Goal: Information Seeking & Learning: Learn about a topic

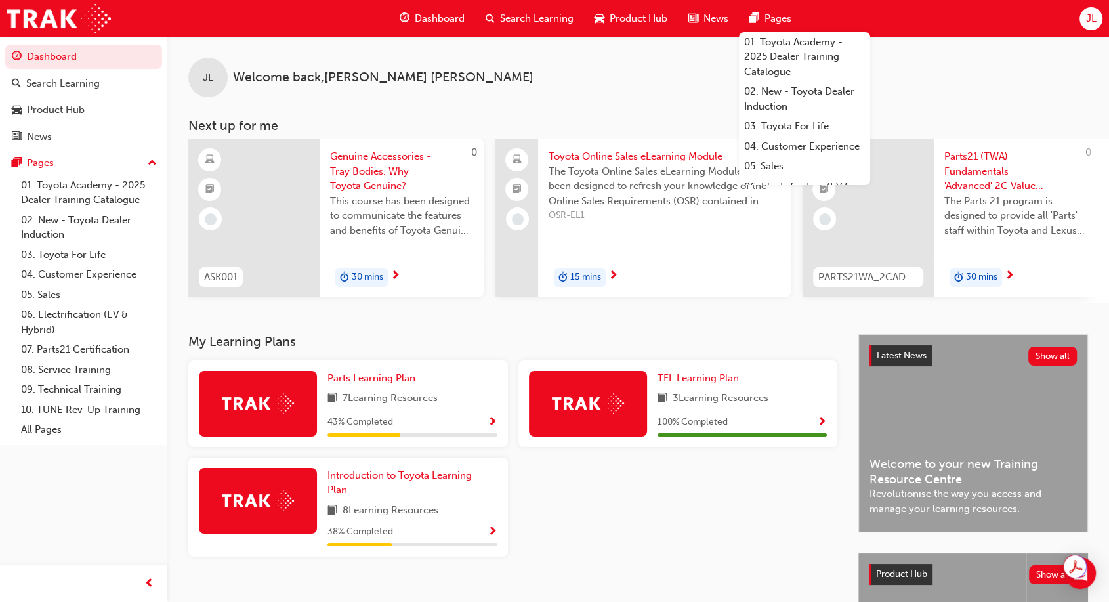
click at [1098, 16] on div "JL" at bounding box center [1091, 18] width 23 height 23
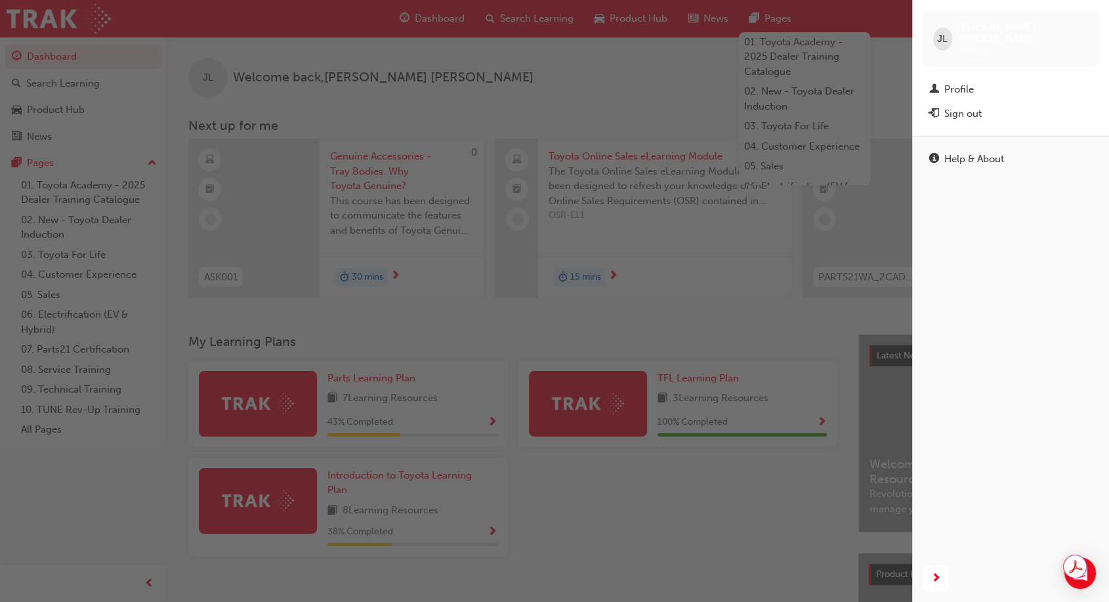
click at [782, 179] on div "button" at bounding box center [456, 301] width 912 height 602
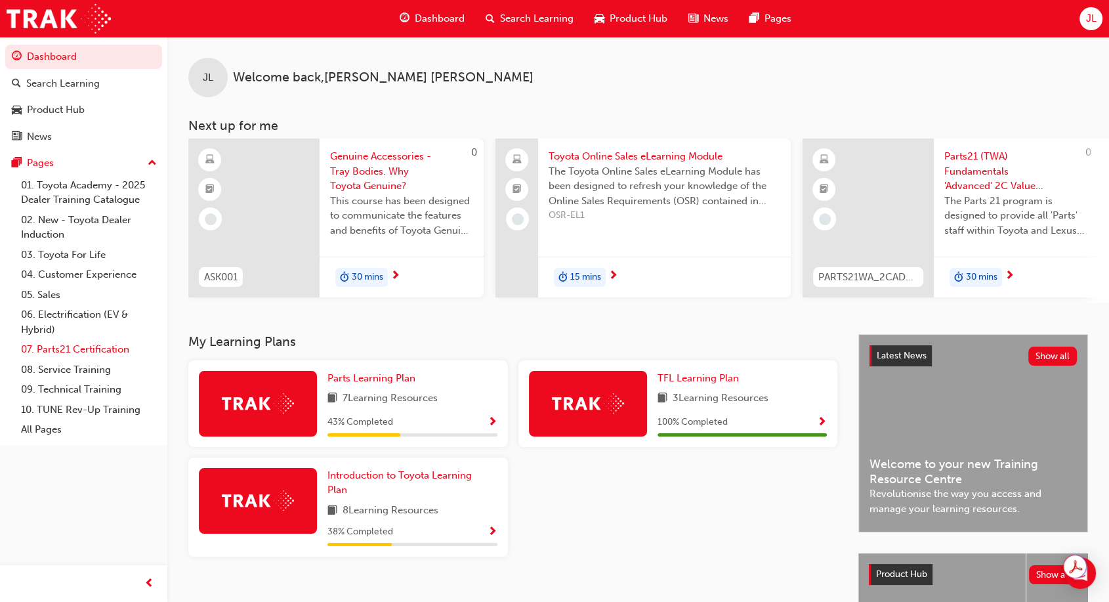
click at [66, 353] on link "07. Parts21 Certification" at bounding box center [89, 349] width 146 height 20
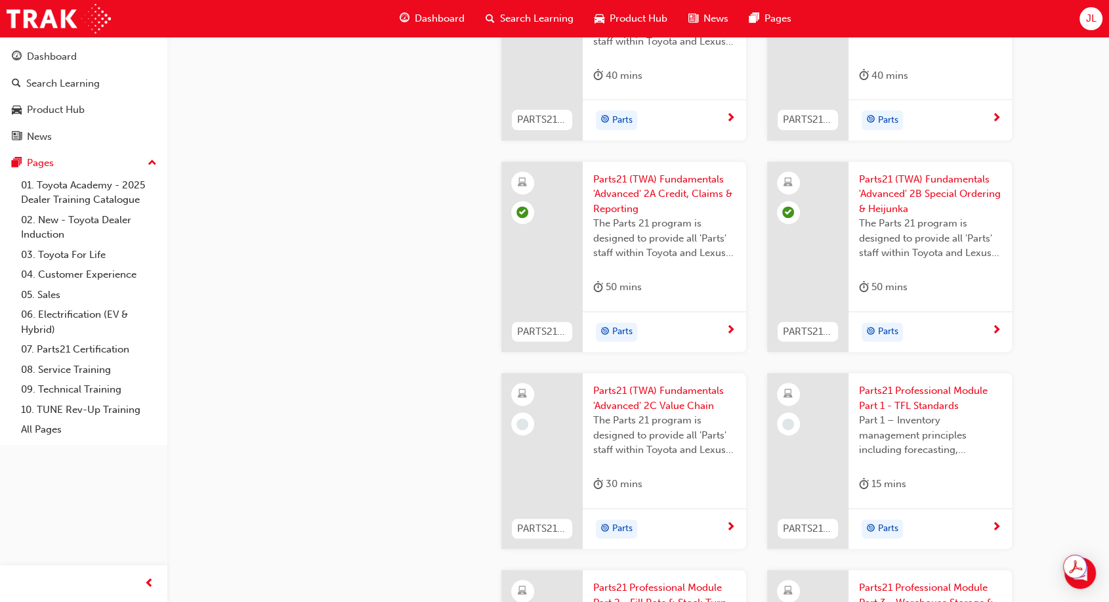
scroll to position [1750, 0]
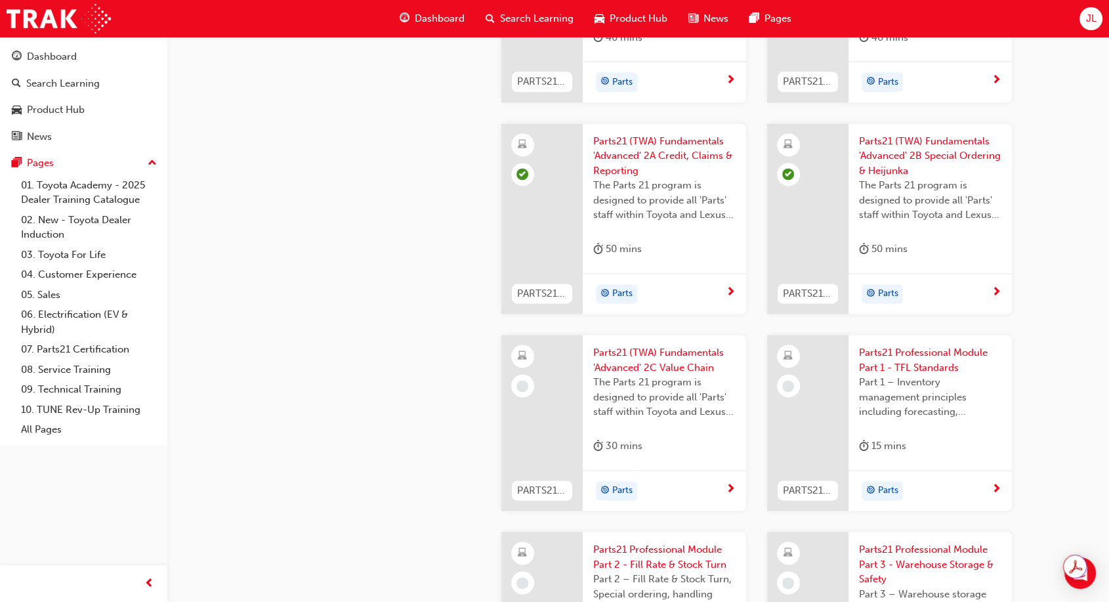
click at [534, 390] on div at bounding box center [542, 423] width 81 height 176
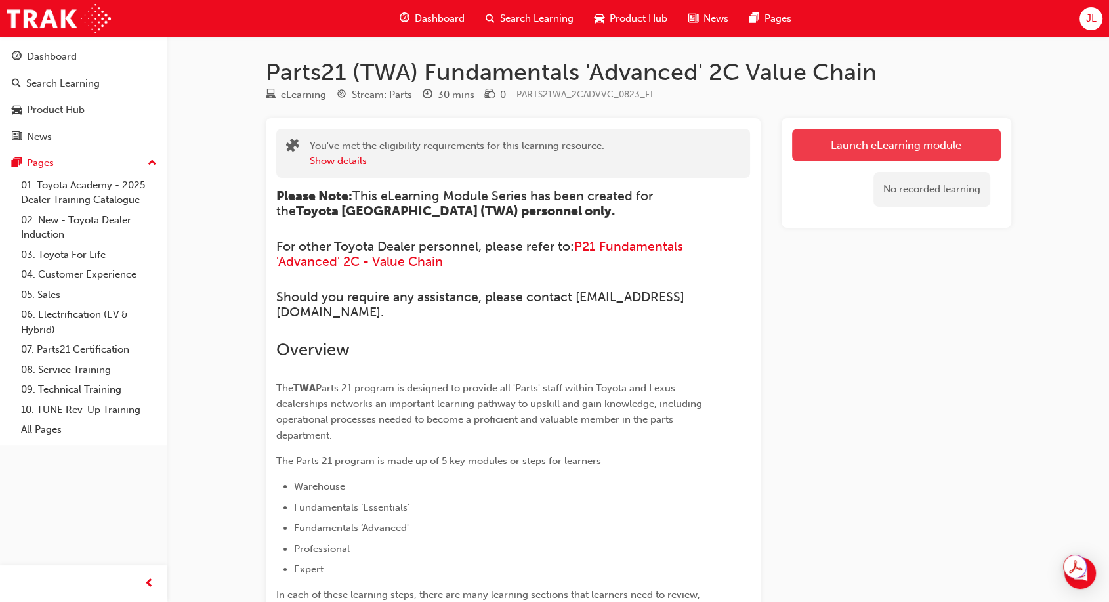
click at [896, 137] on link "Launch eLearning module" at bounding box center [896, 145] width 209 height 33
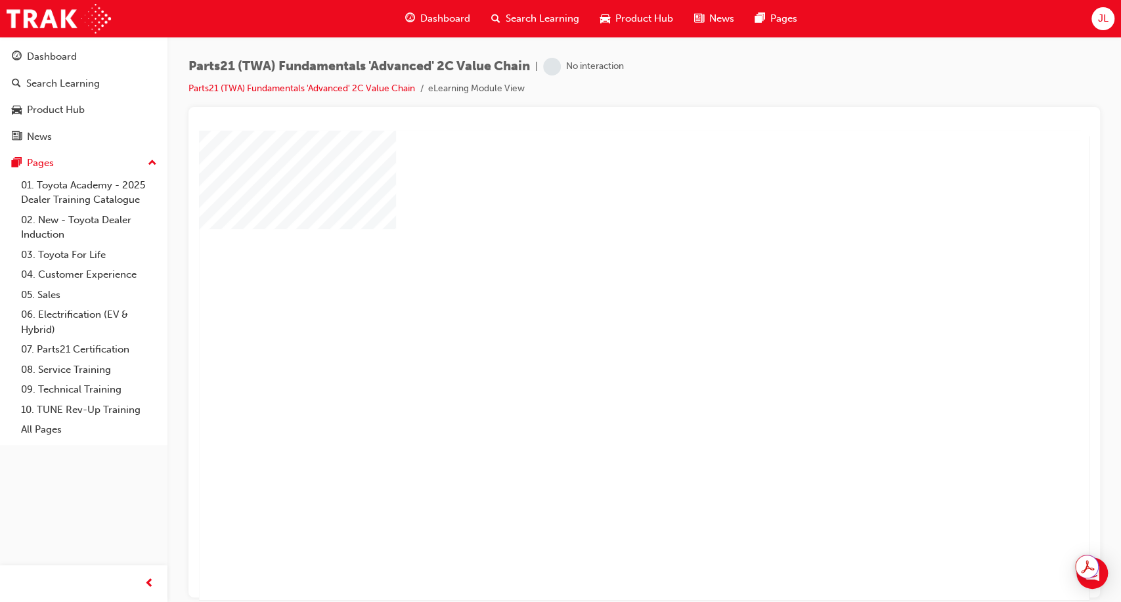
click at [606, 327] on div "play" at bounding box center [606, 327] width 0 height 0
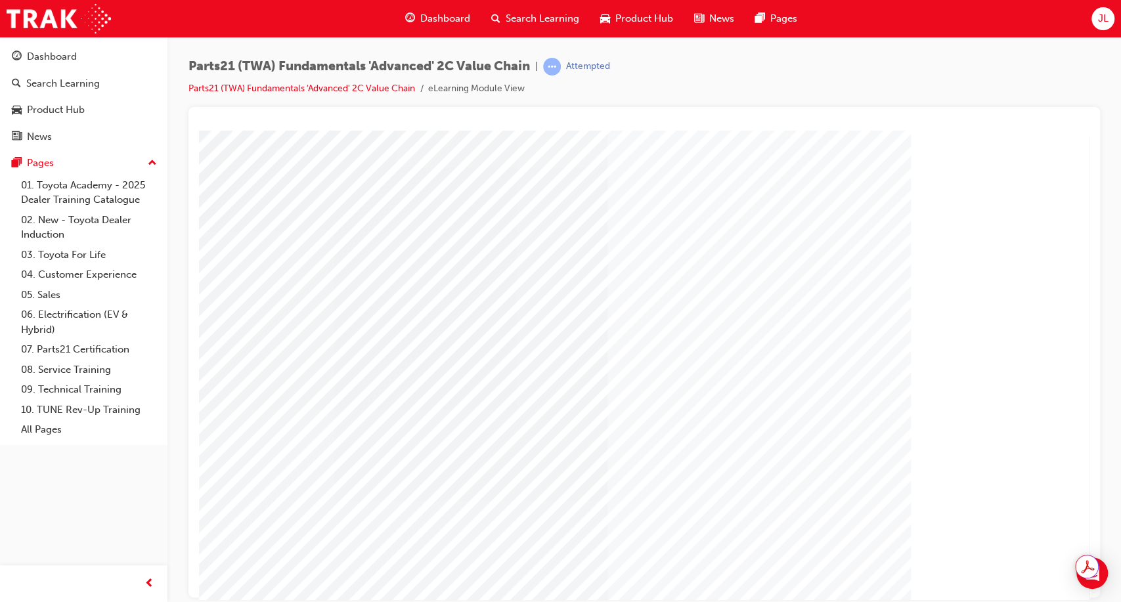
type input "josh"
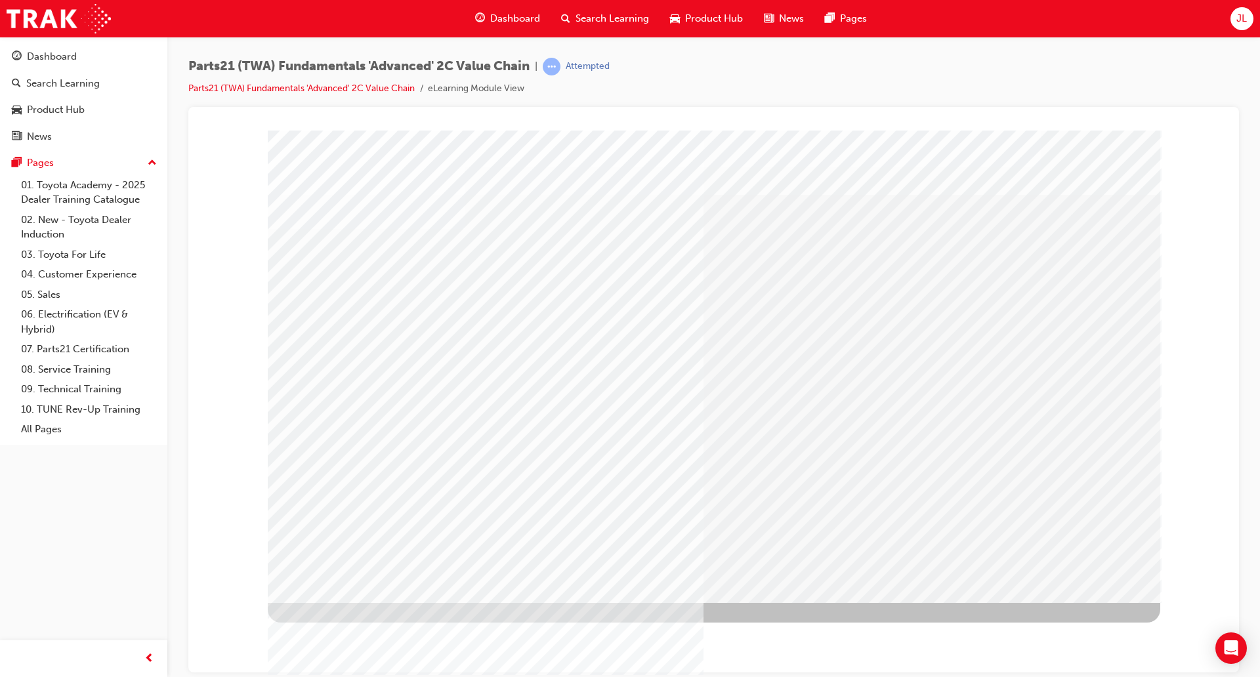
click at [716, 325] on div at bounding box center [714, 366] width 893 height 473
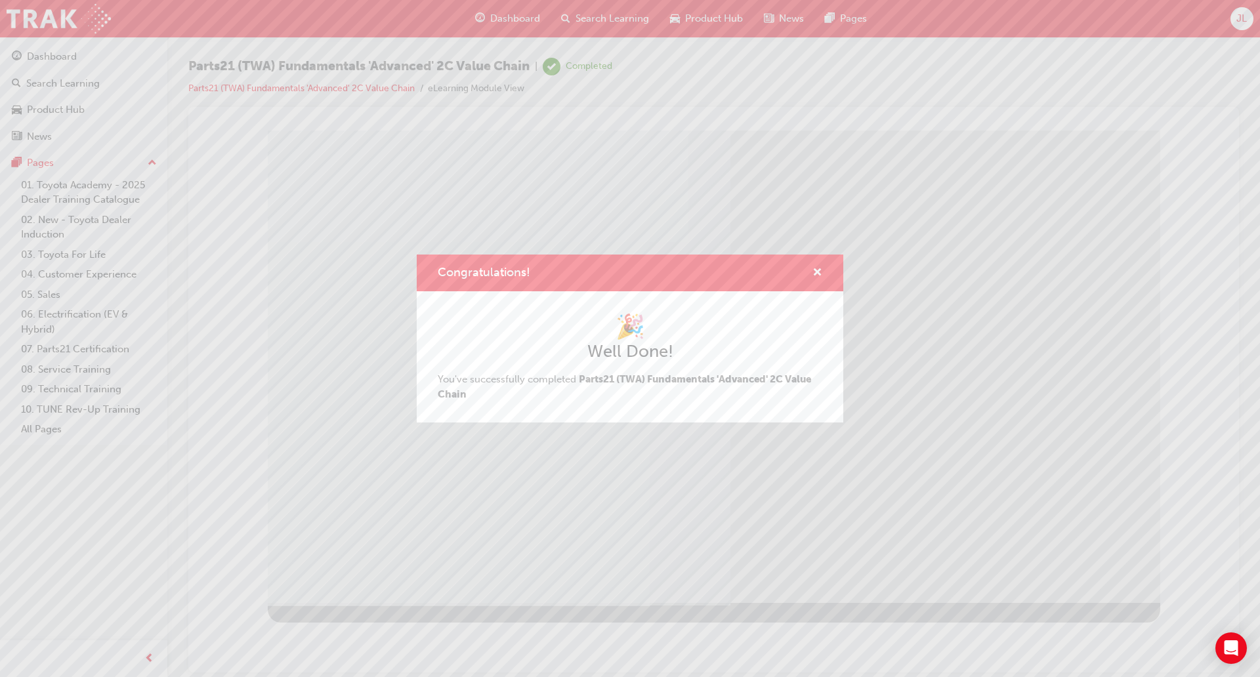
click at [828, 281] on div "Congratulations!" at bounding box center [630, 273] width 427 height 37
click at [817, 268] on span "cross-icon" at bounding box center [818, 274] width 10 height 12
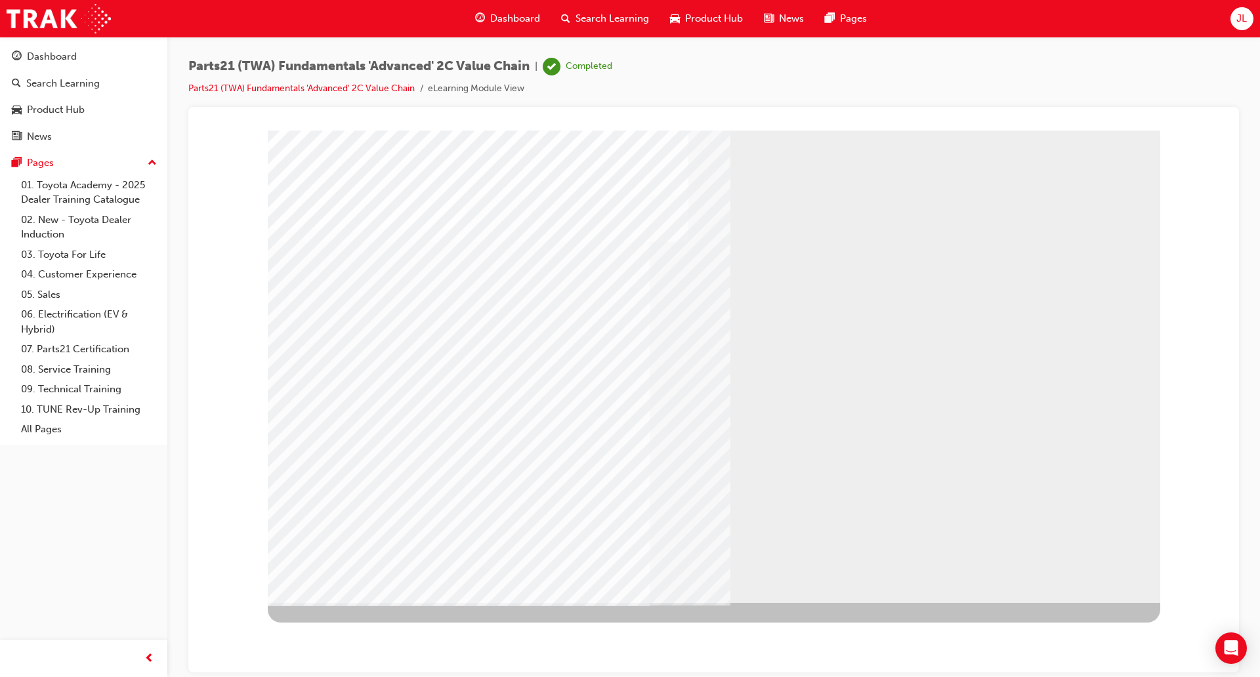
drag, startPoint x: 1258, startPoint y: 145, endPoint x: 1254, endPoint y: 171, distance: 26.0
click at [1120, 171] on div "Parts21 (TWA) Fundamentals 'Advanced' 2C Value Chain | Completed Parts21 (TWA) …" at bounding box center [713, 341] width 1093 height 608
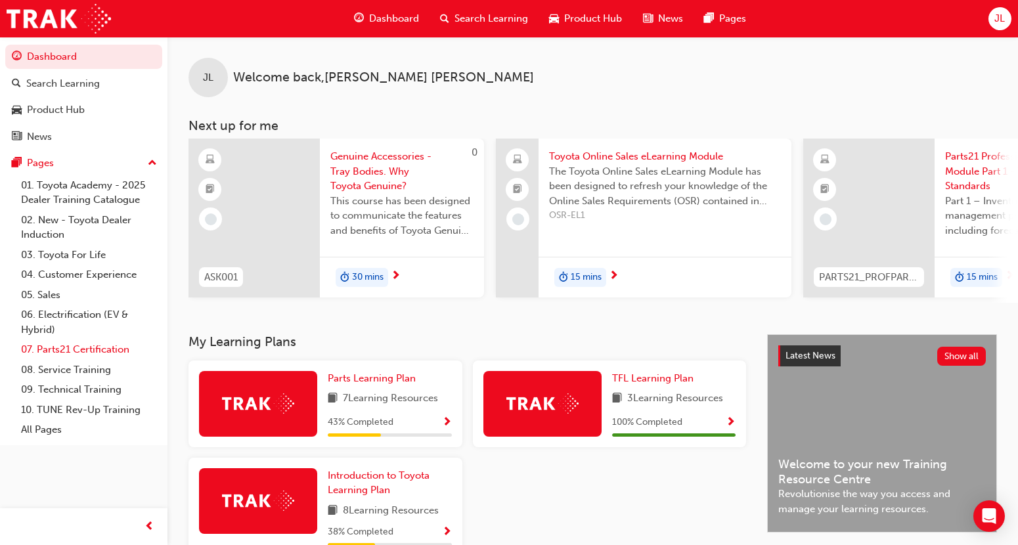
click at [58, 351] on link "07. Parts21 Certification" at bounding box center [89, 349] width 146 height 20
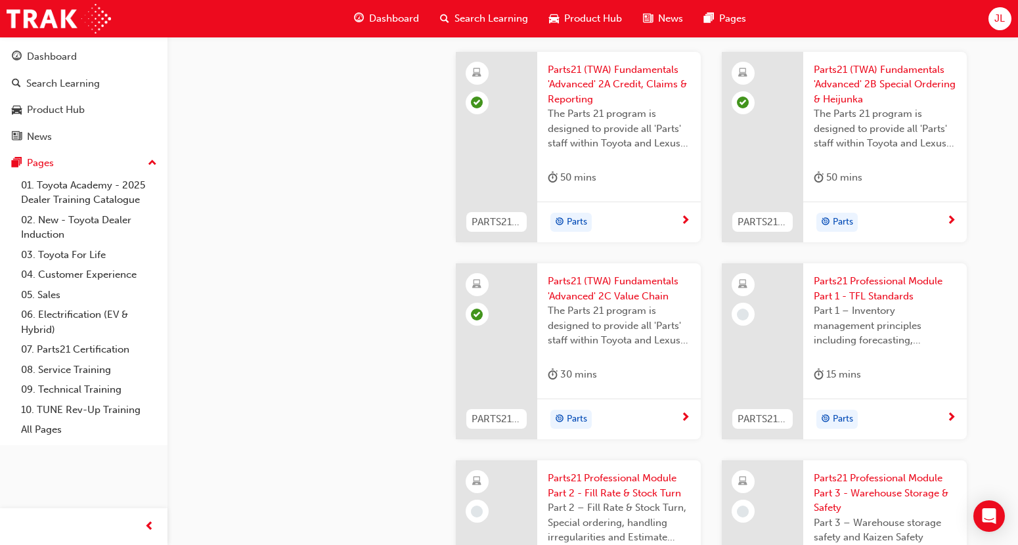
scroll to position [1969, 0]
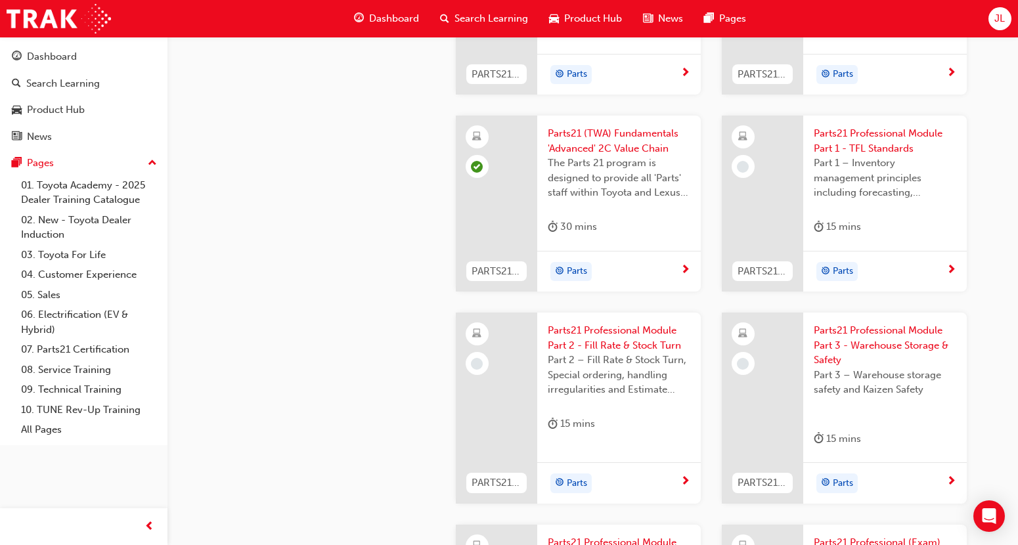
click at [765, 196] on div at bounding box center [761, 204] width 81 height 176
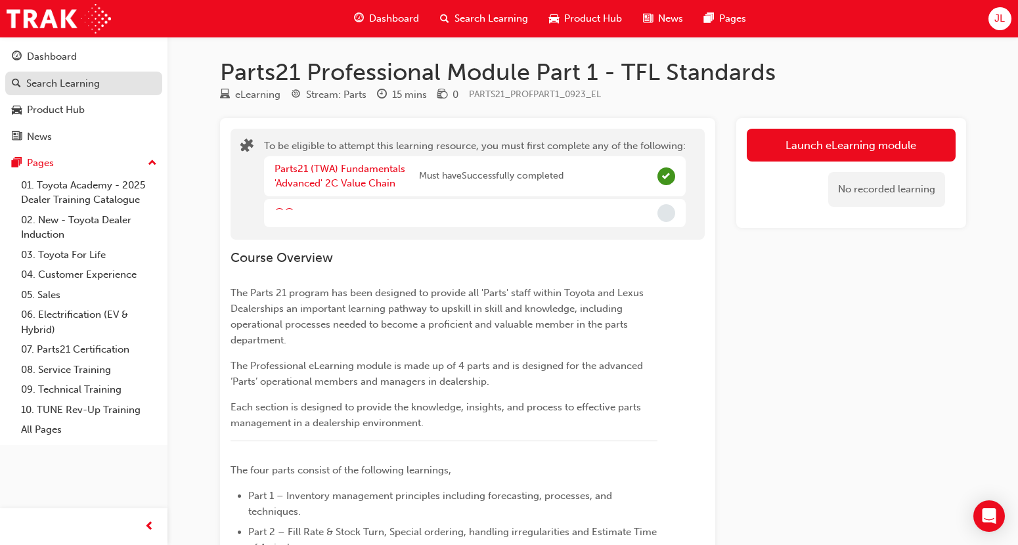
click at [53, 89] on div "Search Learning" at bounding box center [63, 83] width 74 height 15
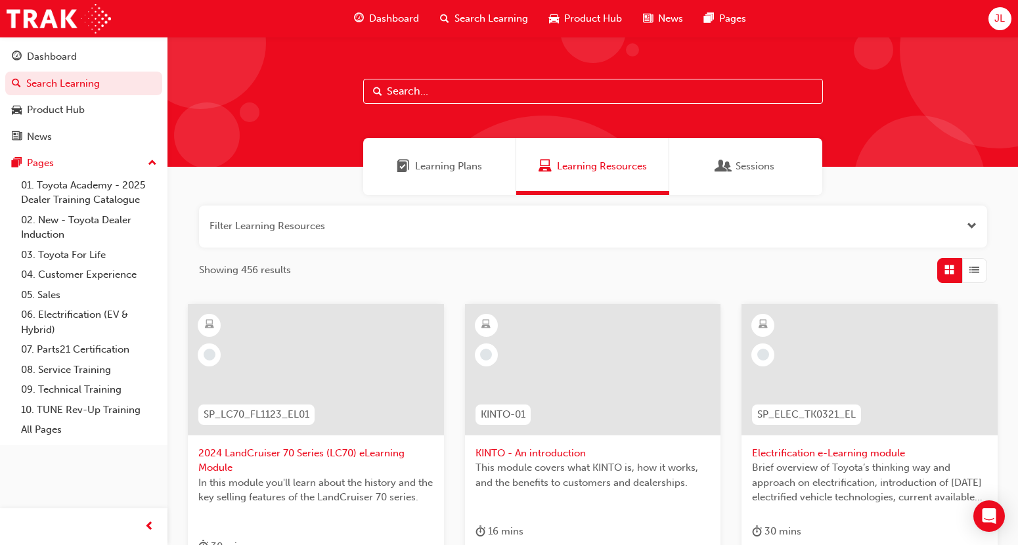
click at [449, 165] on span "Learning Plans" at bounding box center [448, 166] width 67 height 15
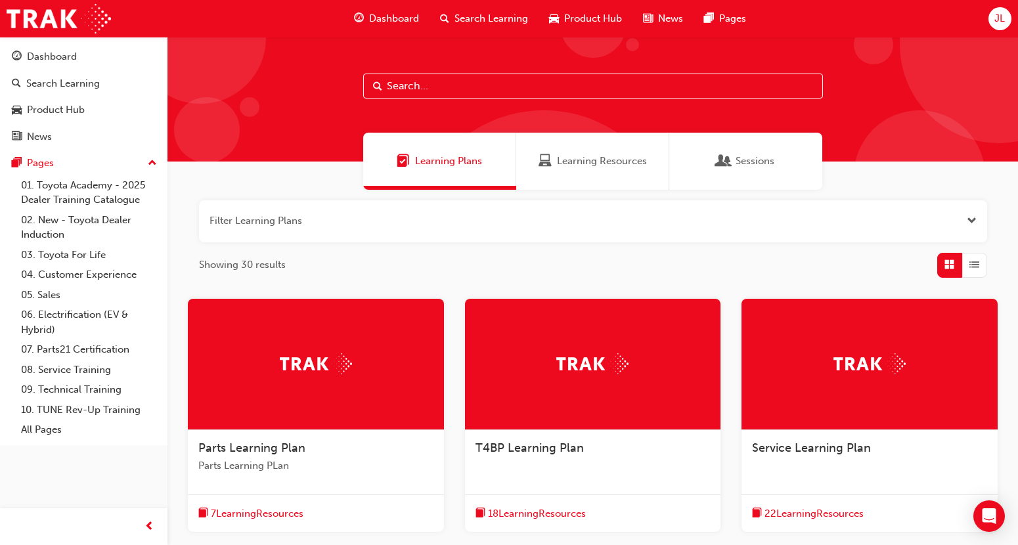
scroll to position [164, 0]
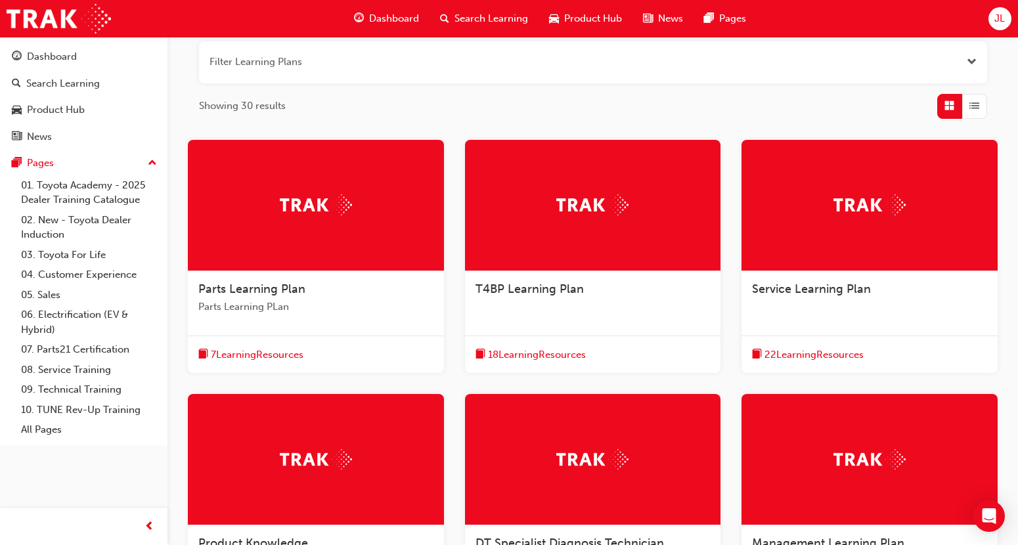
click at [293, 276] on div "Parts Learning Plan Parts Learning PLan" at bounding box center [316, 303] width 256 height 64
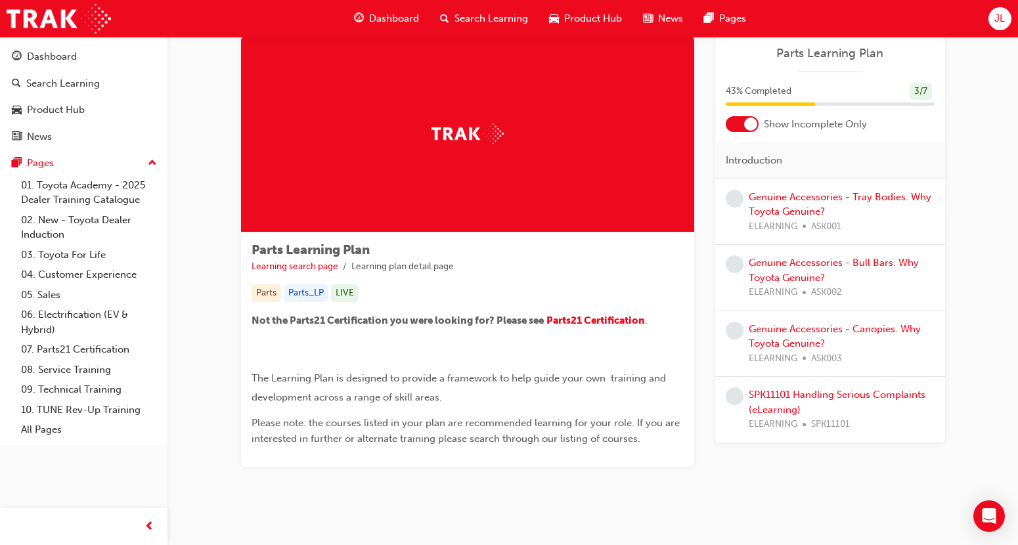
scroll to position [51, 0]
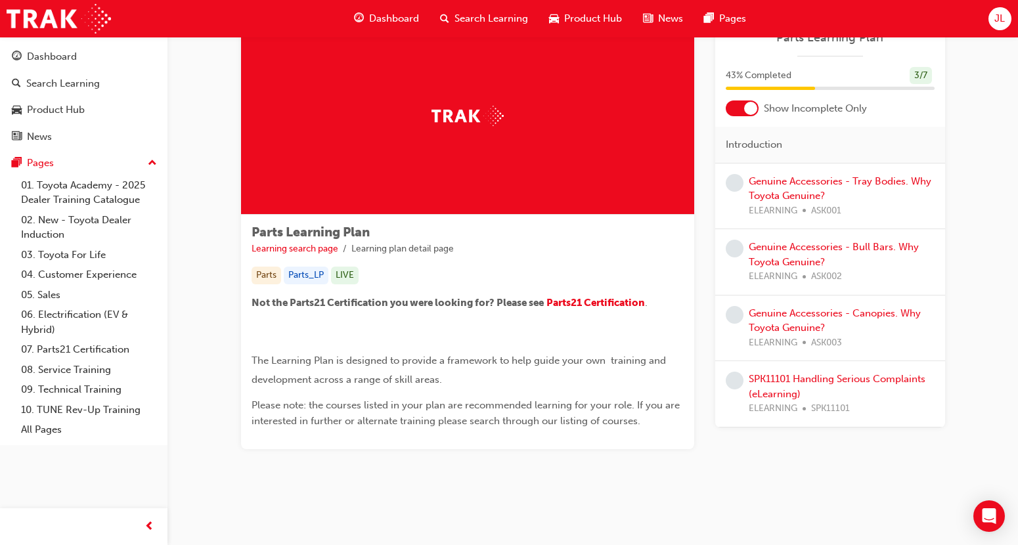
click at [734, 112] on div at bounding box center [741, 108] width 33 height 16
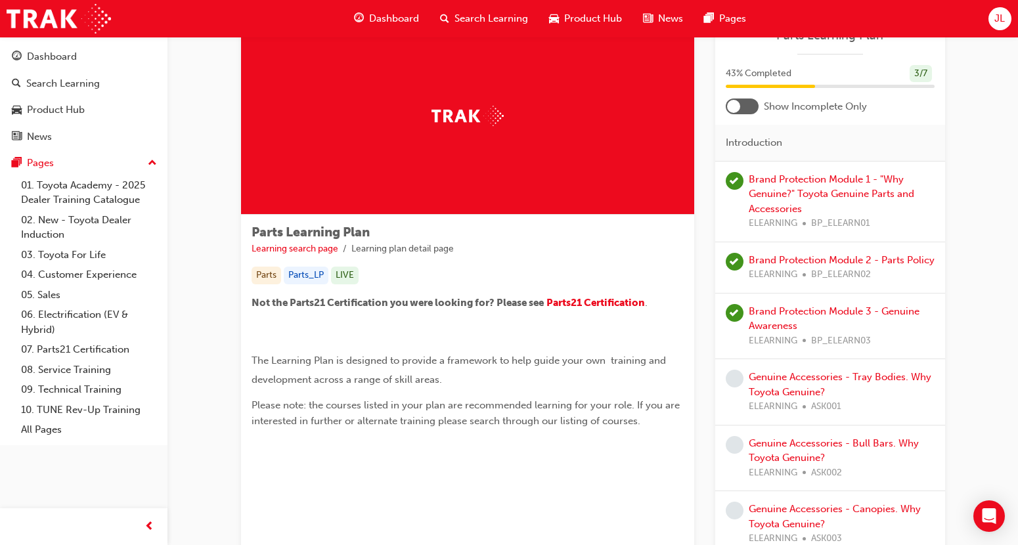
click at [736, 111] on div at bounding box center [733, 106] width 13 height 13
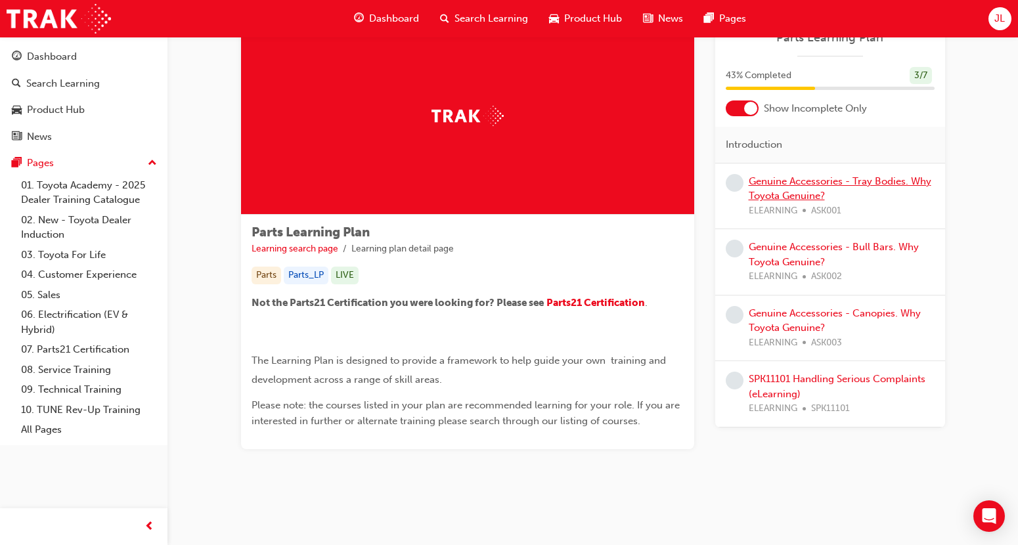
click at [881, 186] on link "Genuine Accessories - Tray Bodies. Why Toyota Genuine?" at bounding box center [839, 188] width 182 height 27
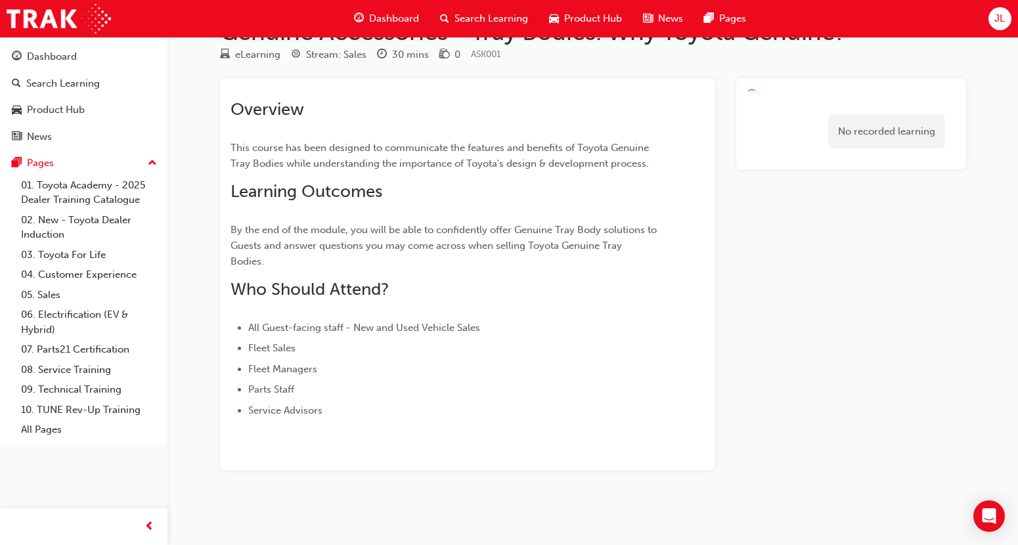
scroll to position [40, 0]
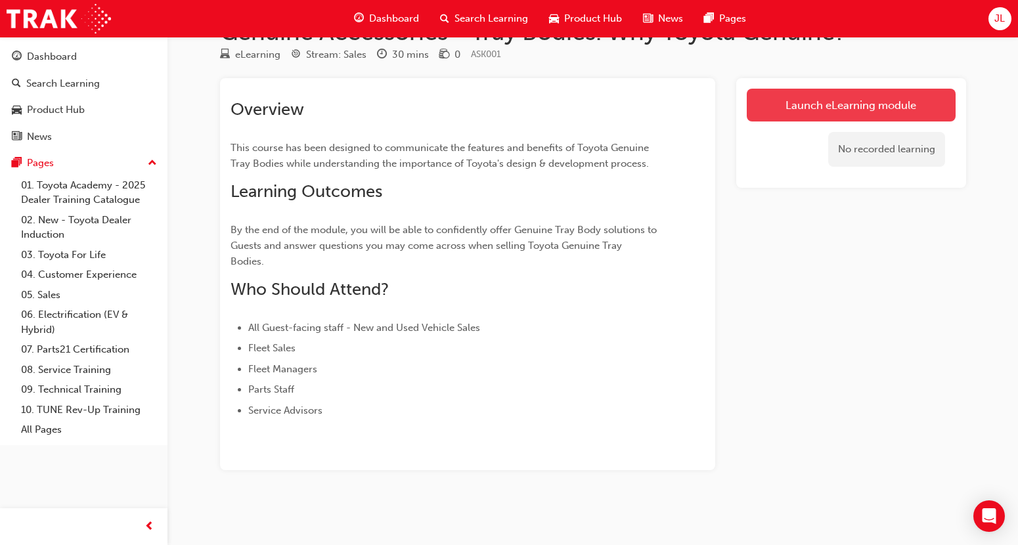
click at [823, 94] on link "Launch eLearning module" at bounding box center [850, 105] width 209 height 33
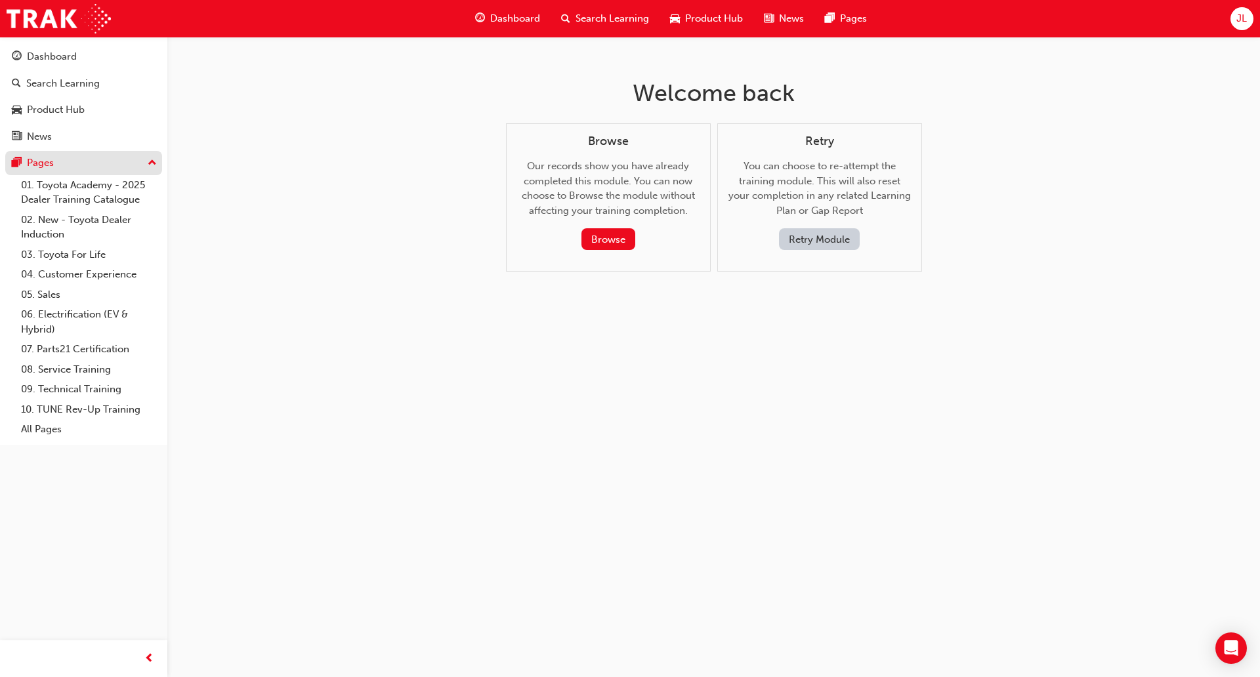
click at [56, 173] on button "Pages" at bounding box center [83, 163] width 157 height 24
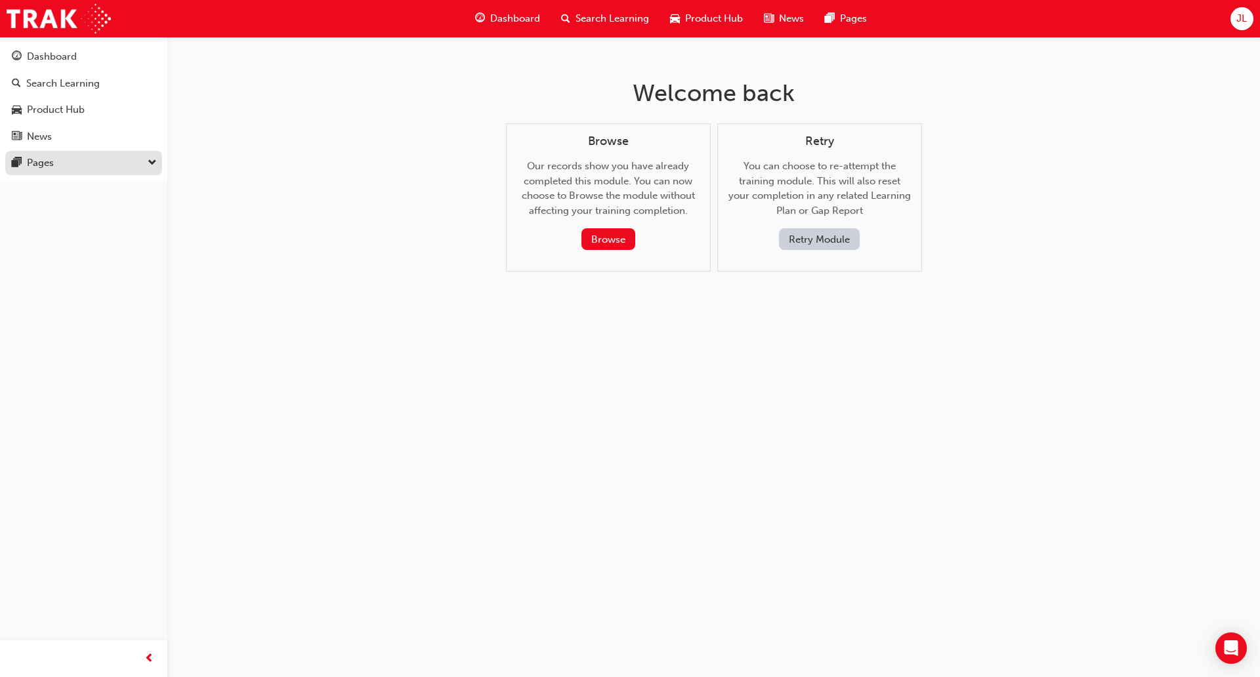
click at [56, 173] on button "Pages" at bounding box center [83, 163] width 157 height 24
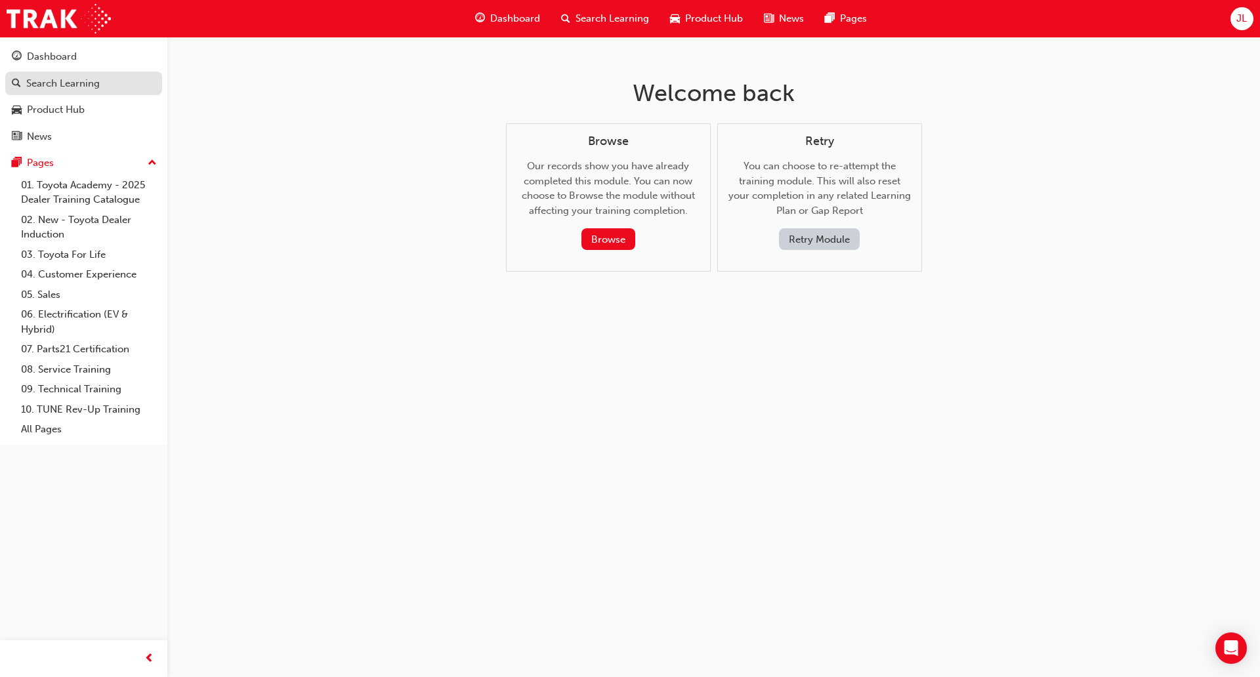
click at [71, 88] on div "Search Learning" at bounding box center [63, 83] width 74 height 15
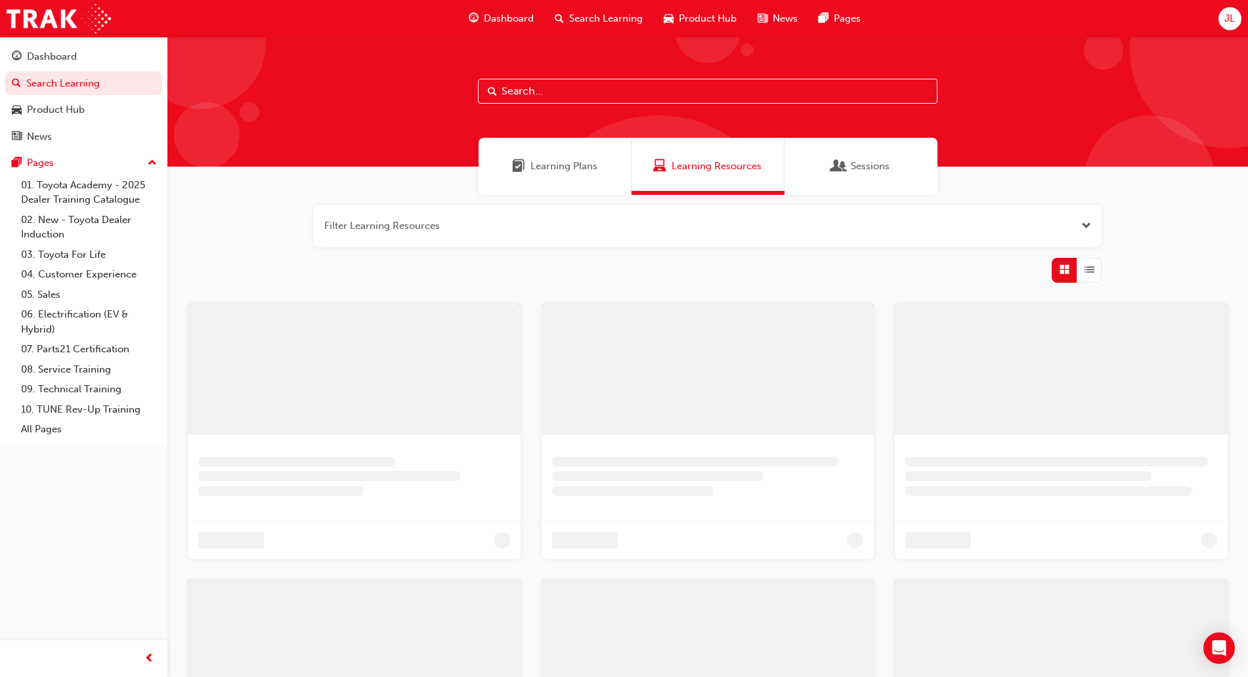
click at [556, 150] on div "Learning Plans" at bounding box center [555, 166] width 153 height 57
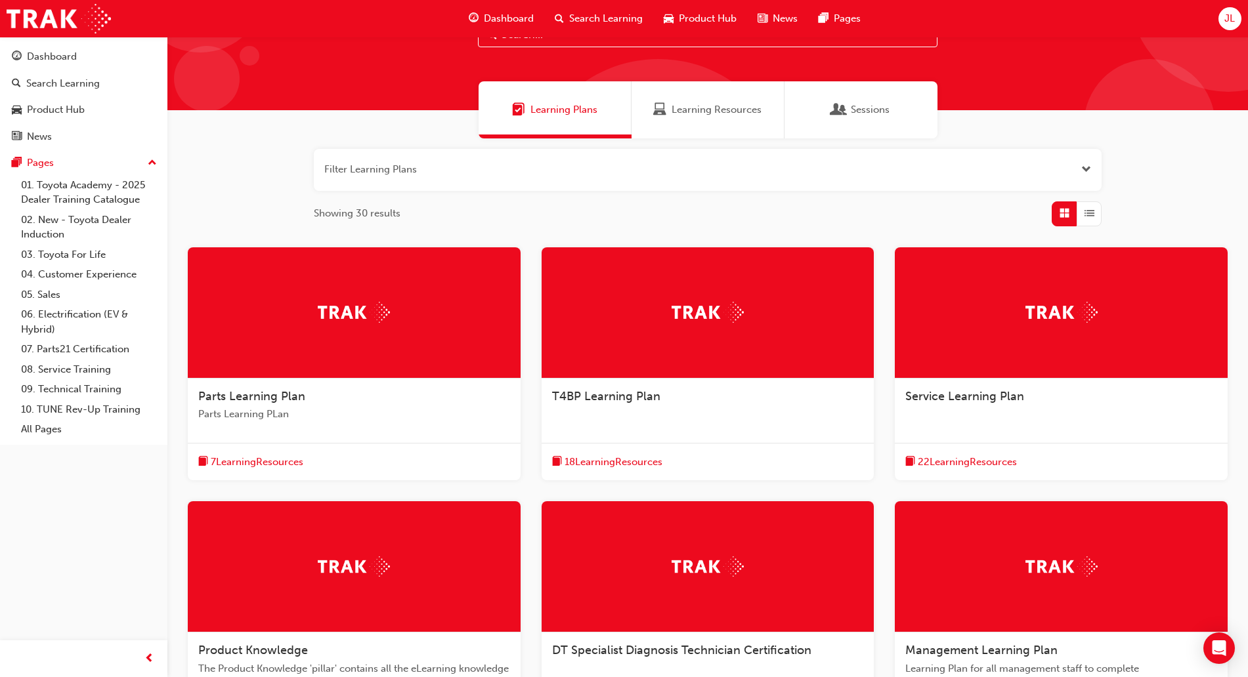
scroll to position [82, 0]
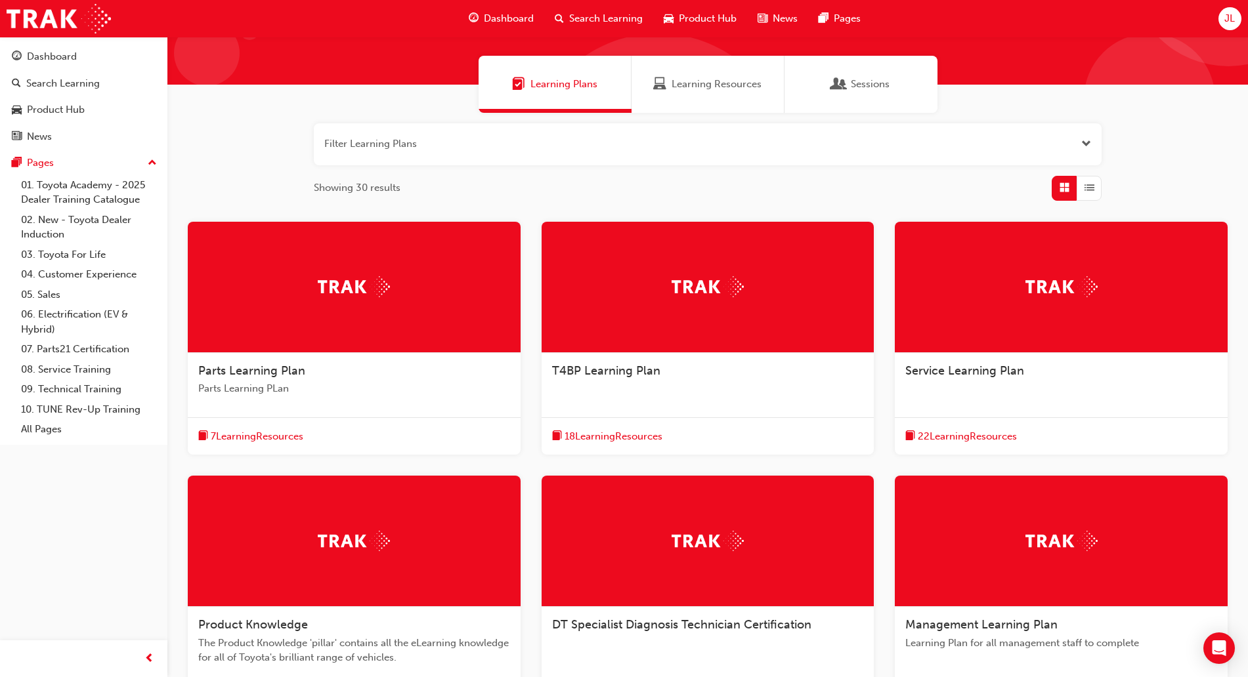
click at [409, 305] on div at bounding box center [354, 287] width 333 height 131
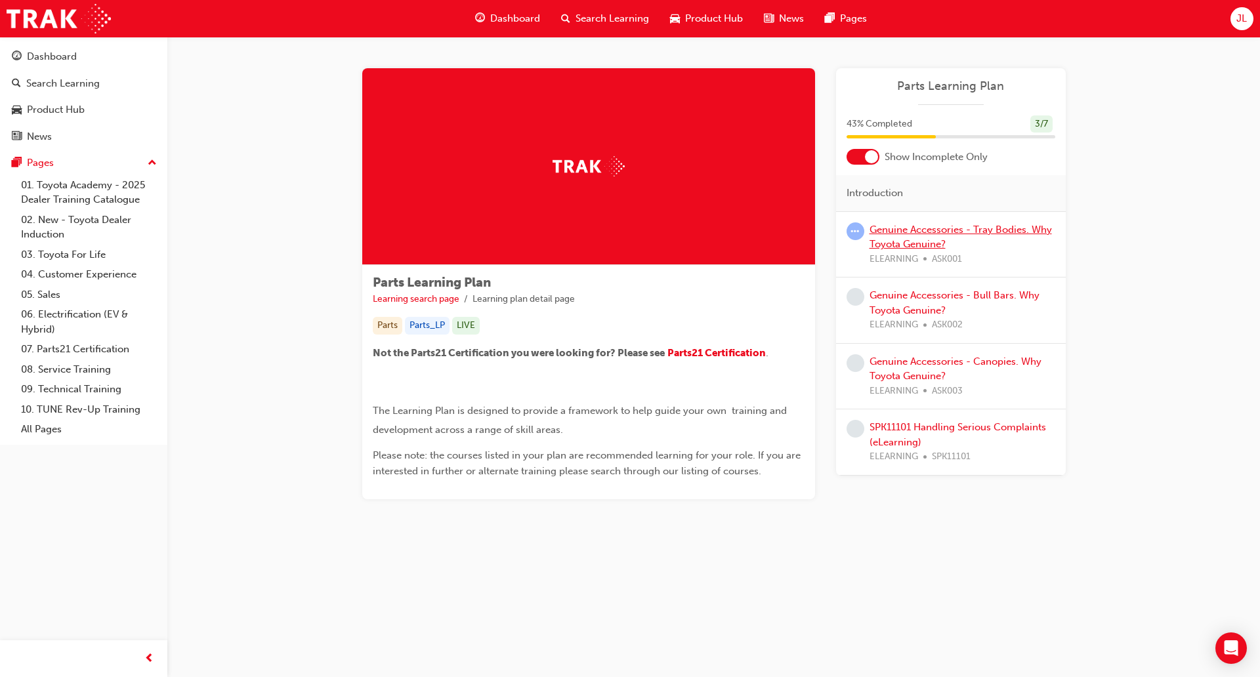
click at [898, 233] on link "Genuine Accessories - Tray Bodies. Why Toyota Genuine?" at bounding box center [961, 237] width 182 height 27
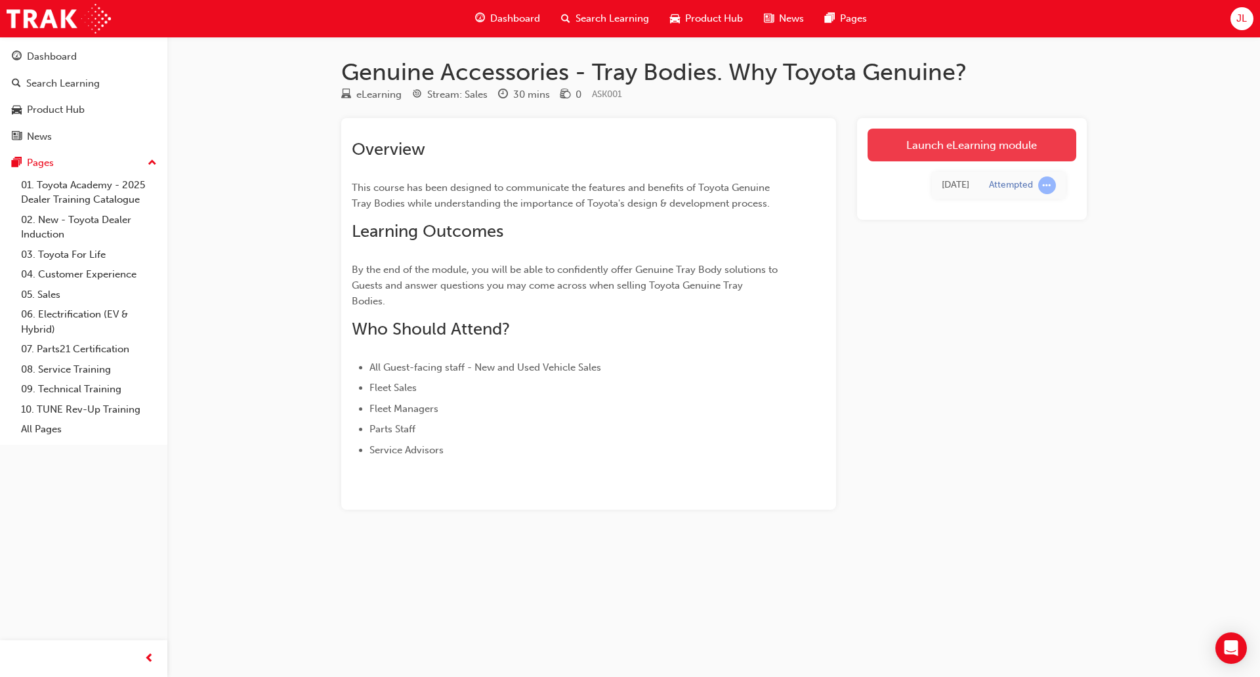
click at [1030, 140] on link "Launch eLearning module" at bounding box center [972, 145] width 209 height 33
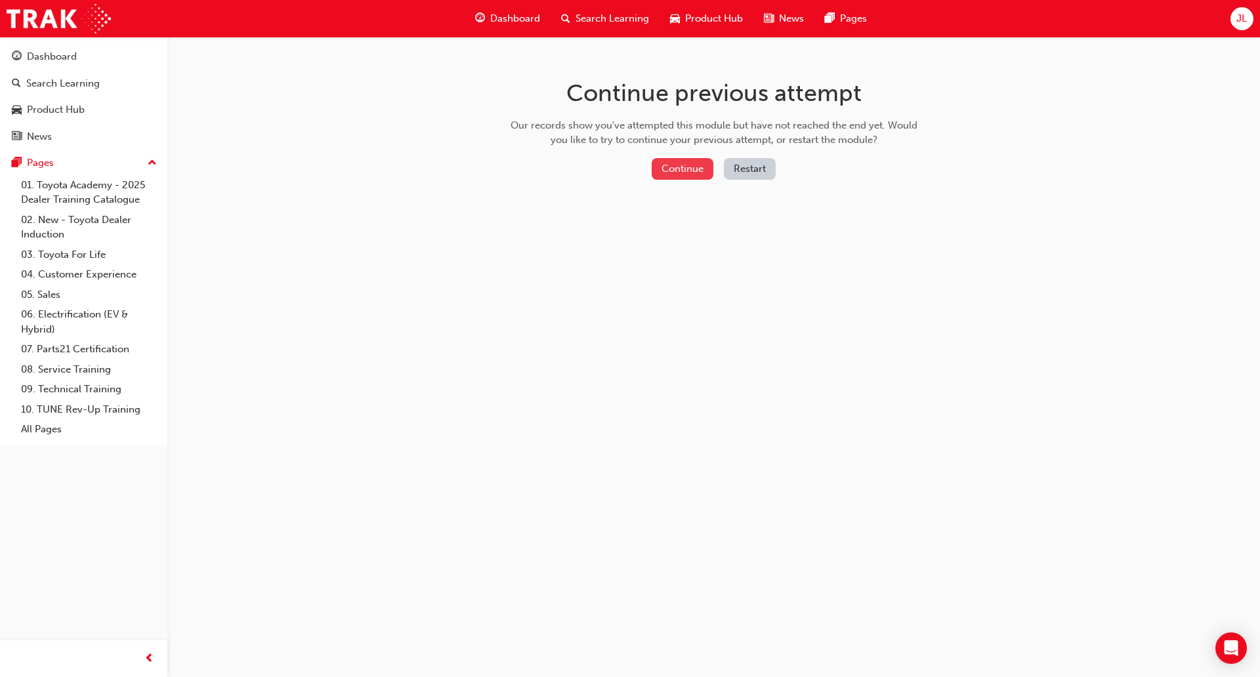
click at [694, 178] on button "Continue" at bounding box center [683, 169] width 62 height 22
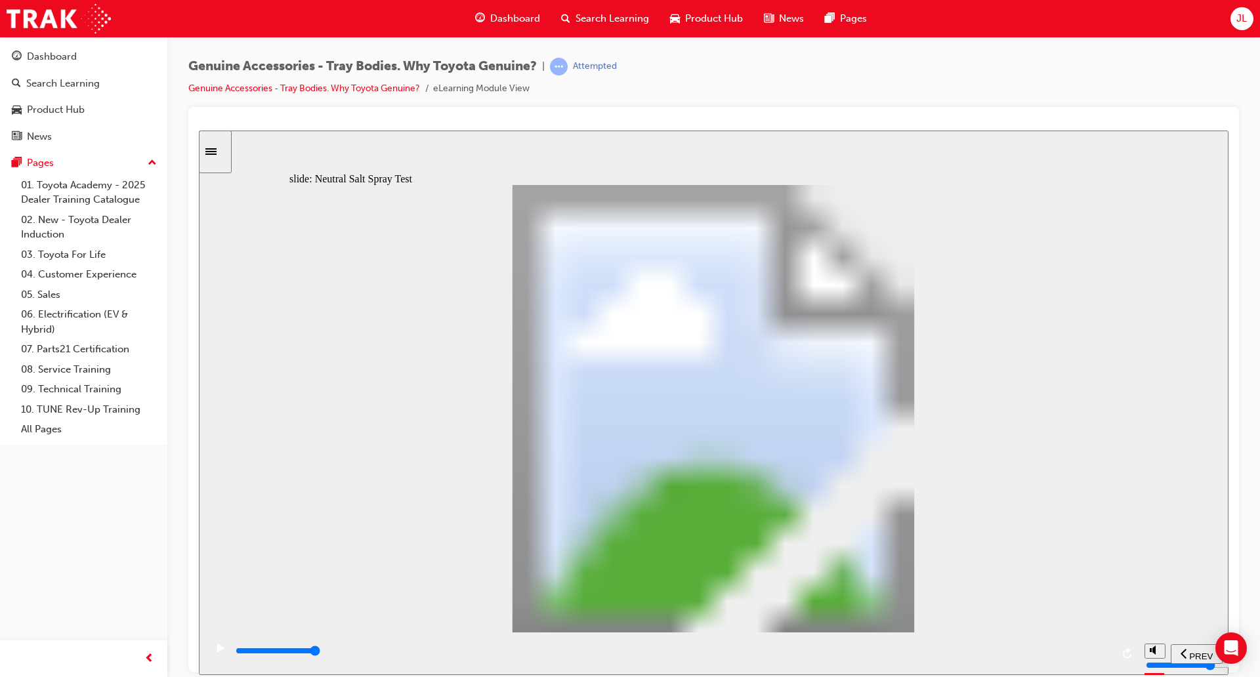
type input "0"
type input "1"
drag, startPoint x: 439, startPoint y: 502, endPoint x: 497, endPoint y: 498, distance: 58.5
type input "6300"
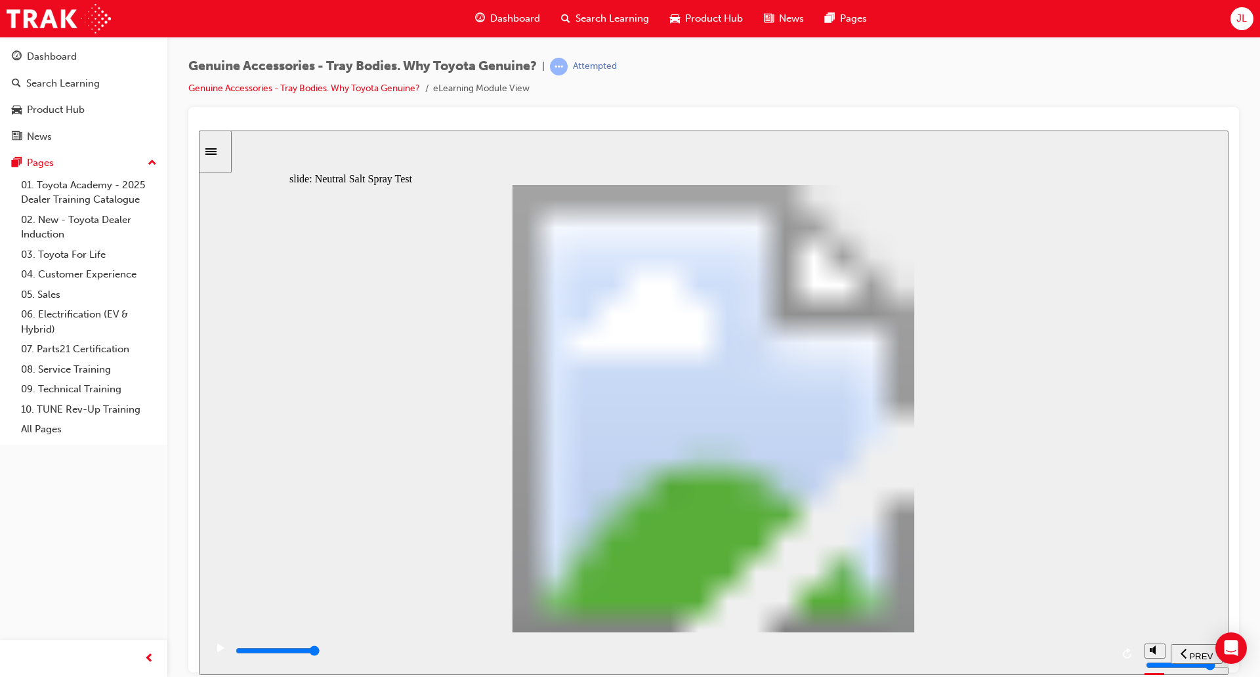
type input "5"
type input "0"
type input "6"
type input "900"
type input "5"
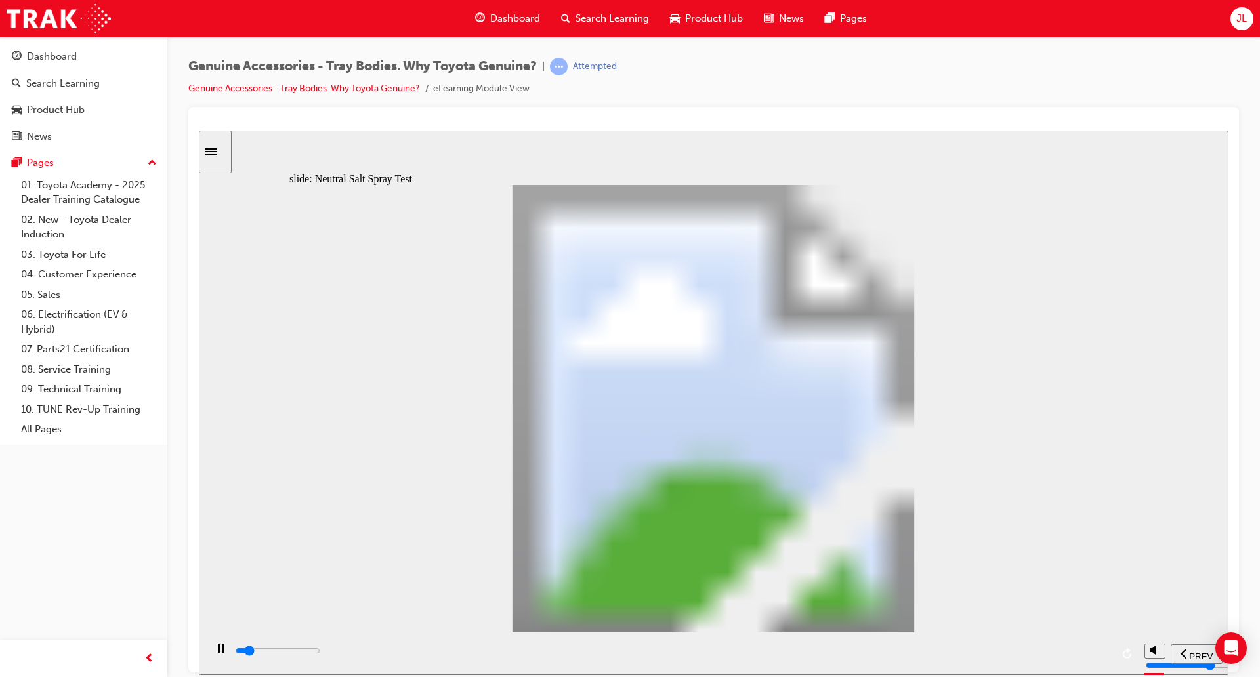
type input "900"
type input "4"
type input "900"
type input "3"
type input "900"
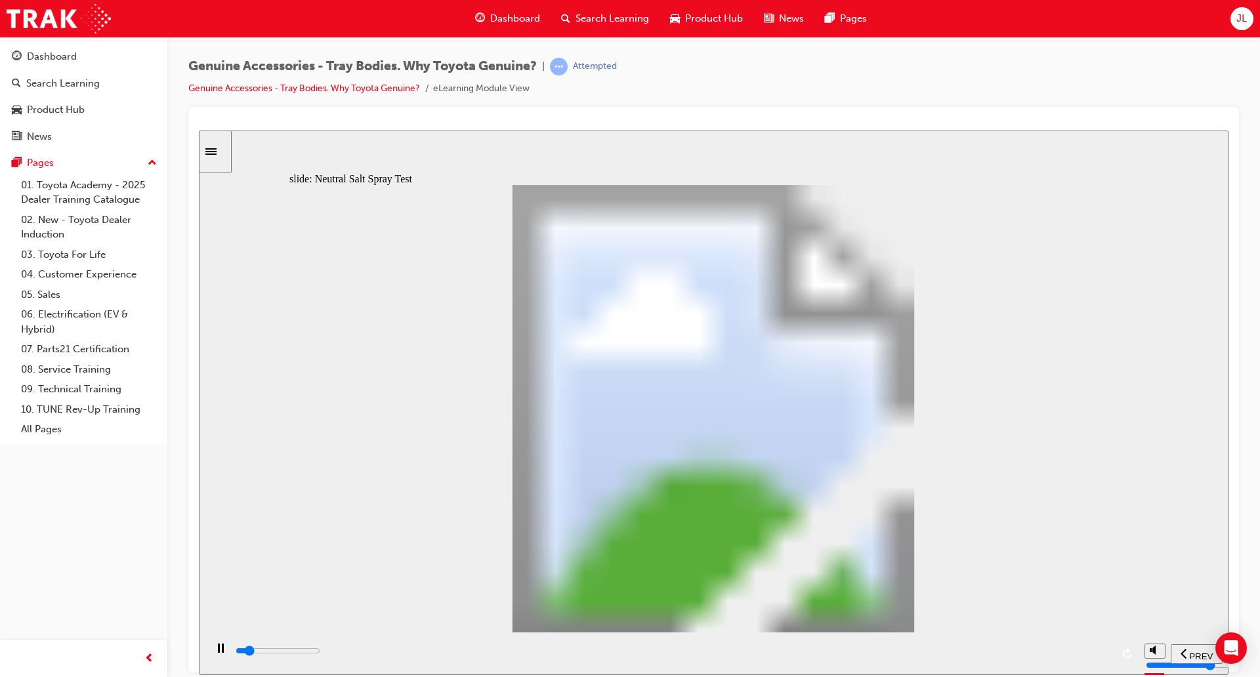
type input "2"
type input "1400"
type input "3"
type input "1400"
type input "4"
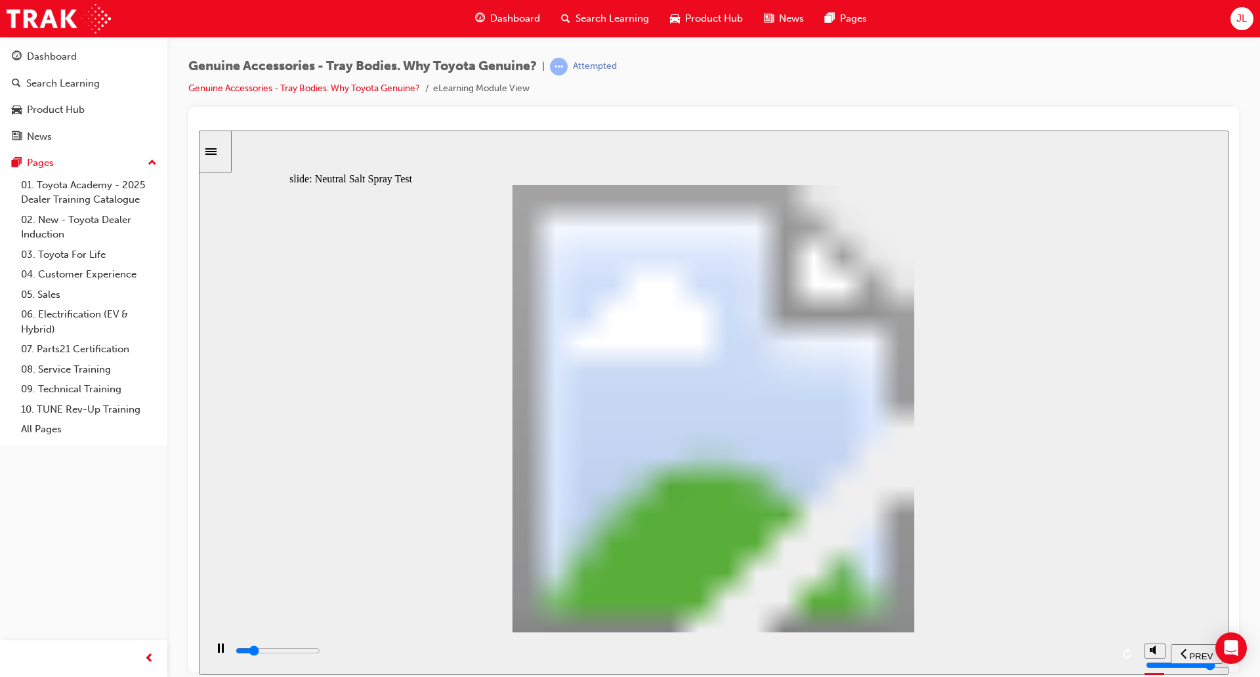
type input "1400"
type input "5"
type input "1400"
type input "6"
type input "1400"
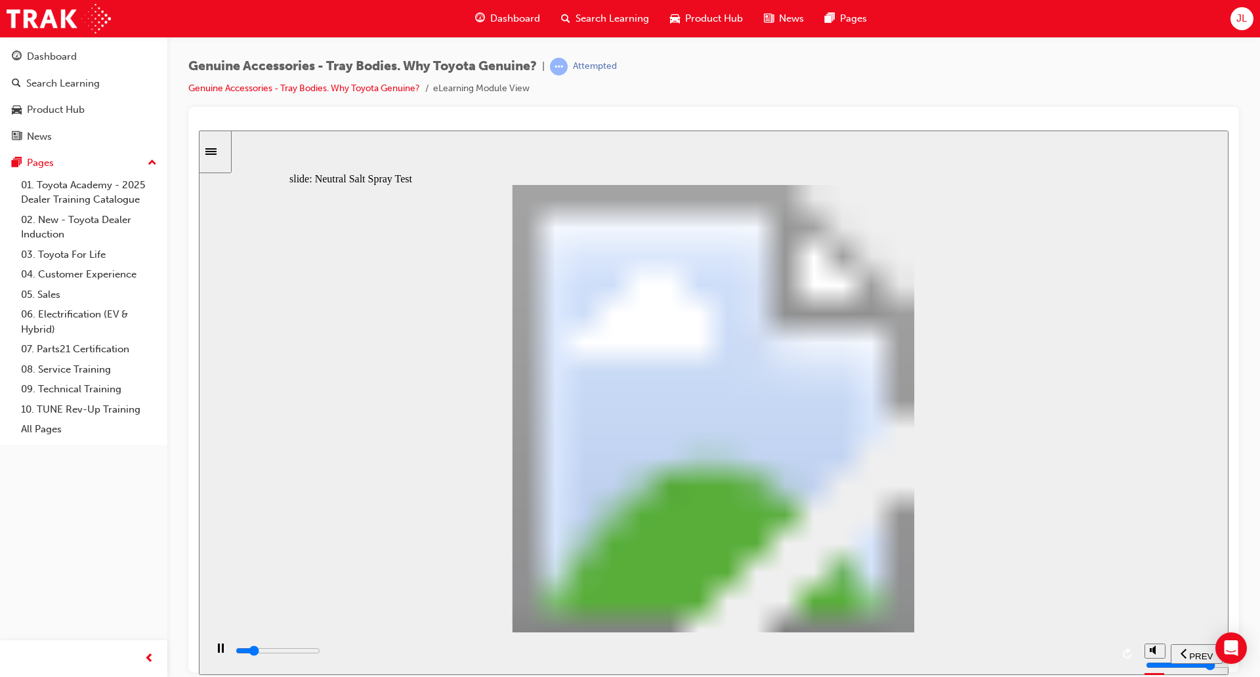
type input "7"
type input "1800"
type input "6"
type input "1800"
type input "5"
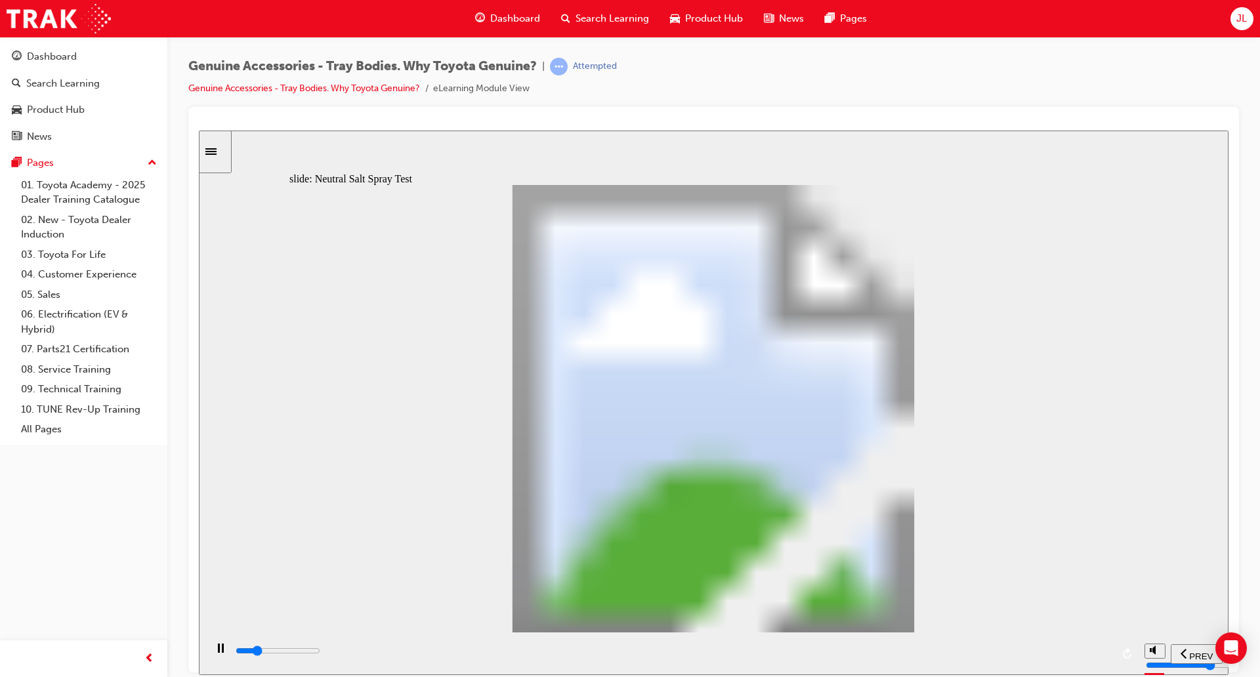
type input "1800"
type input "2"
type input "6300"
type input "5"
type input "2100"
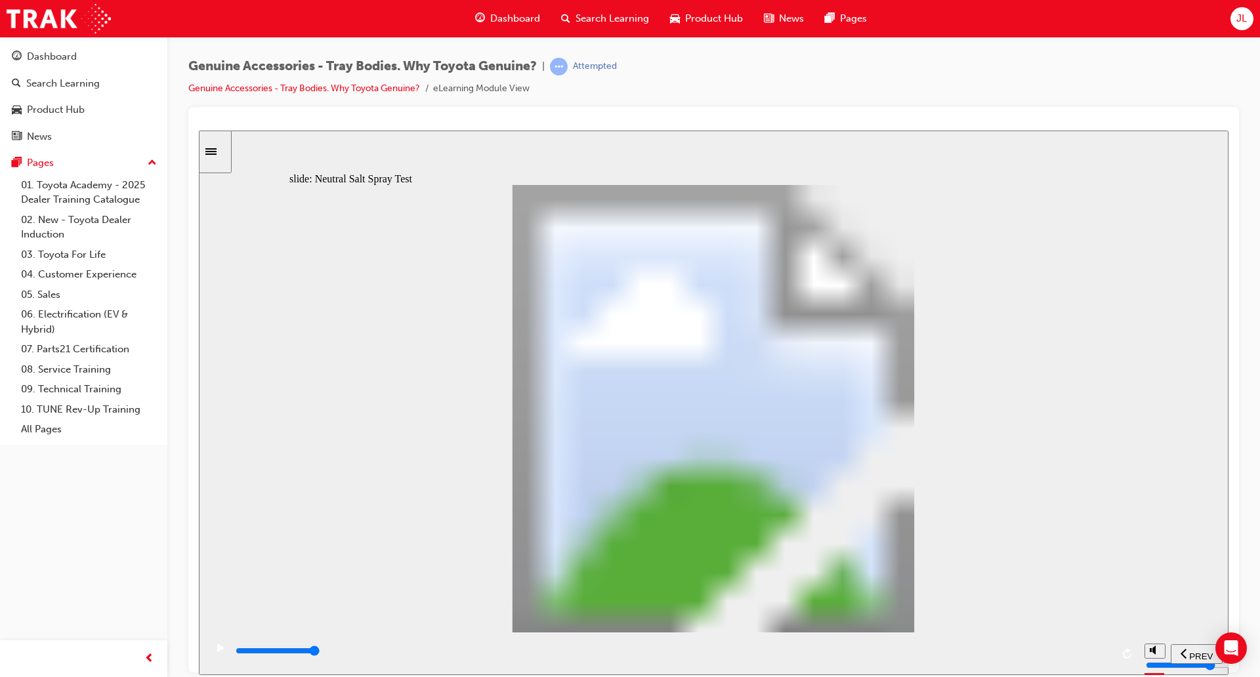
type input "6"
type input "2100"
type input "7"
type input "0"
type input "8"
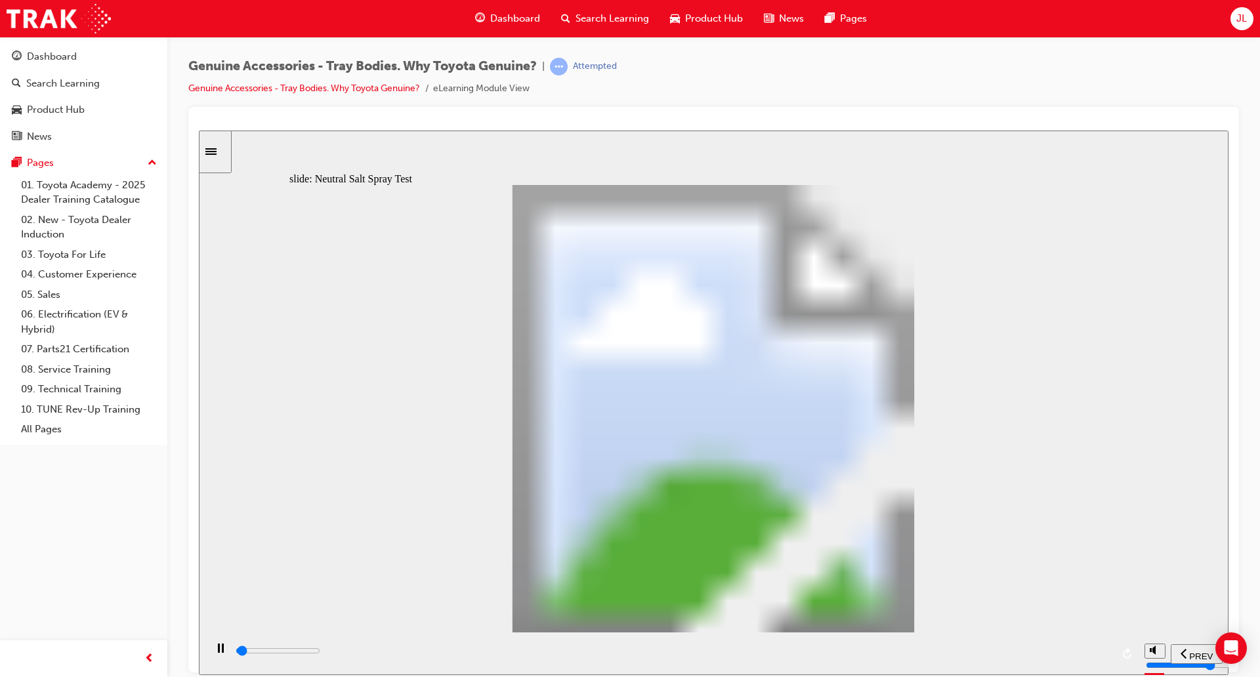
type input "300"
type input "7"
type input "2400"
type input "6"
type input "2500"
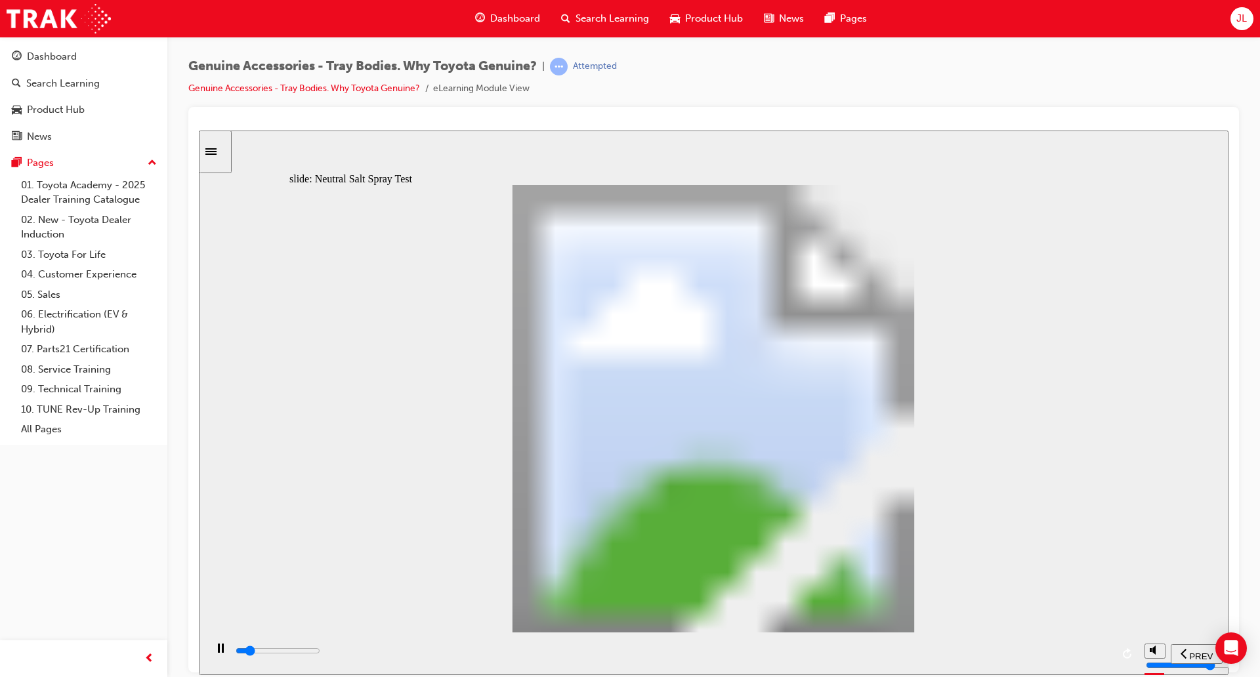
type input "5"
type input "2700"
type input "6"
type input "3600"
type input "5"
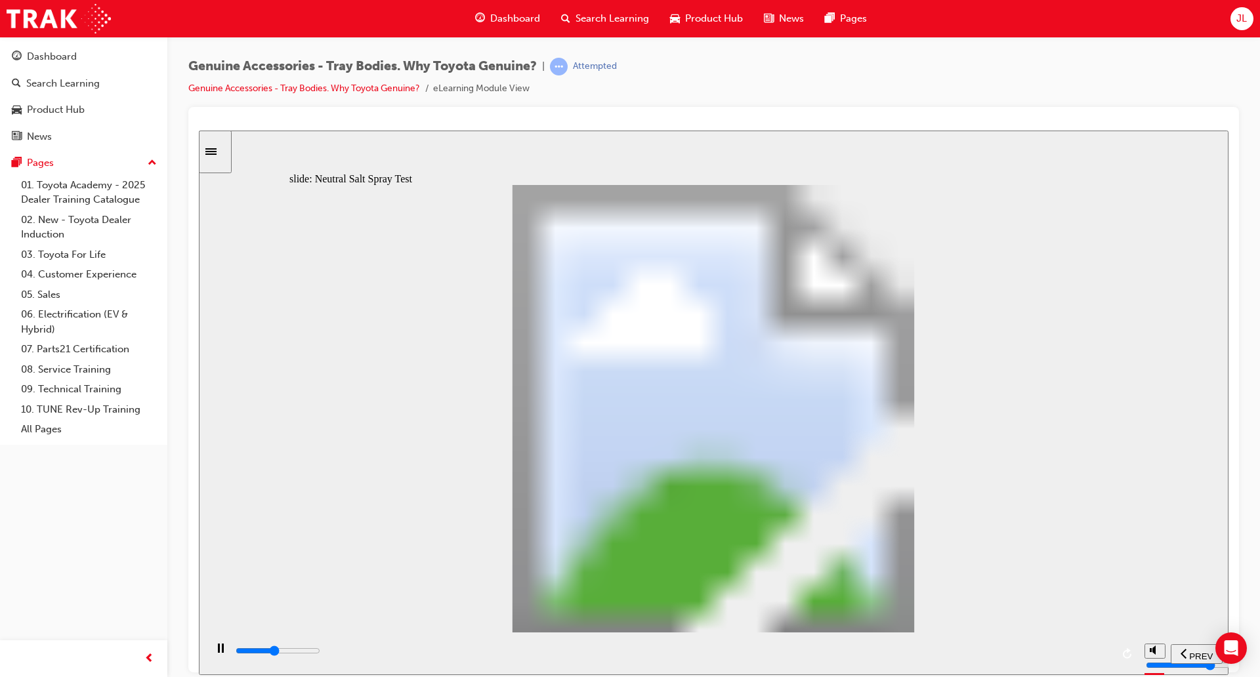
type input "3600"
type input "4"
type input "3700"
type input "3"
type input "3800"
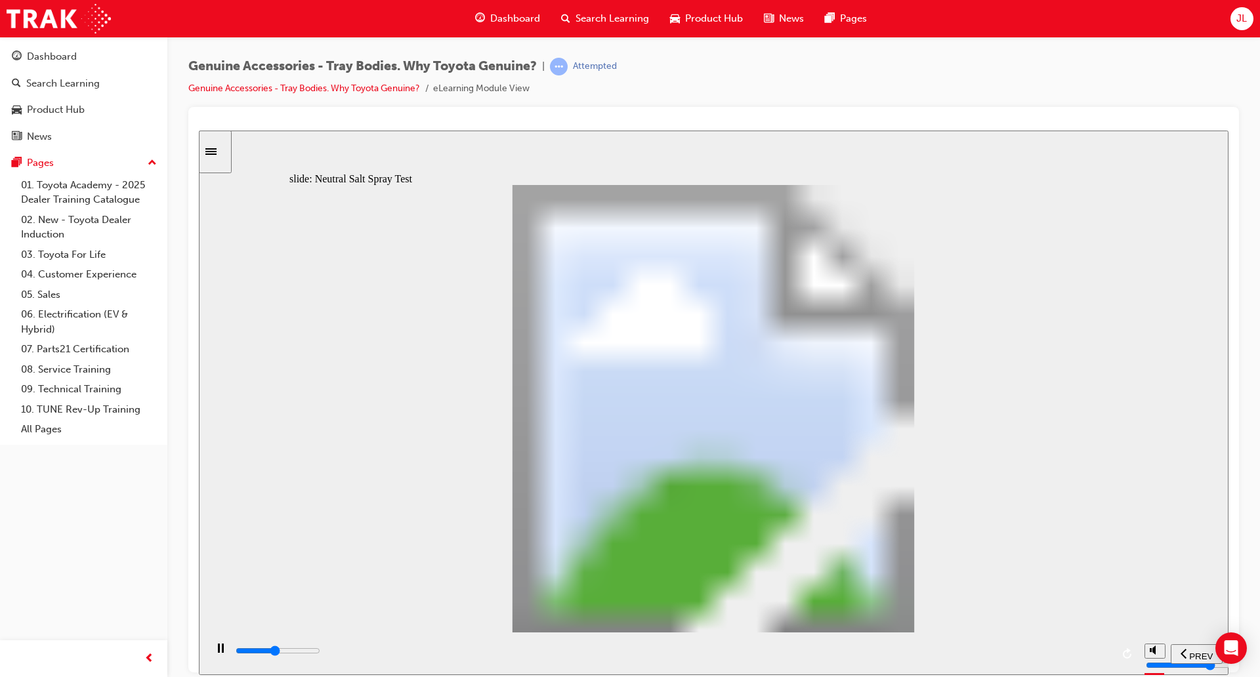
type input "2"
type input "6300"
type input "5"
type input "5200"
type input "6"
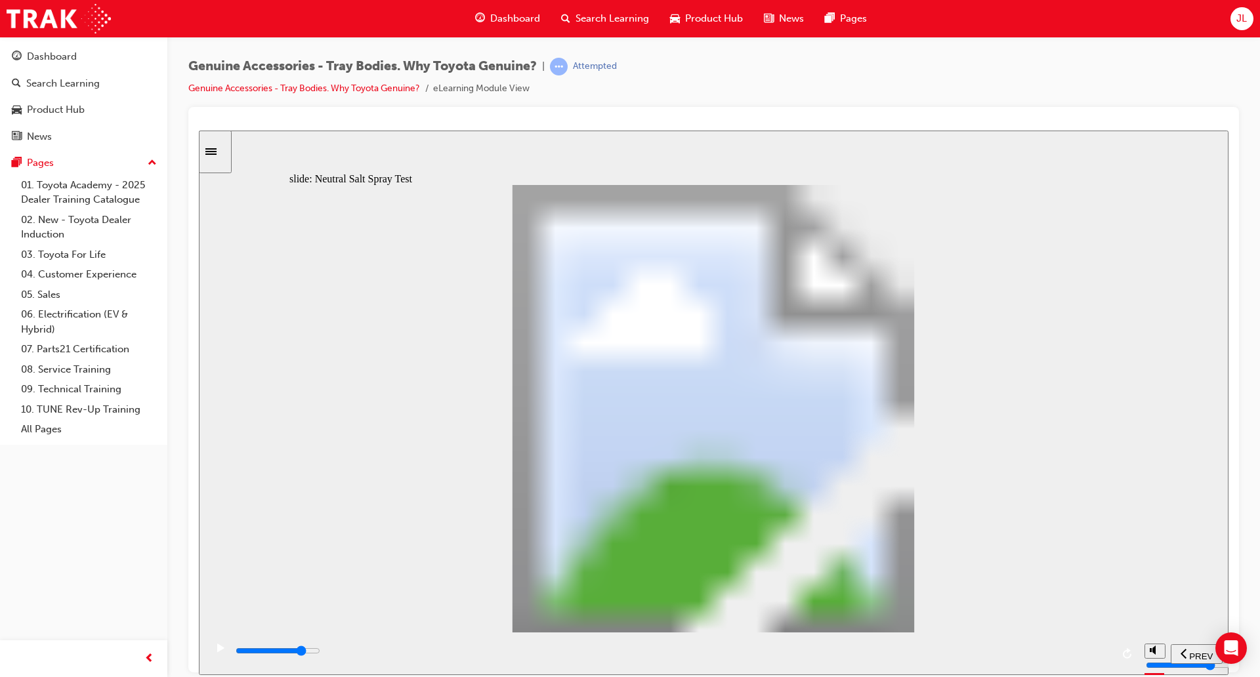
type input "5200"
type input "7"
type input "5900"
type input "6"
drag, startPoint x: 489, startPoint y: 490, endPoint x: 725, endPoint y: 492, distance: 236.3
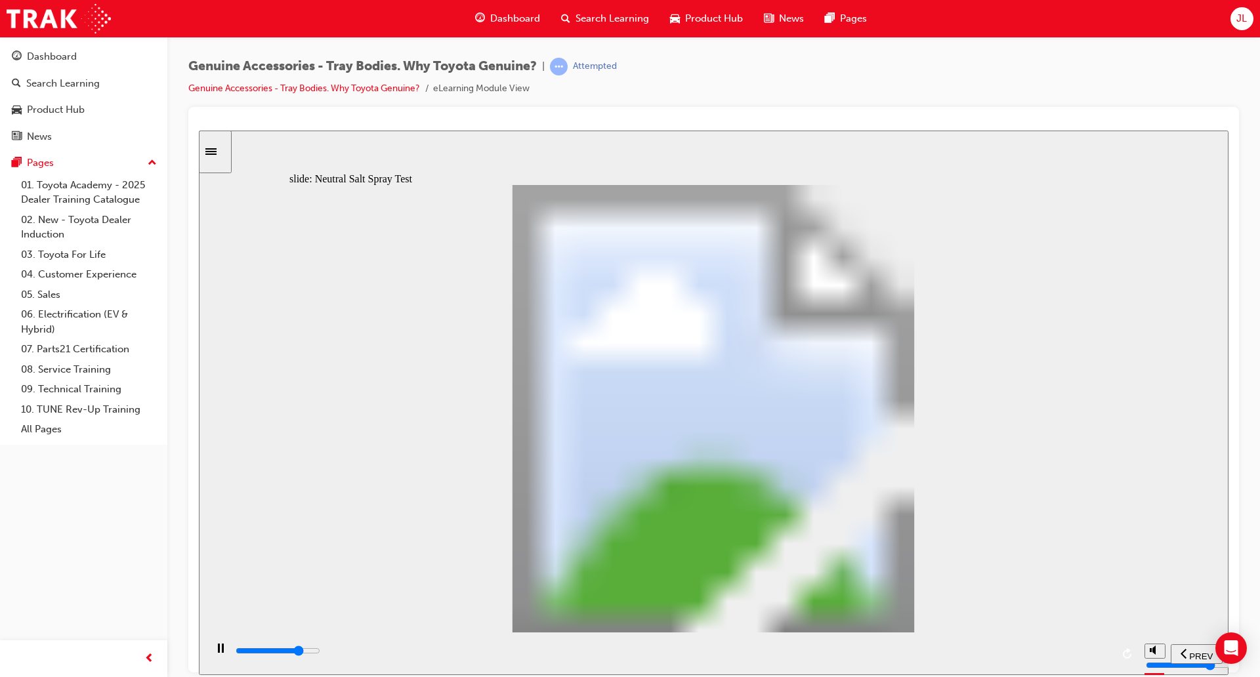
type input "8000"
type input "7"
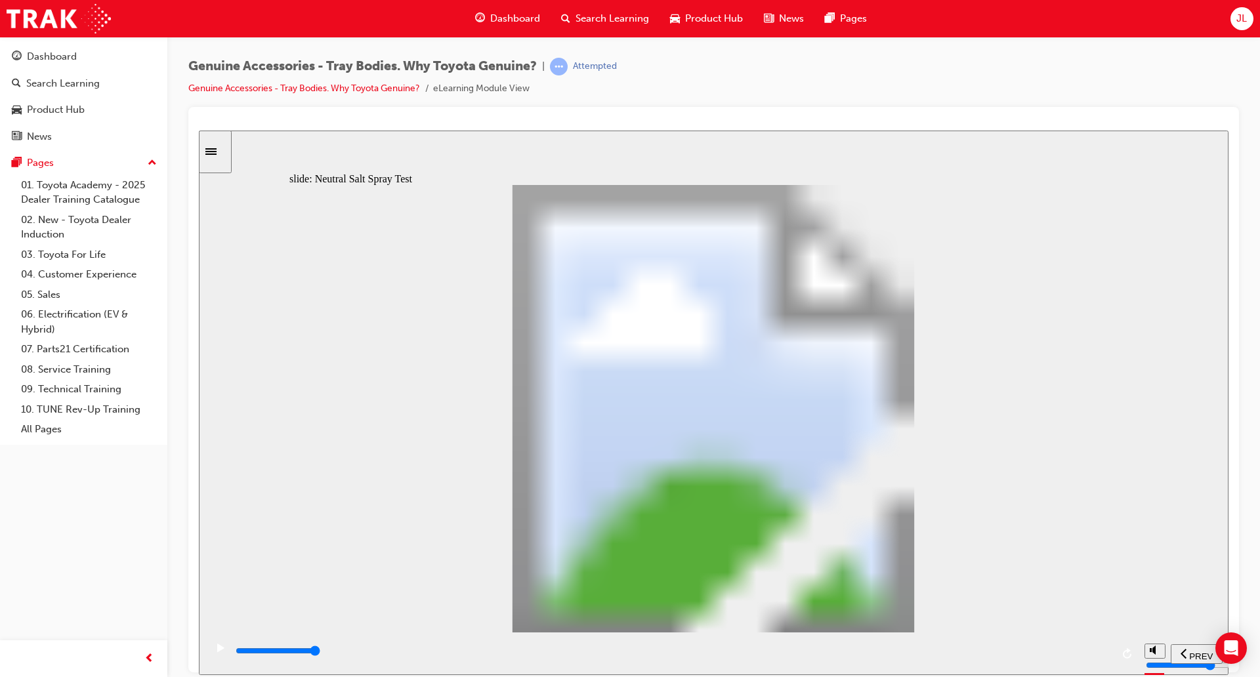
type input "14200"
type input "8"
drag, startPoint x: 732, startPoint y: 486, endPoint x: 852, endPoint y: 485, distance: 120.1
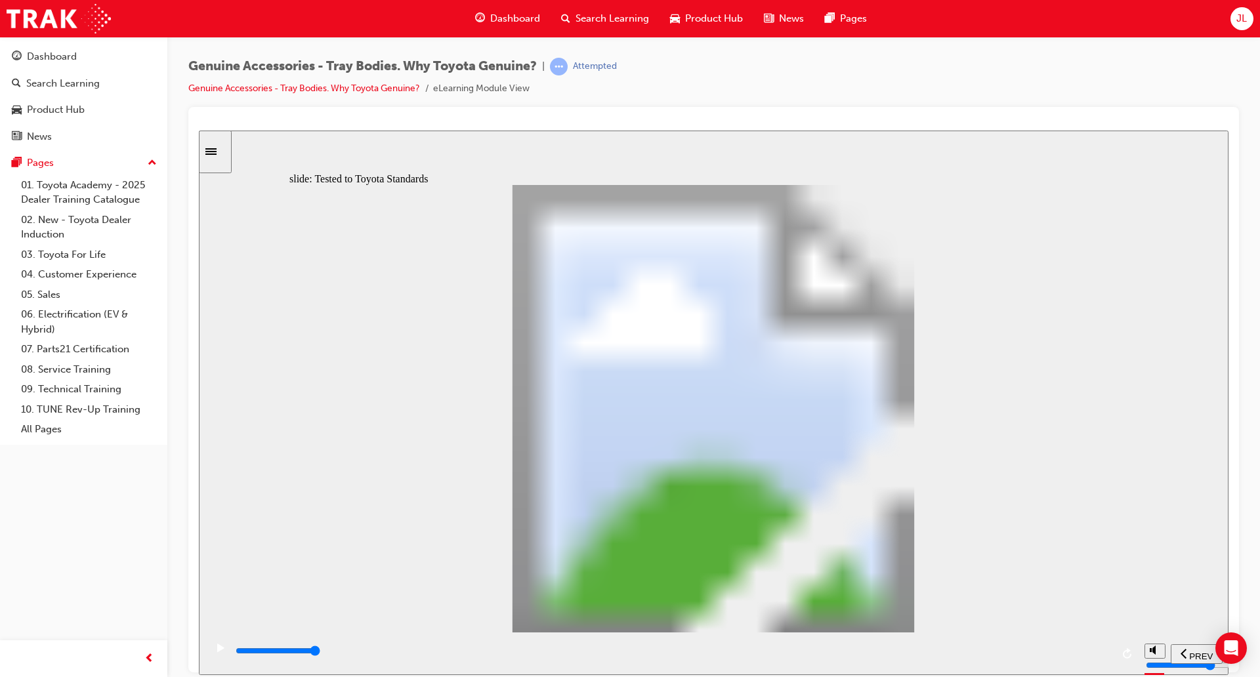
type input "12200"
radio input "true"
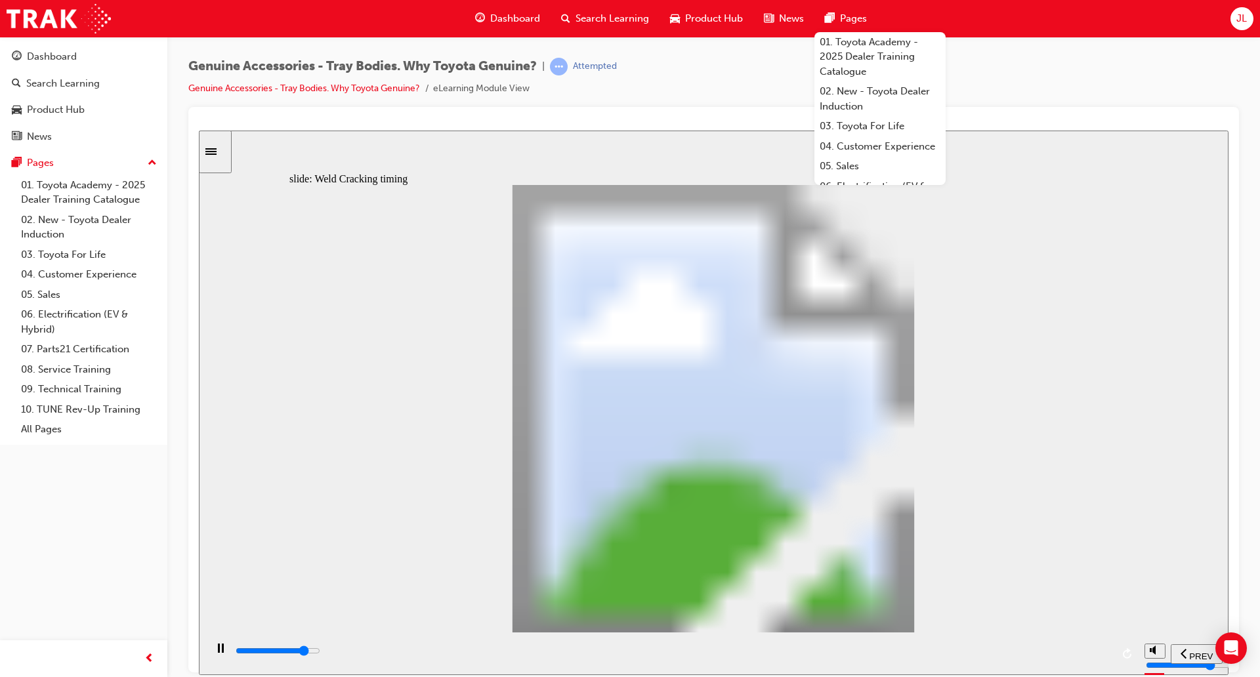
type input "18600"
type input "2"
type input "18600"
type input "3"
type input "18700"
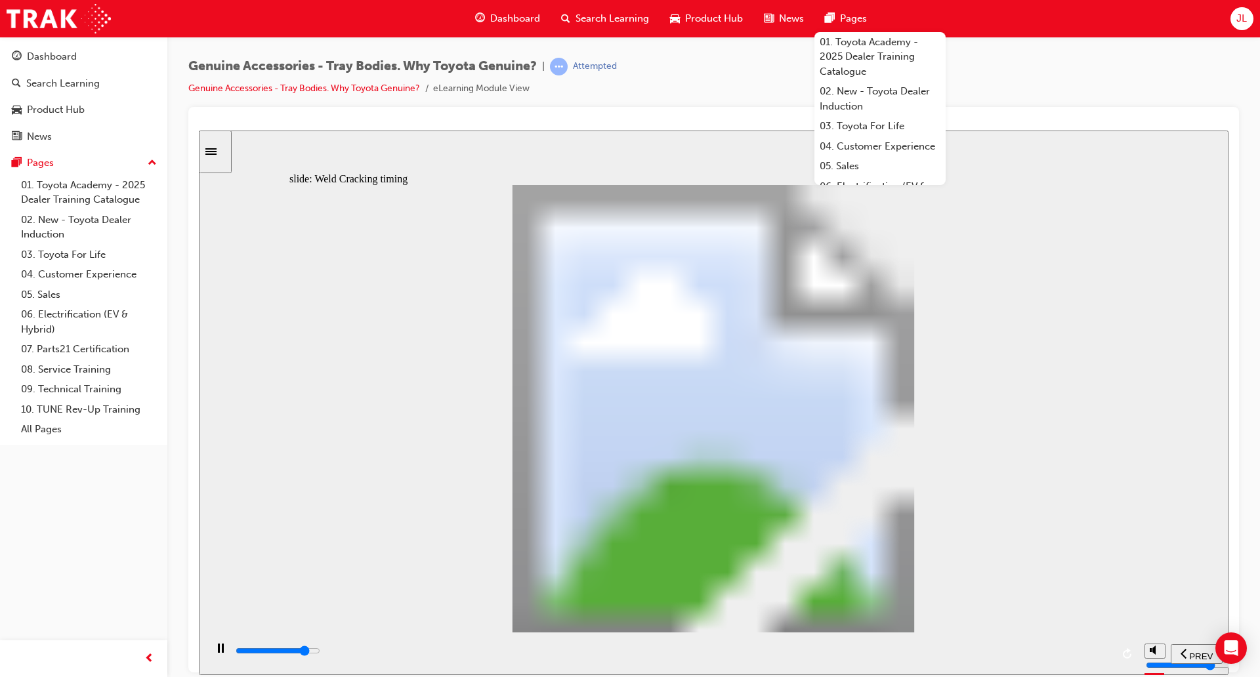
type input "4"
type input "18800"
type input "5"
type input "19600"
type input "6"
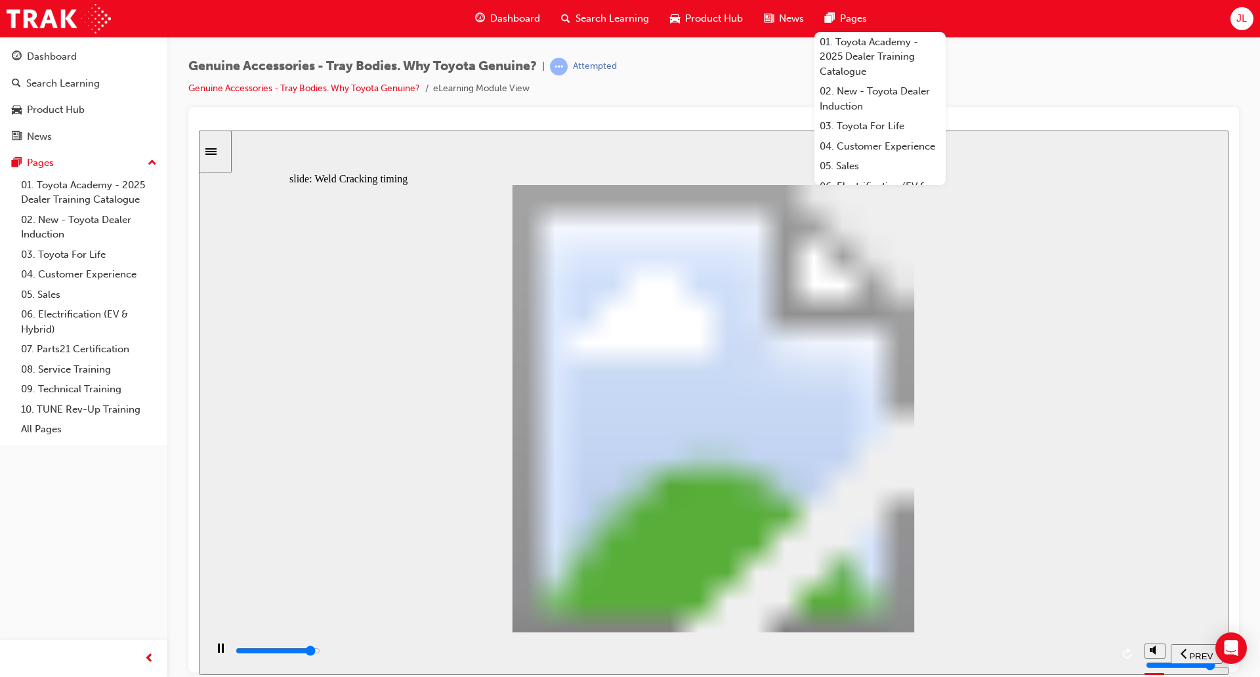
type input "20600"
type input "5"
type input "20900"
type input "4"
type input "20900"
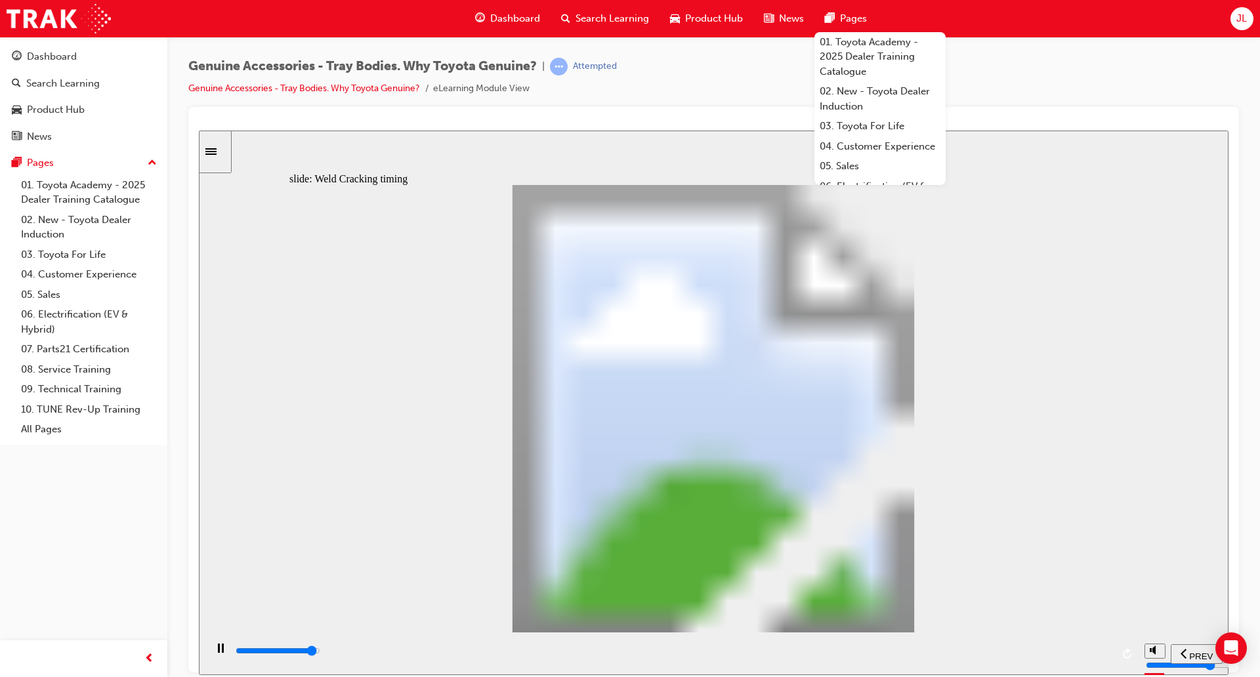
type input "3"
type input "21200"
type input "4"
type input "21200"
type input "6"
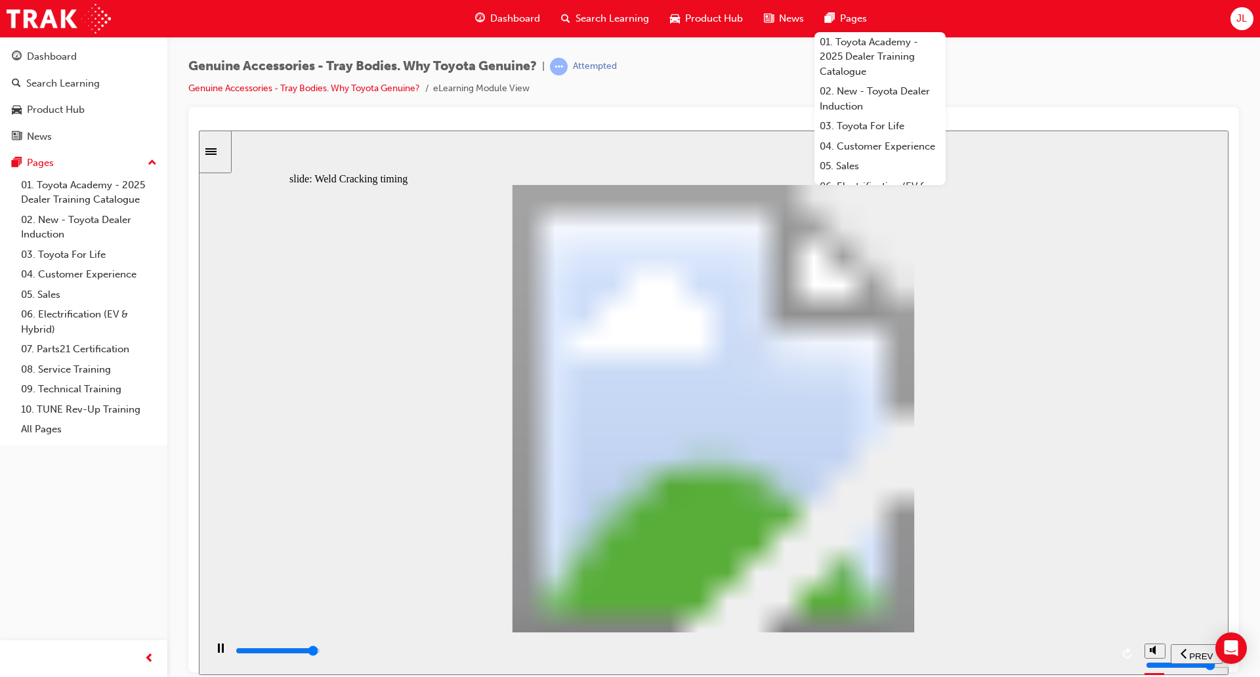
type input "21200"
type input "7"
type input "21200"
type input "8"
type input "21400"
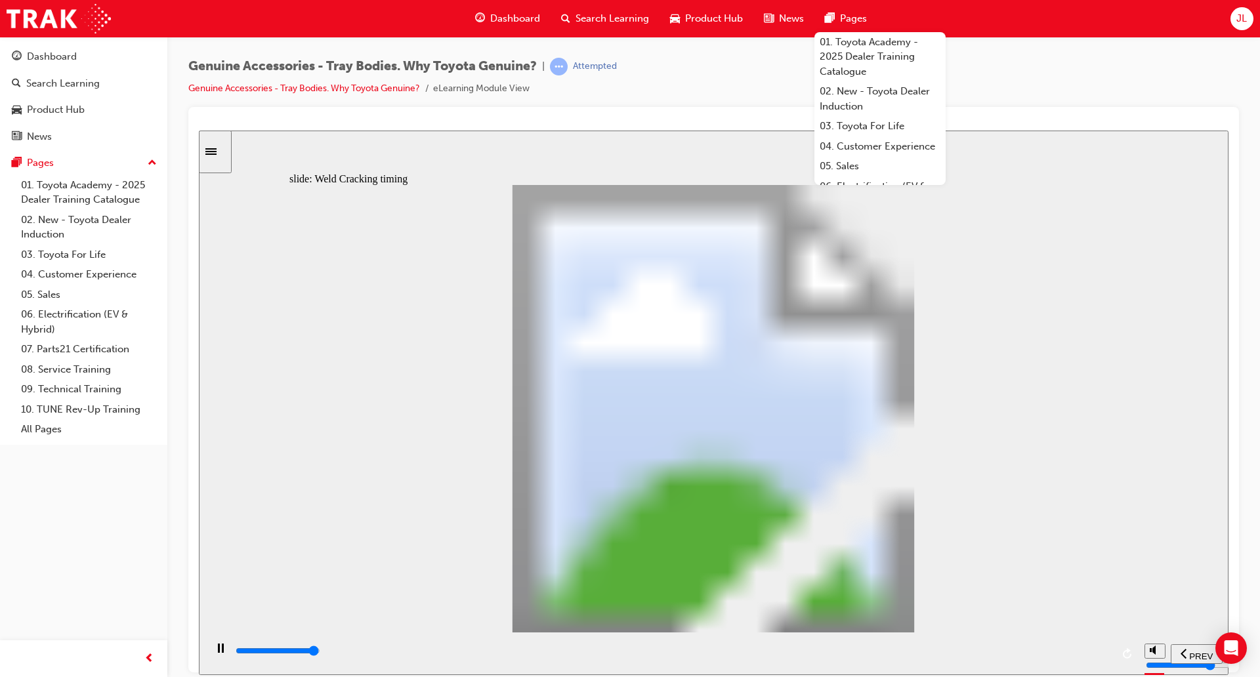
type input "7"
type input "21400"
type input "5"
type input "21400"
type input "2"
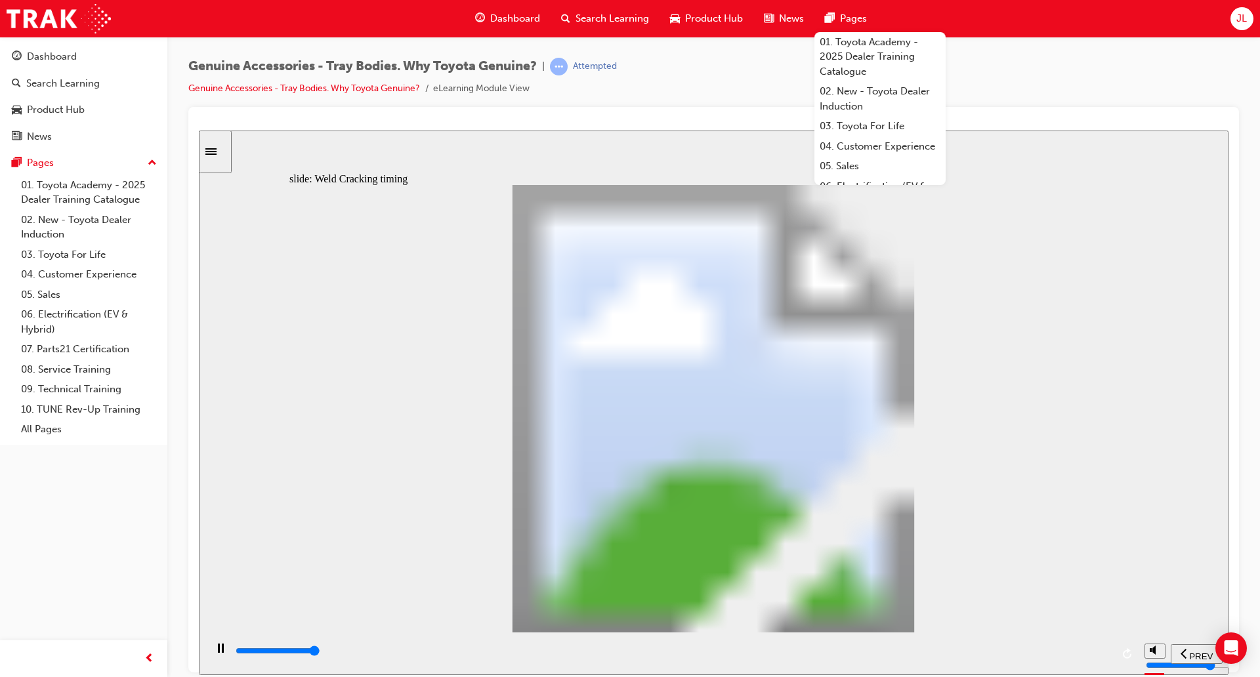
type input "21500"
type input "1"
type input "21600"
type input "2"
type input "21600"
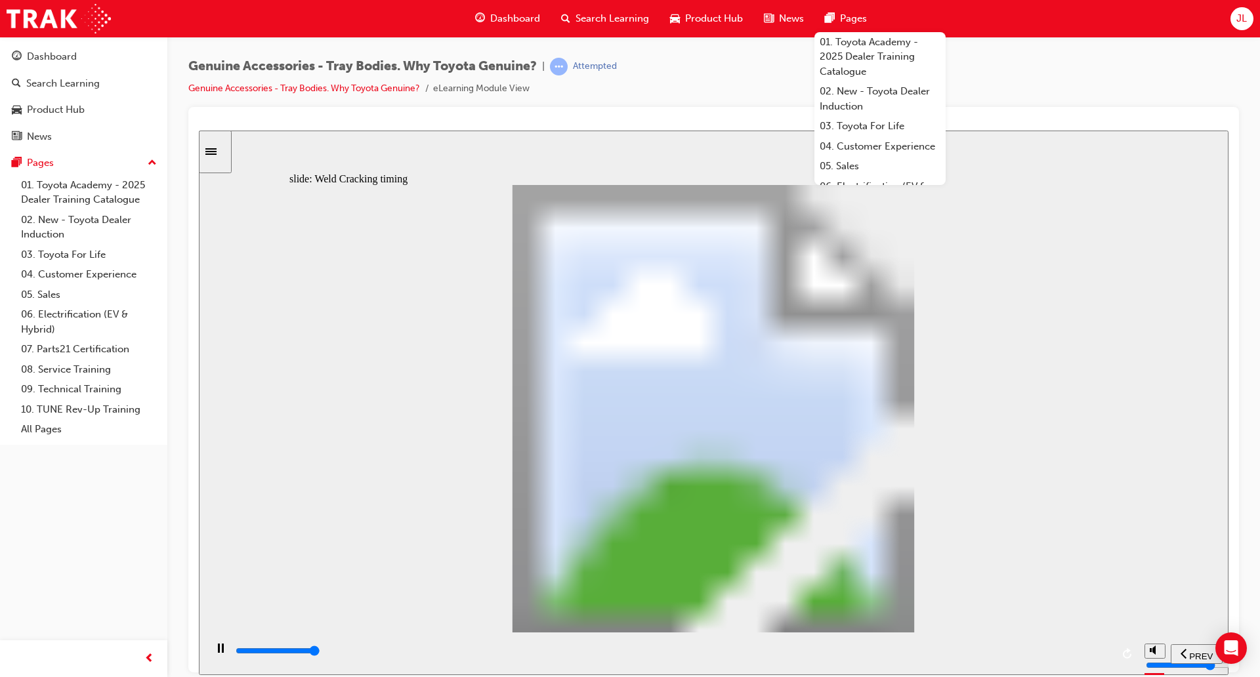
type input "4"
type input "21600"
type input "6"
type input "21600"
type input "7"
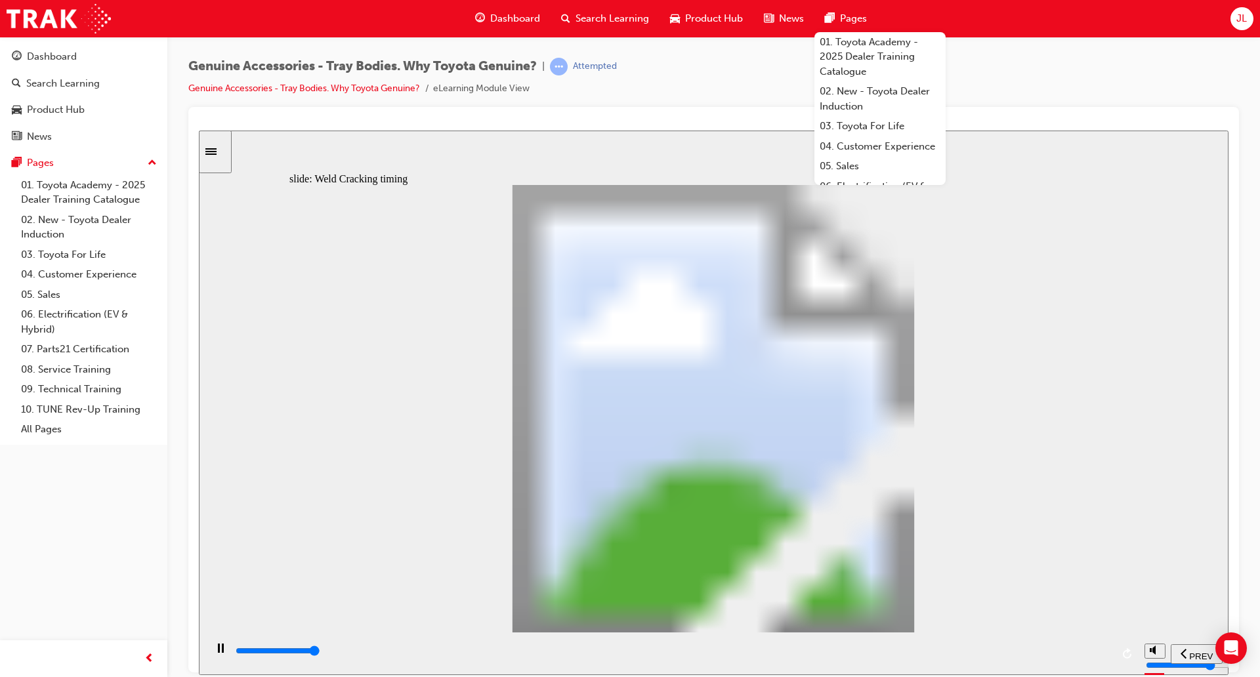
type input "21600"
type input "8"
type input "21700"
type input "7"
type input "21700"
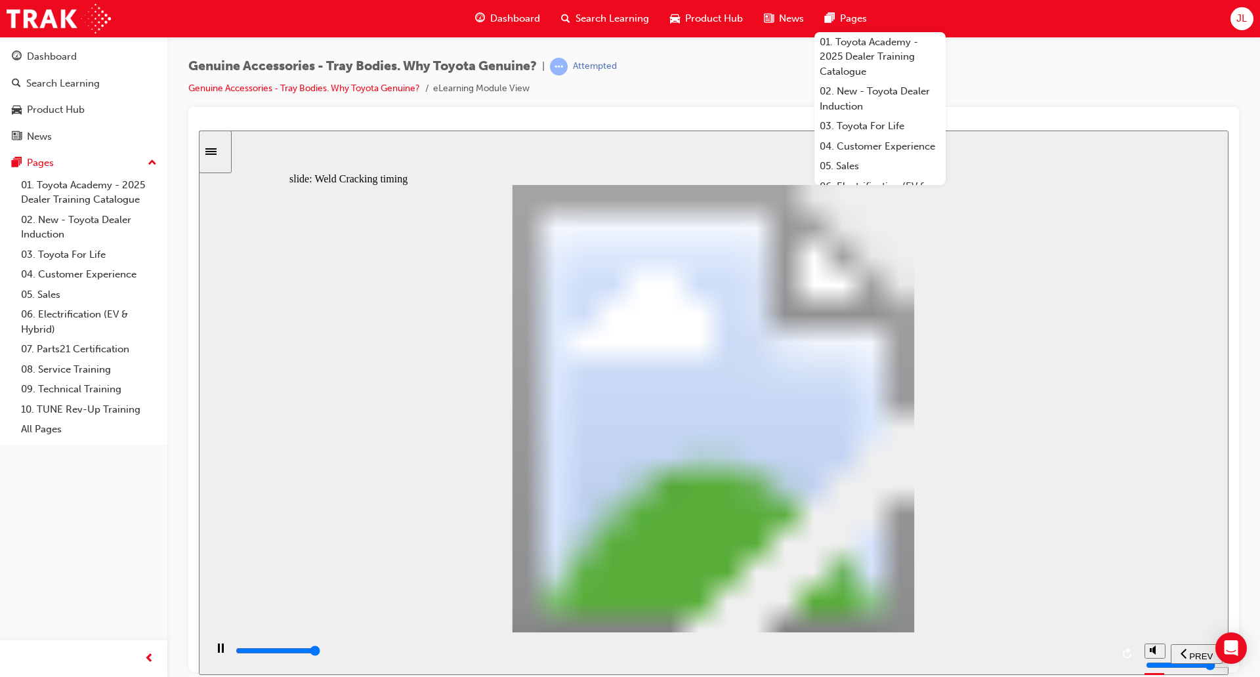
type input "6"
type input "21700"
type input "2"
type input "21700"
type input "1"
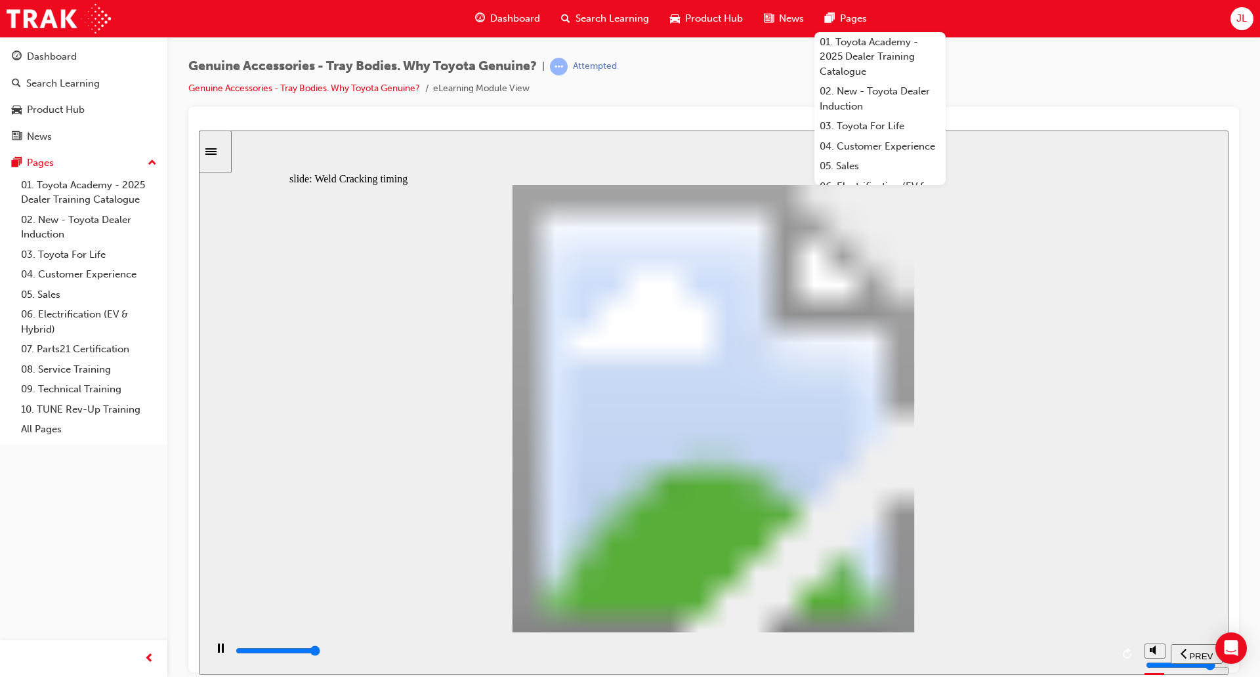
type input "21700"
type input "6"
drag, startPoint x: 535, startPoint y: 499, endPoint x: 623, endPoint y: 364, distance: 160.8
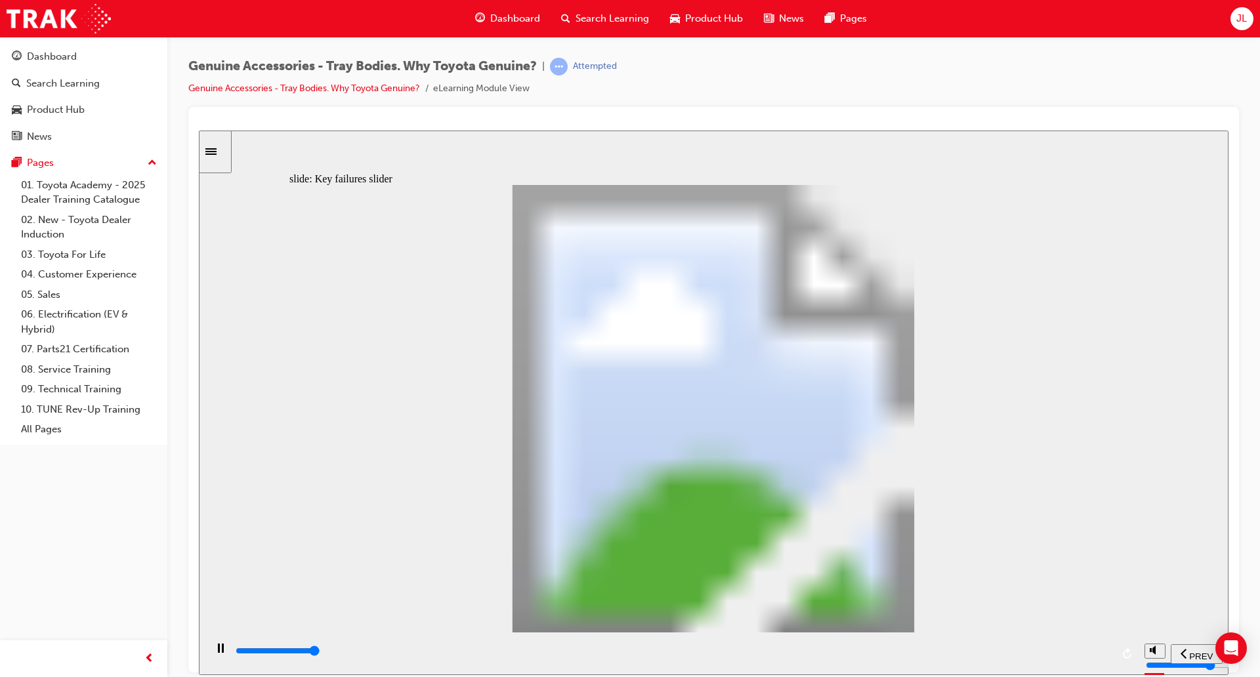
type input "8200"
type input "2"
type input "0"
type input "3"
drag, startPoint x: 324, startPoint y: 505, endPoint x: 609, endPoint y: 494, distance: 285.8
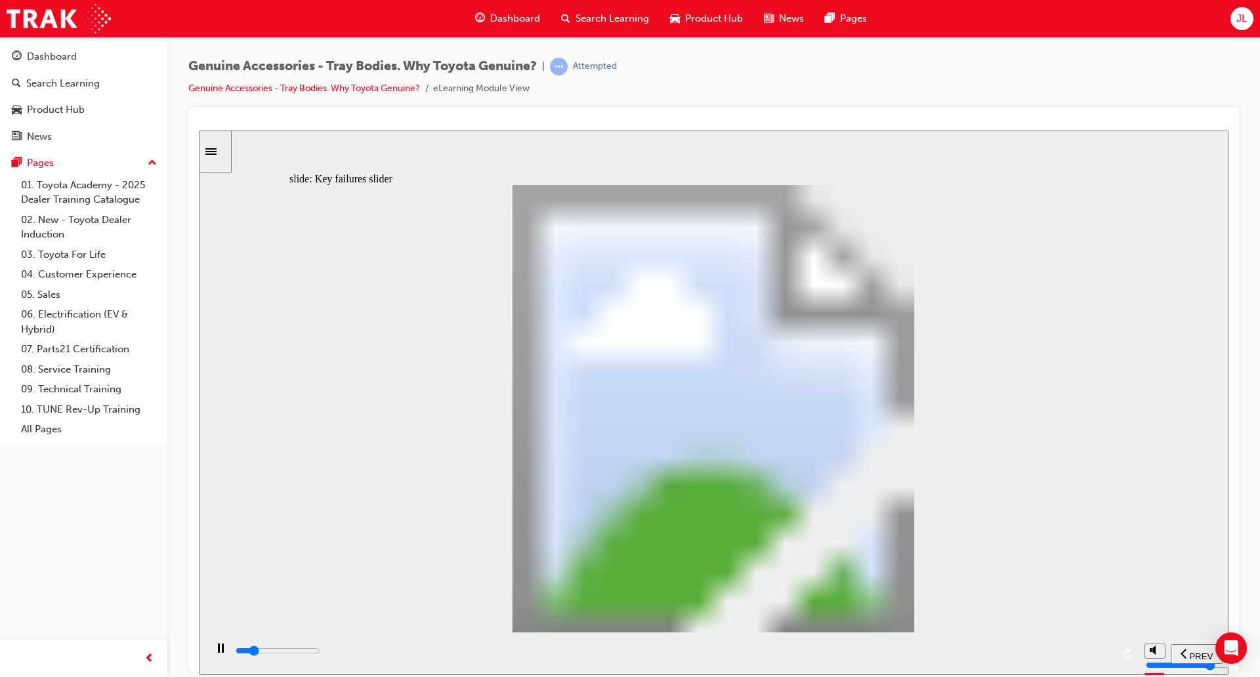
drag, startPoint x: 566, startPoint y: 493, endPoint x: 1128, endPoint y: 490, distance: 561.9
click at [991, 498] on div "Oval 2 siren icon 1 Freeform 6 Freeform 4 Freeform 1 Freeform 2 Freeform 3 Free…" at bounding box center [714, 414] width 848 height 460
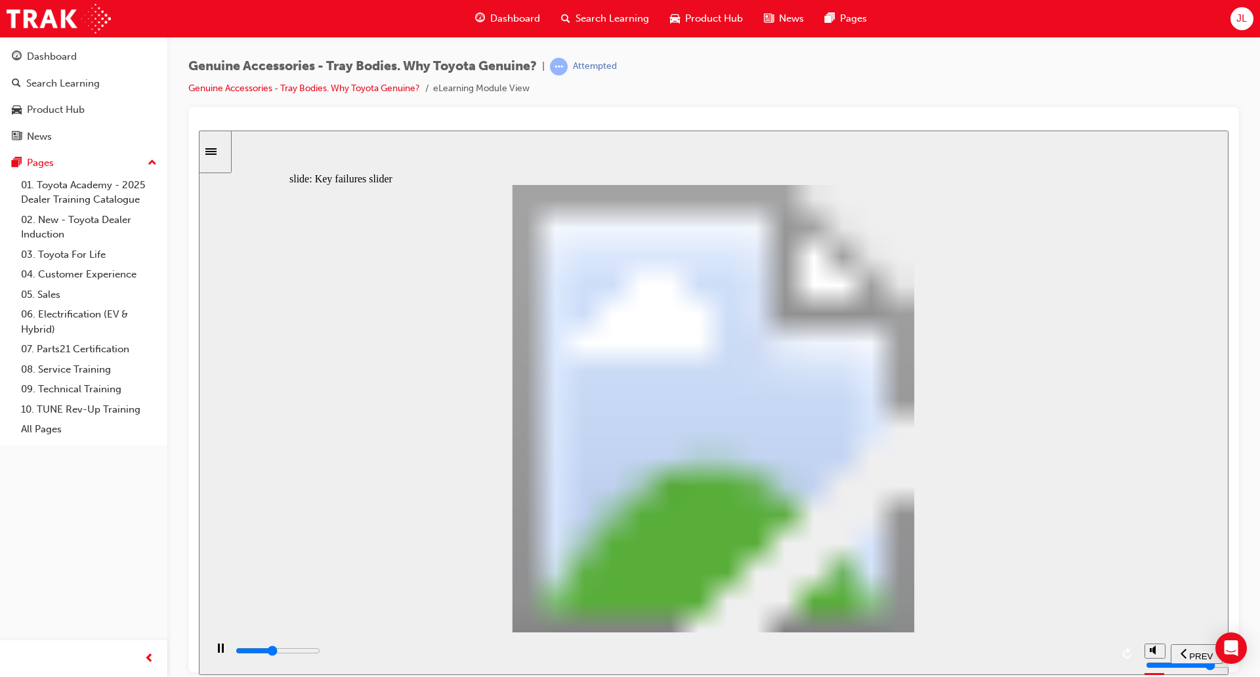
drag, startPoint x: 570, startPoint y: 499, endPoint x: 890, endPoint y: 473, distance: 320.8
click at [890, 473] on div "Oval 2 siren icon 1 Freeform 6 Freeform 4 Freeform 1 Freeform 2 Freeform 3 Free…" at bounding box center [714, 414] width 848 height 460
type input "9300"
type input "2"
type input "9400"
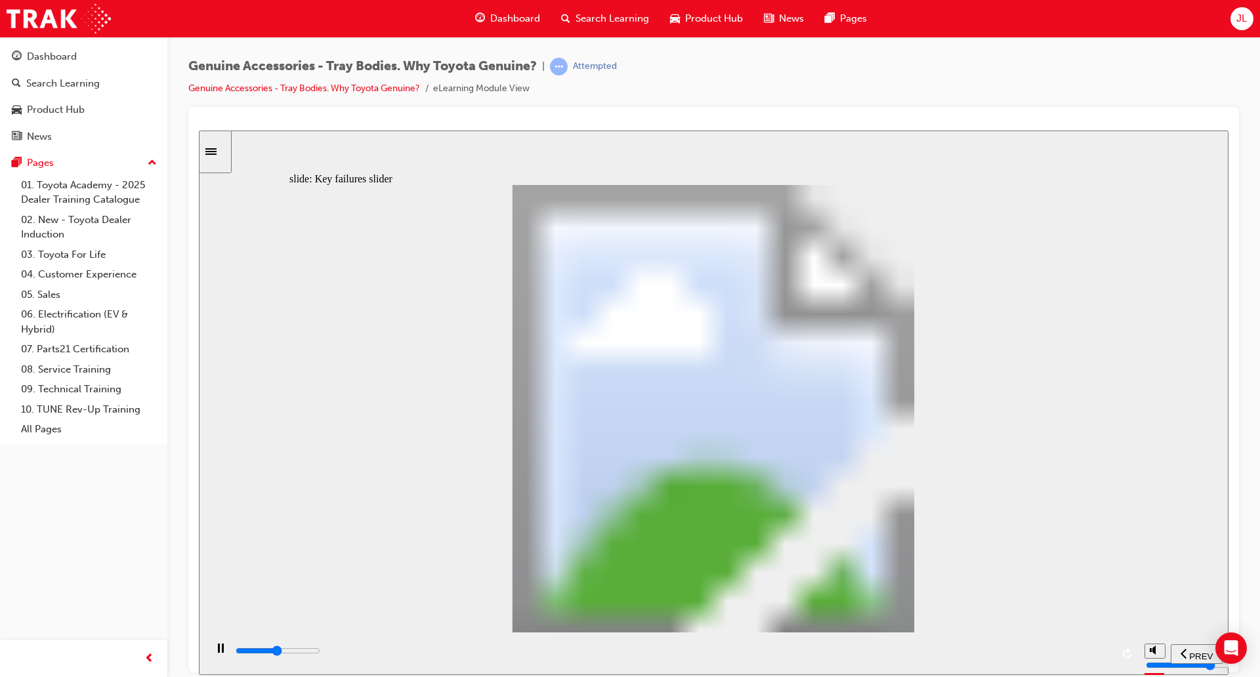
type input "1"
type input "9400"
type input "0"
type input "9700"
type input "1"
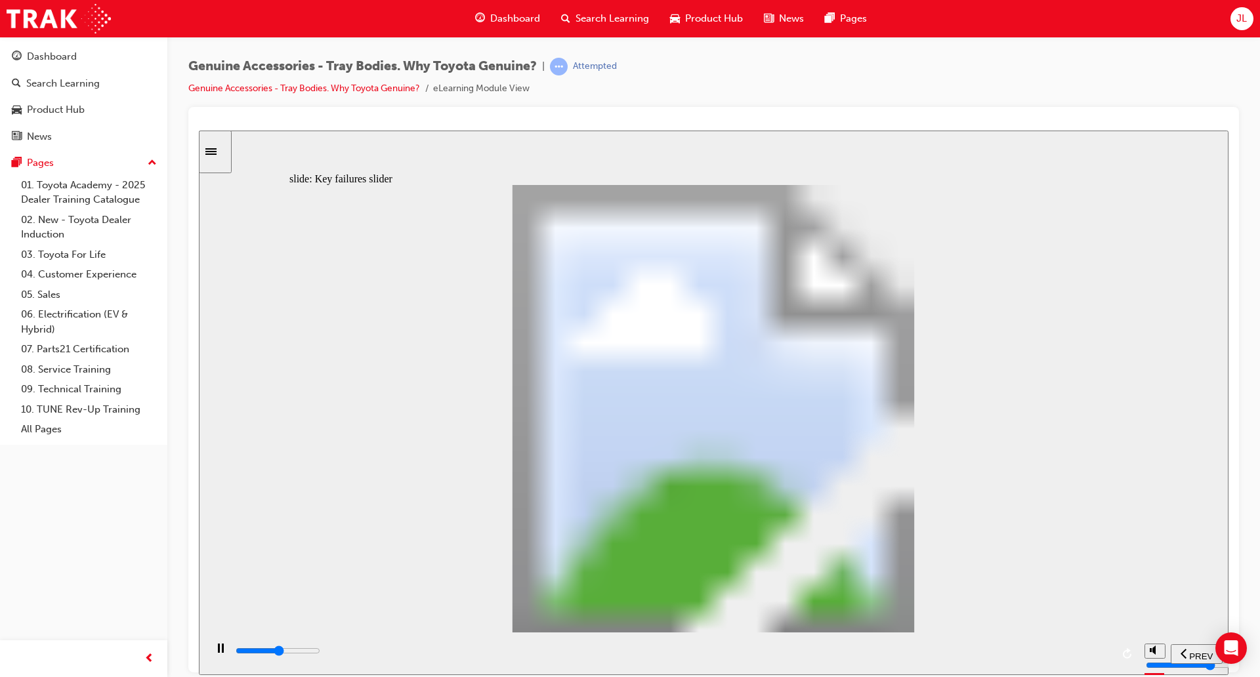
type input "9700"
type input "3"
type input "10000"
type input "2"
type input "10000"
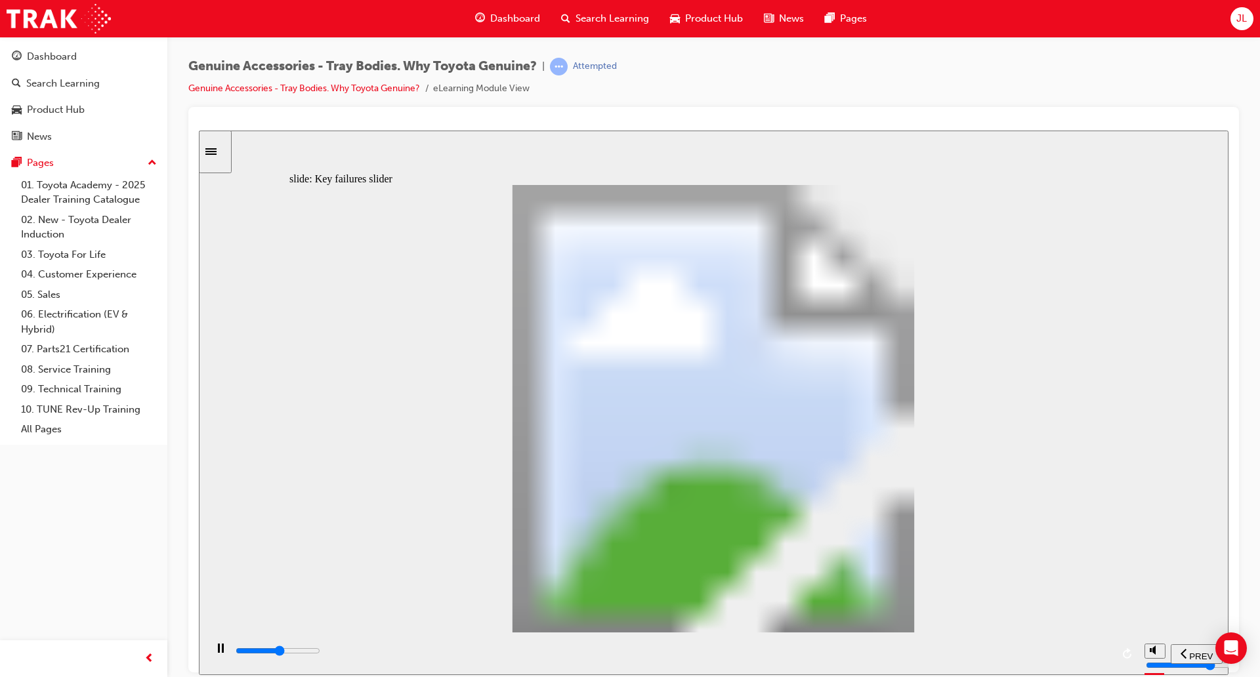
type input "0"
type input "10100"
type input "1"
type input "10100"
type input "3"
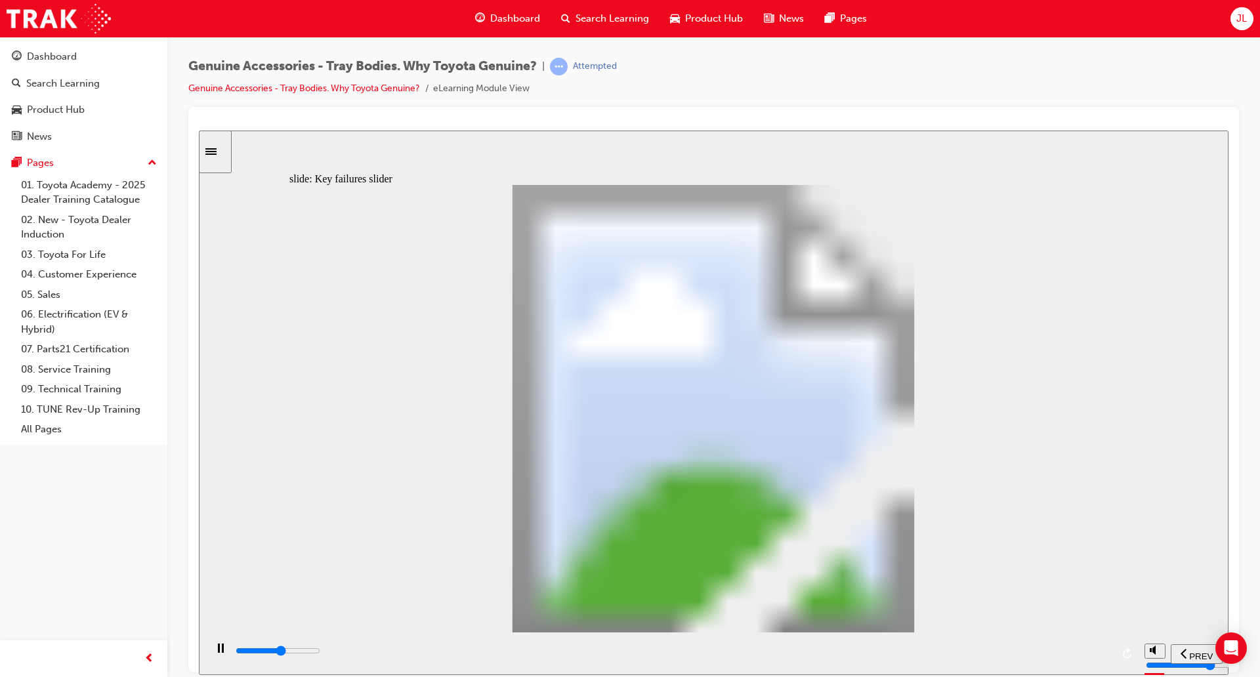
type input "10300"
type input "1"
type input "10300"
type input "0"
type input "10400"
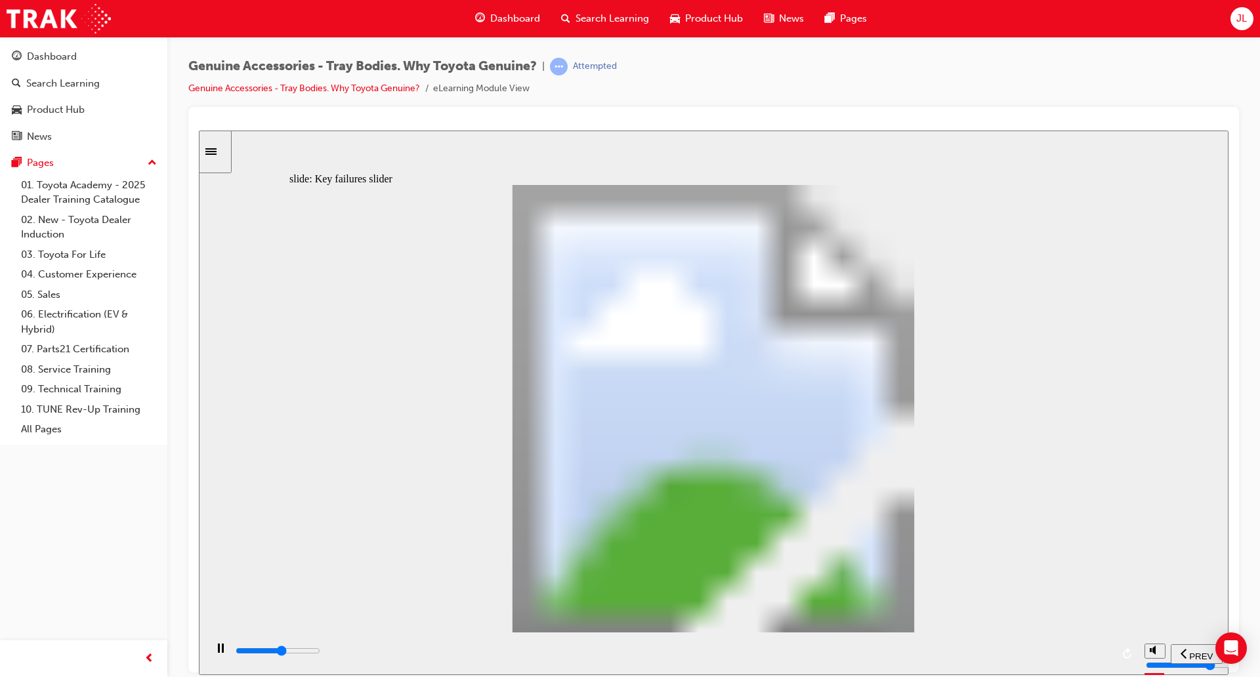
type input "1"
type input "10500"
type input "3"
type input "10600"
type input "2"
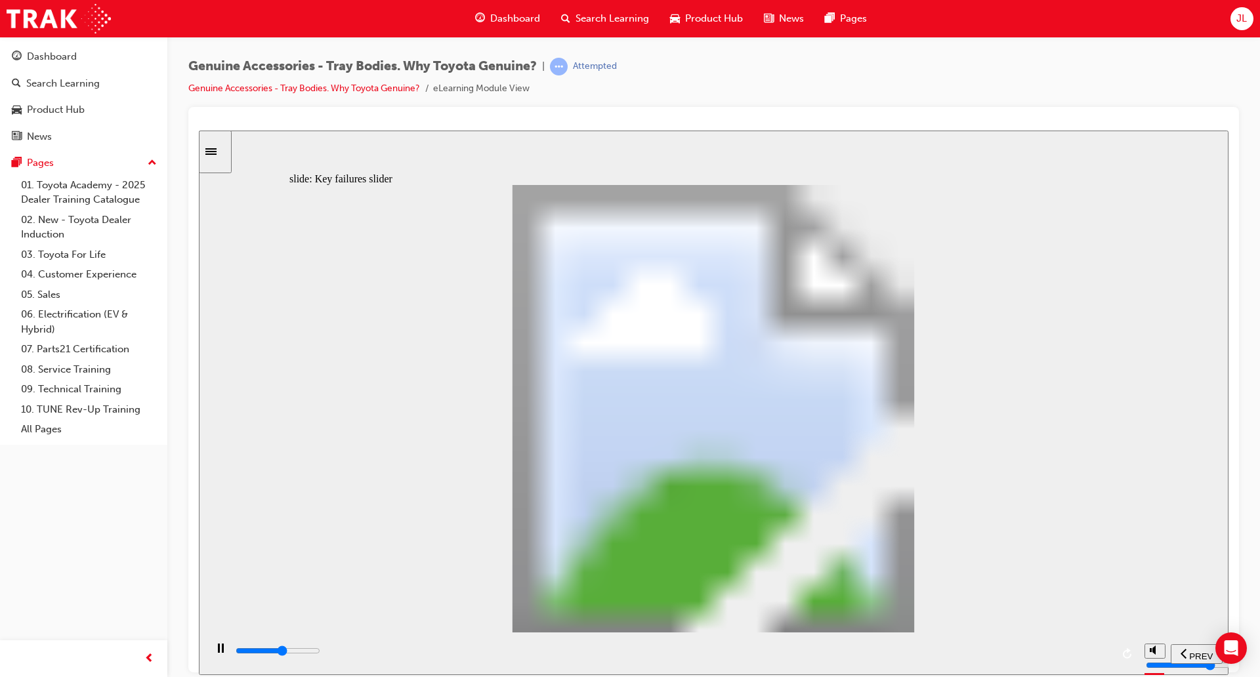
type input "10600"
type input "1"
type input "10600"
type input "0"
type input "10700"
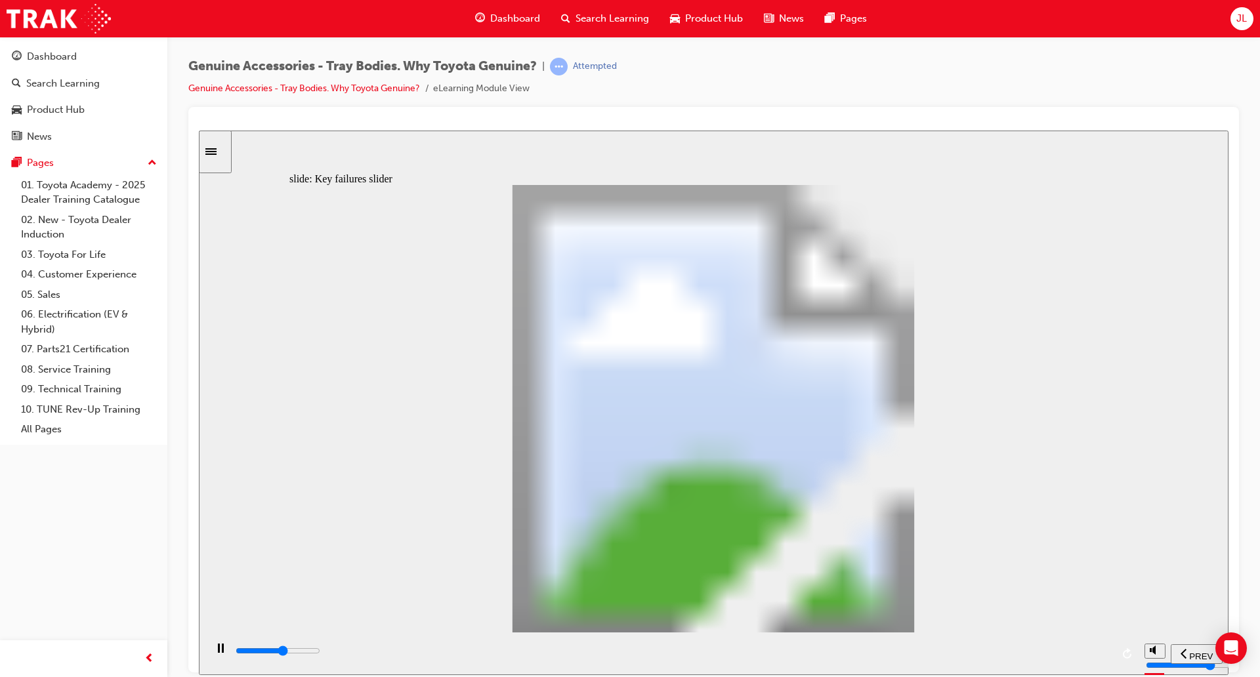
type input "1"
type input "10700"
type input "2"
type input "10800"
type input "1"
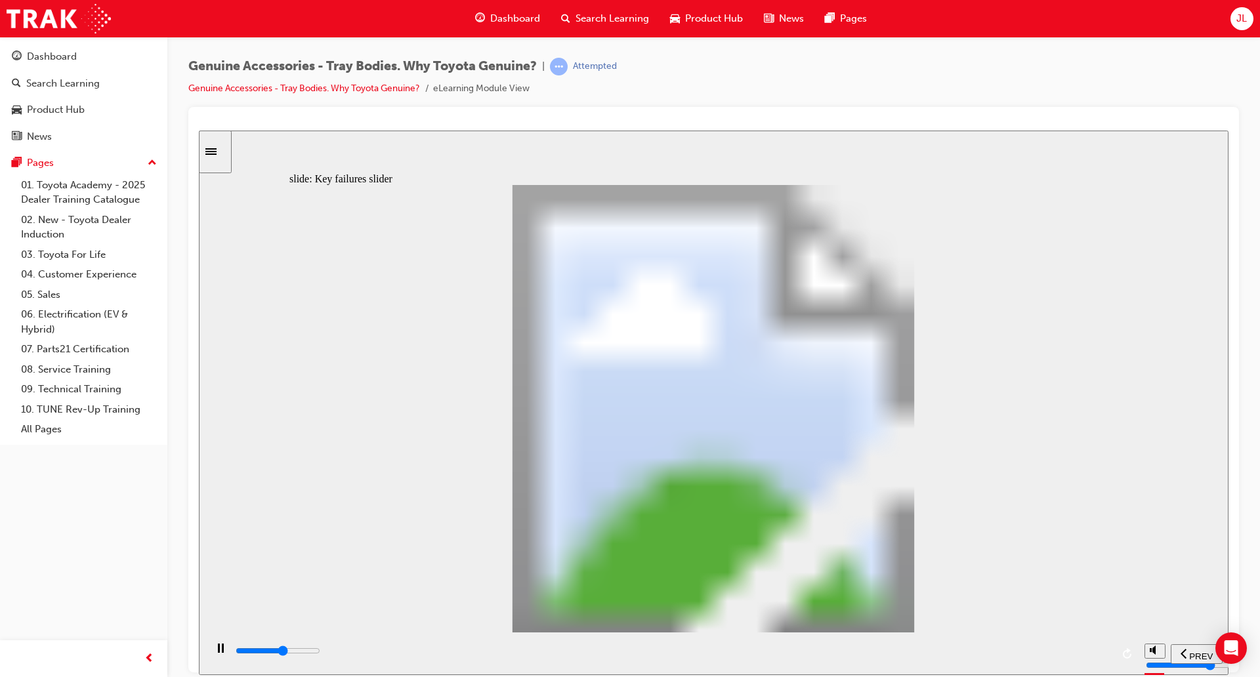
type input "10900"
type input "0"
type input "10900"
type input "1"
type input "10900"
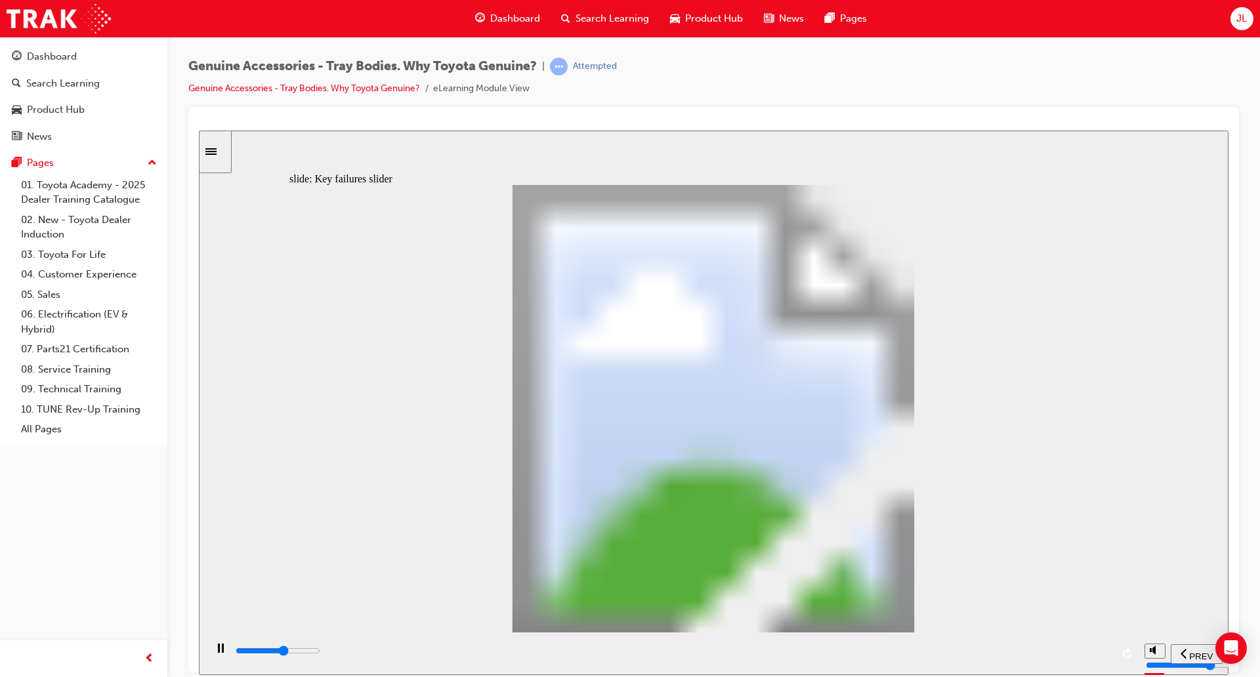
type input "2"
type input "10900"
type input "3"
type input "11100"
type input "2"
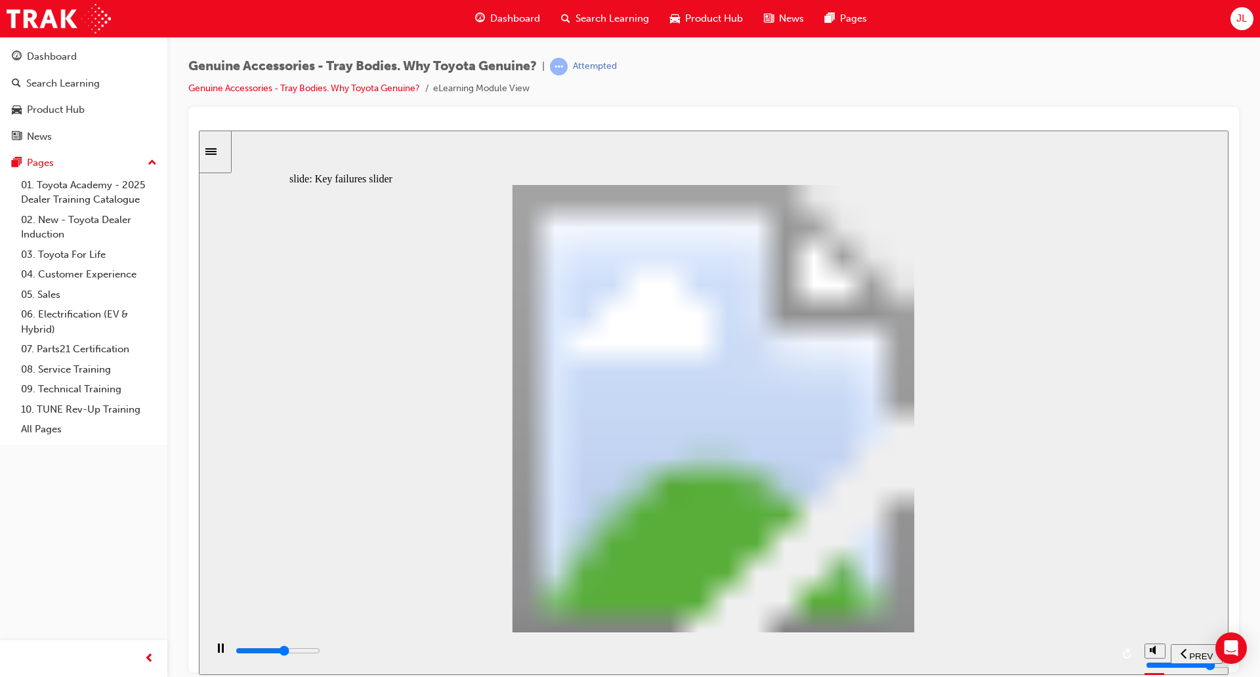
type input "11100"
type input "1"
type input "11200"
type input "2"
type input "11200"
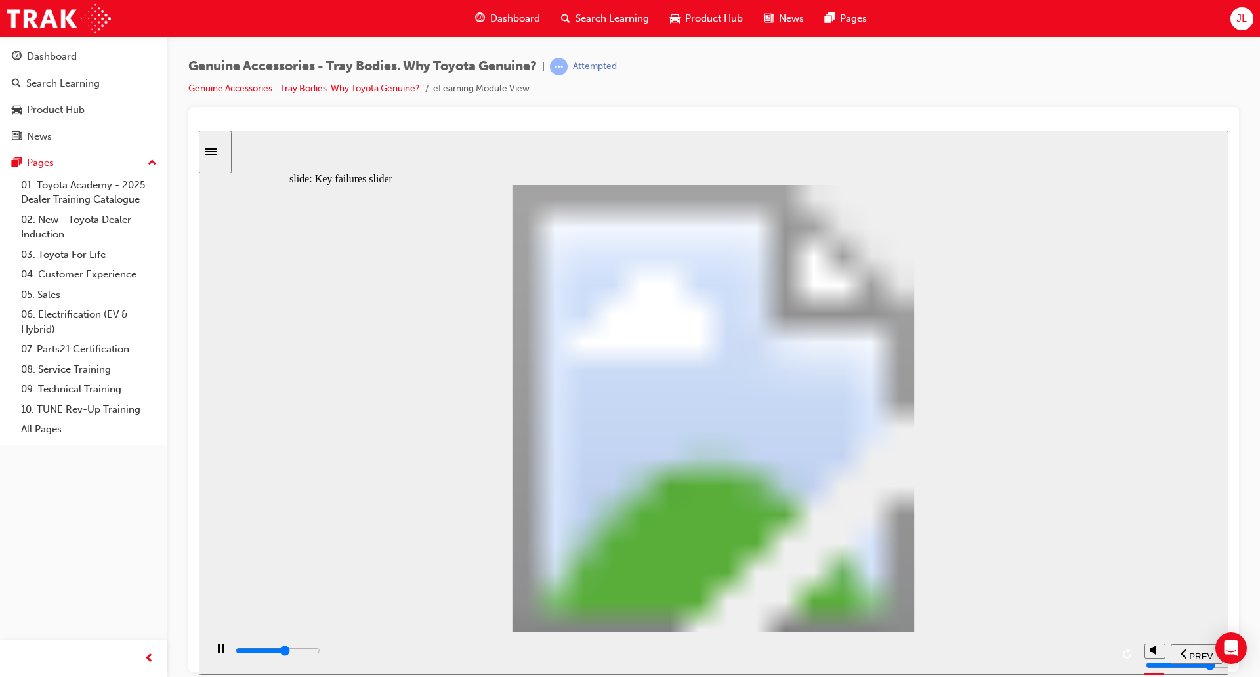
type input "3"
type input "11300"
type input "2"
type input "11400"
type input "1"
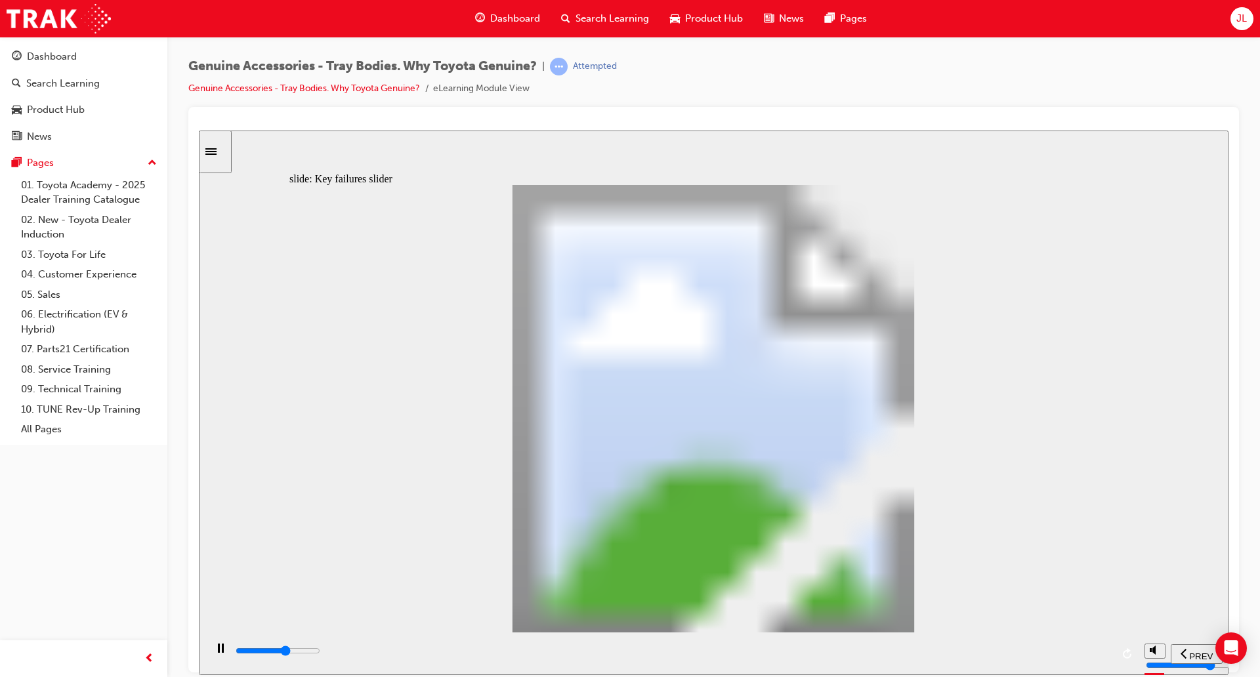
type input "11500"
type input "2"
type input "11500"
type input "3"
type input "11600"
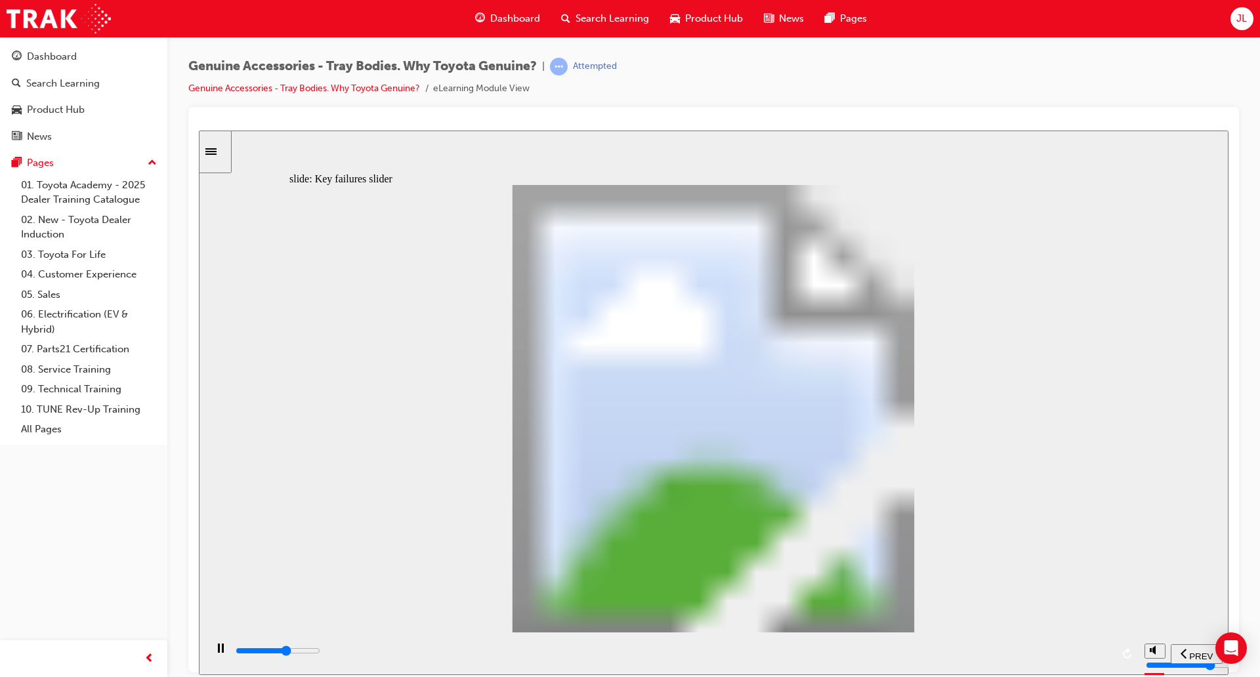
type input "2"
type input "11600"
type input "1"
type input "11600"
type input "0"
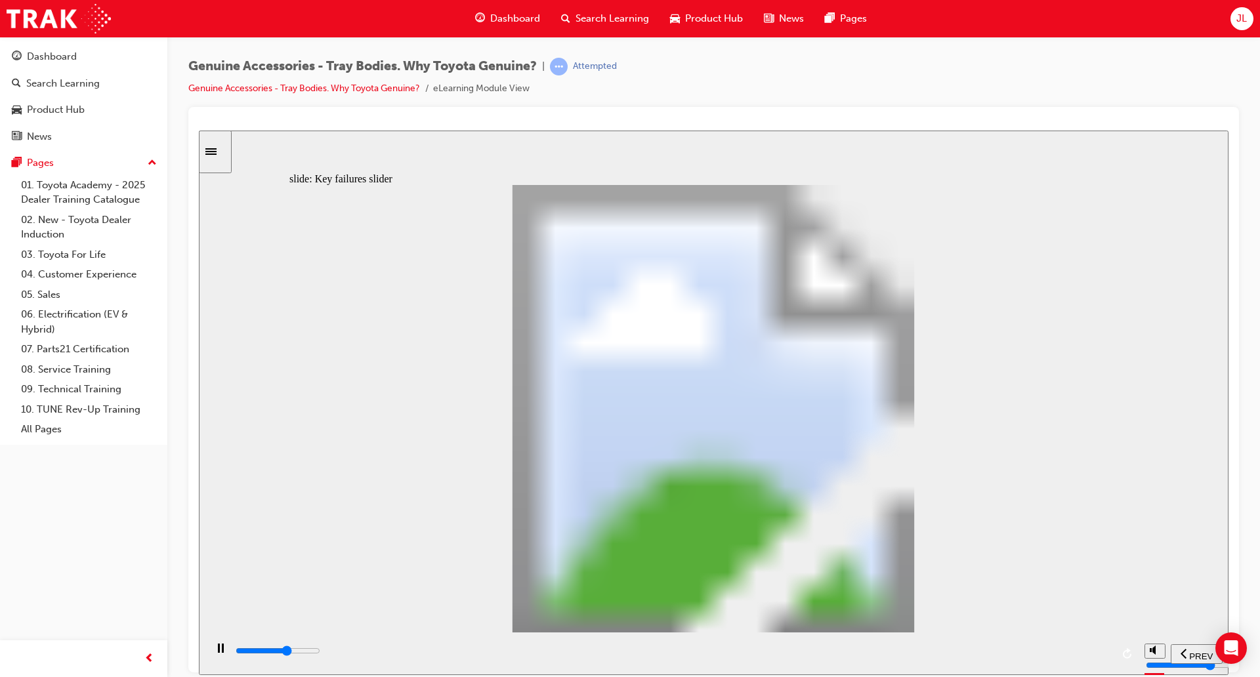
type input "11700"
type input "1"
type input "11700"
type input "2"
type input "11800"
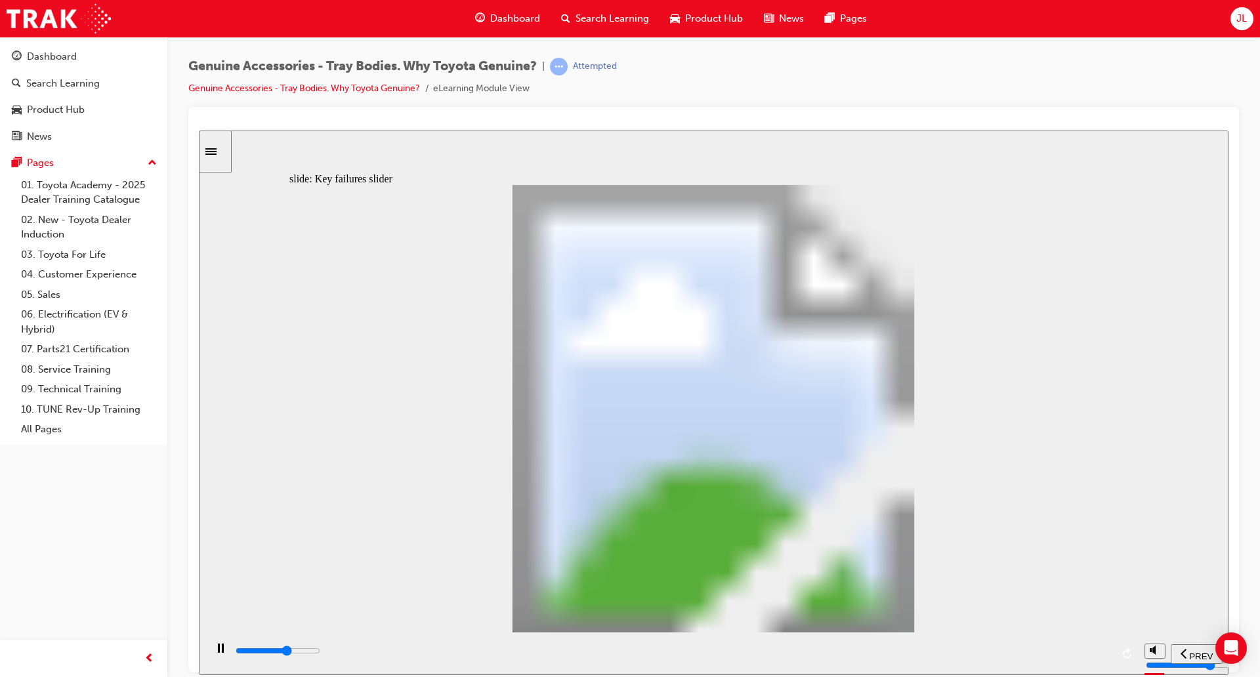
type input "3"
type input "11800"
type input "2"
drag, startPoint x: 575, startPoint y: 484, endPoint x: 997, endPoint y: 515, distance: 423.2
click at [1011, 482] on div "Oval 2 siren icon 1 Freeform 6 Freeform 4 Freeform 1 Freeform 2 Freeform 3 Free…" at bounding box center [714, 414] width 848 height 460
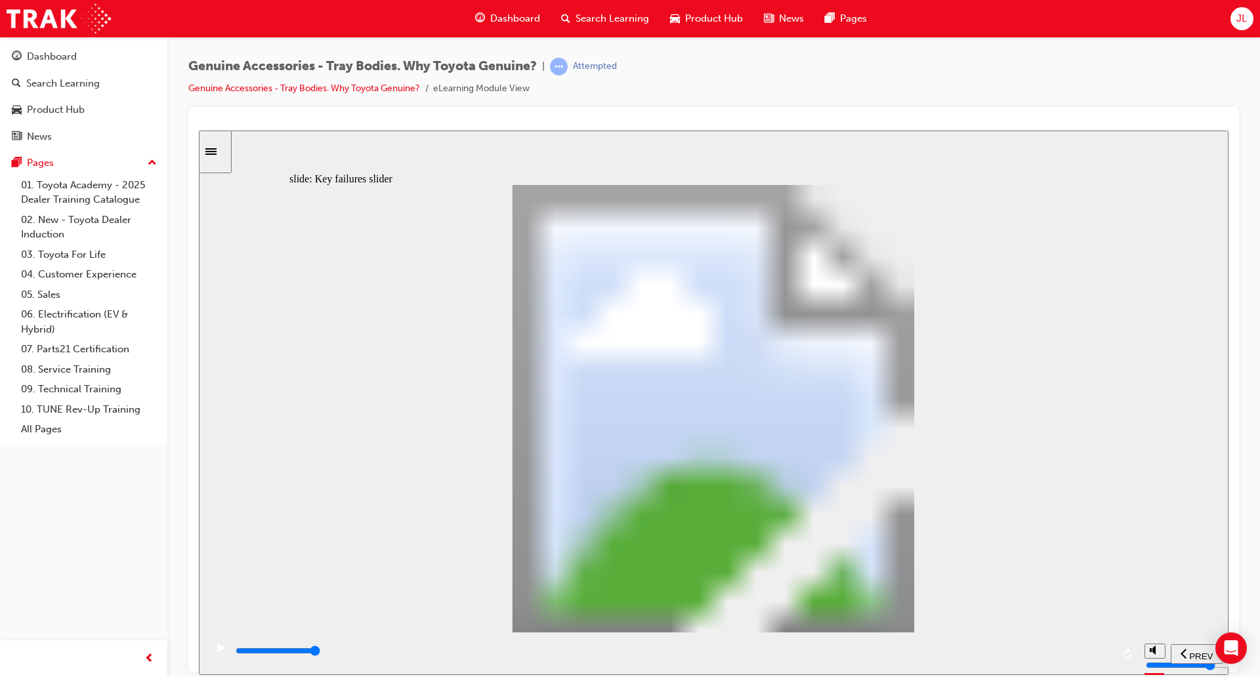
drag, startPoint x: 567, startPoint y: 506, endPoint x: 840, endPoint y: 470, distance: 275.5
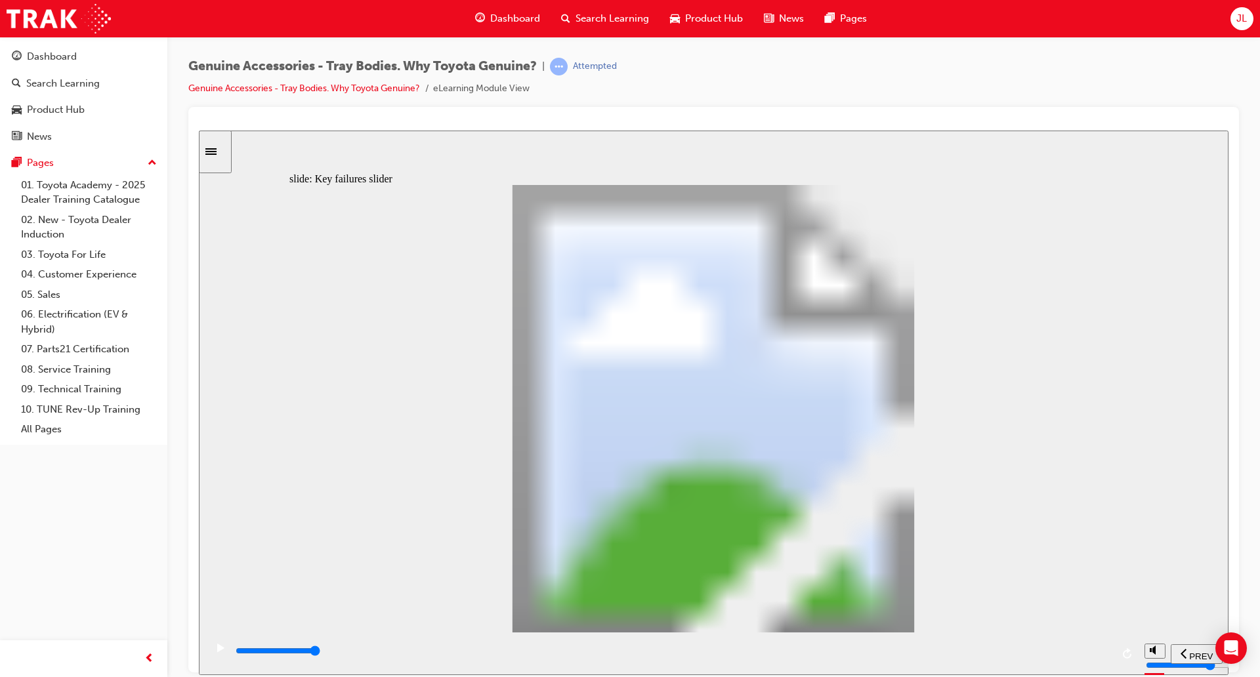
drag, startPoint x: 812, startPoint y: 487, endPoint x: 819, endPoint y: 486, distance: 7.3
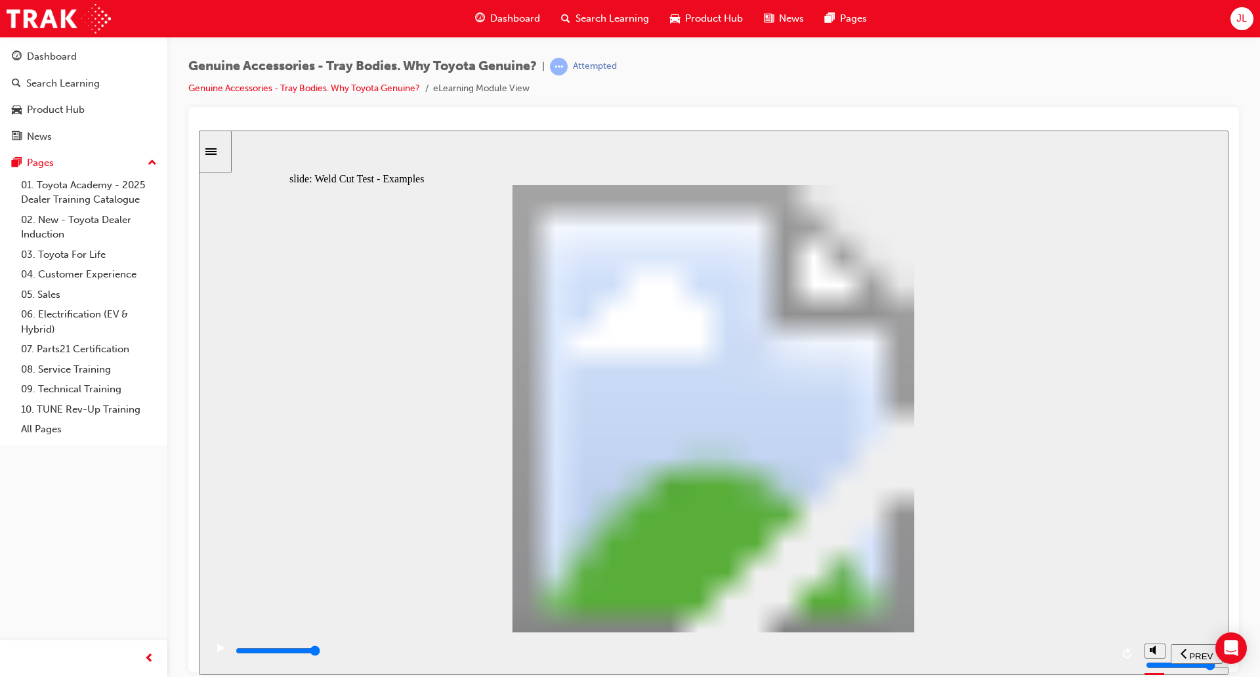
drag, startPoint x: 508, startPoint y: 577, endPoint x: 507, endPoint y: 566, distance: 11.2
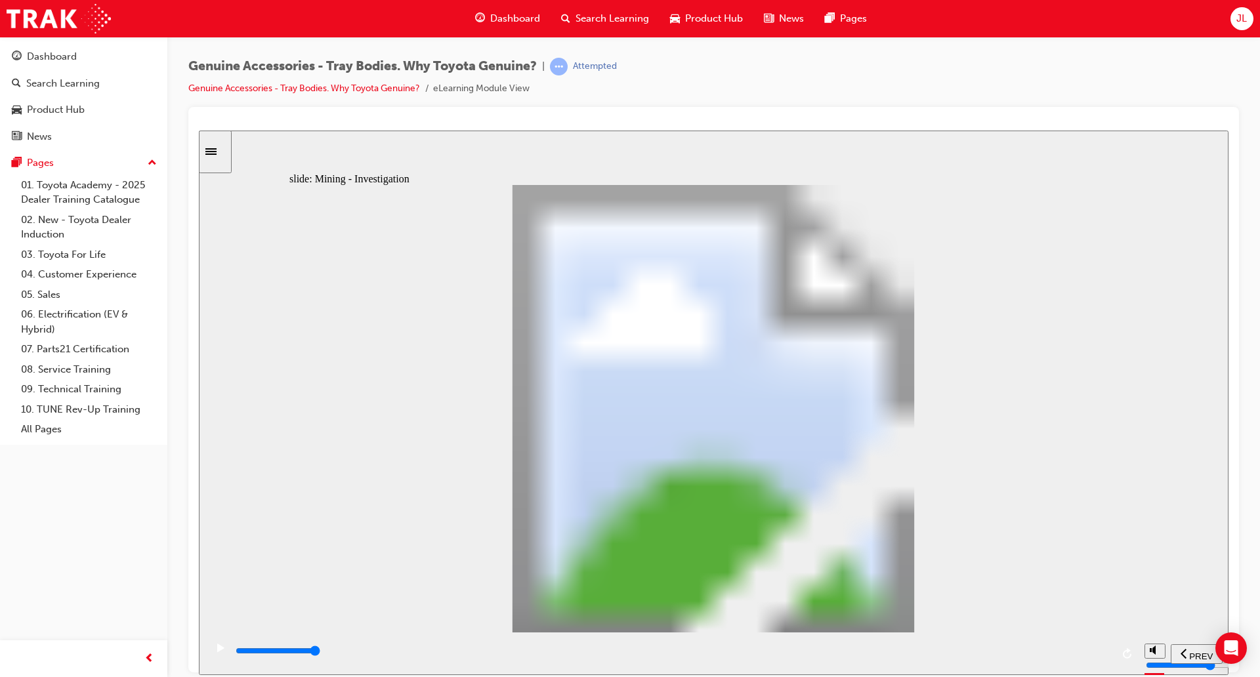
drag, startPoint x: 1092, startPoint y: 205, endPoint x: 1096, endPoint y: 322, distance: 116.9
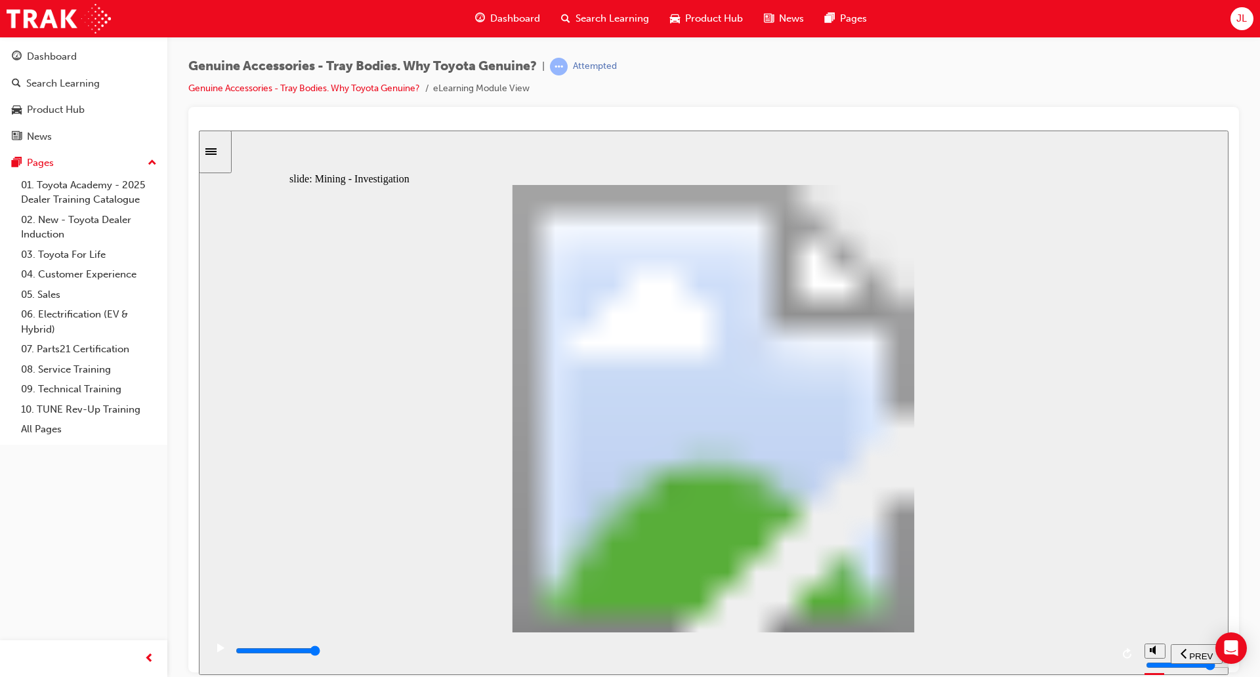
drag, startPoint x: 934, startPoint y: 195, endPoint x: 922, endPoint y: 200, distance: 12.9
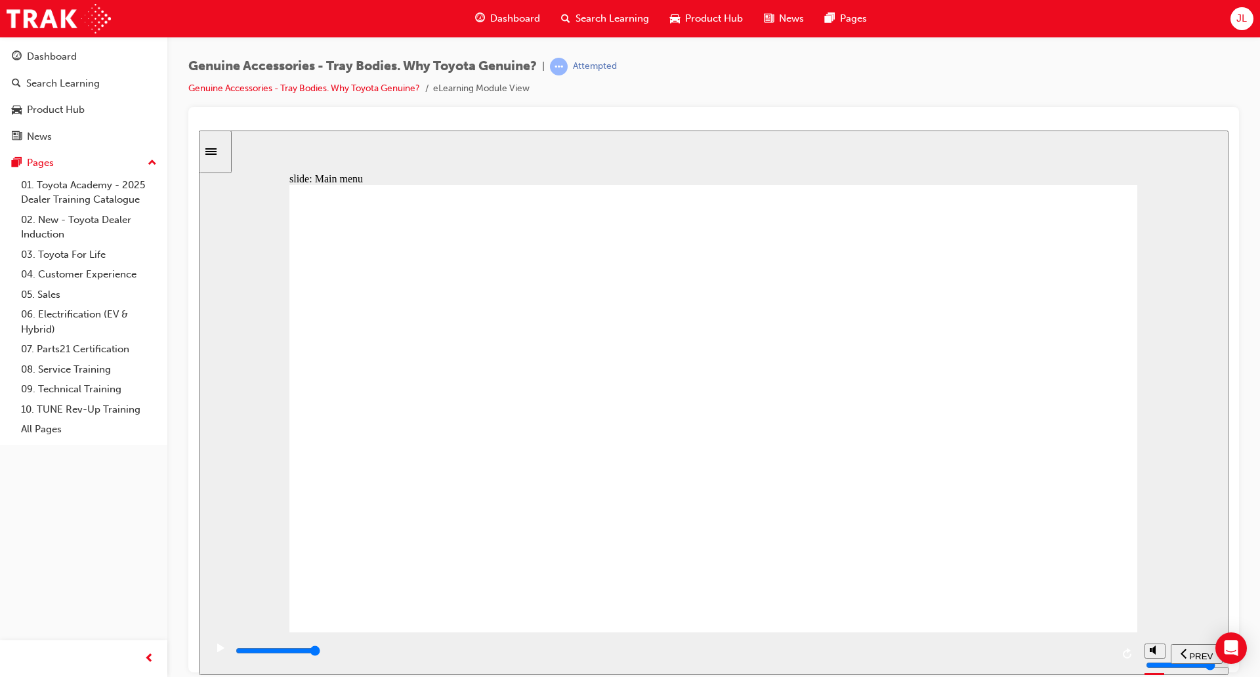
click at [1033, 189] on div "Let’s see… Rectangle 1 Rectangle 1 Rectangle 1 Rectangle 1 Group tick icon 1 Ov…" at bounding box center [714, 414] width 848 height 460
drag, startPoint x: 1016, startPoint y: 186, endPoint x: 1003, endPoint y: 196, distance: 16.3
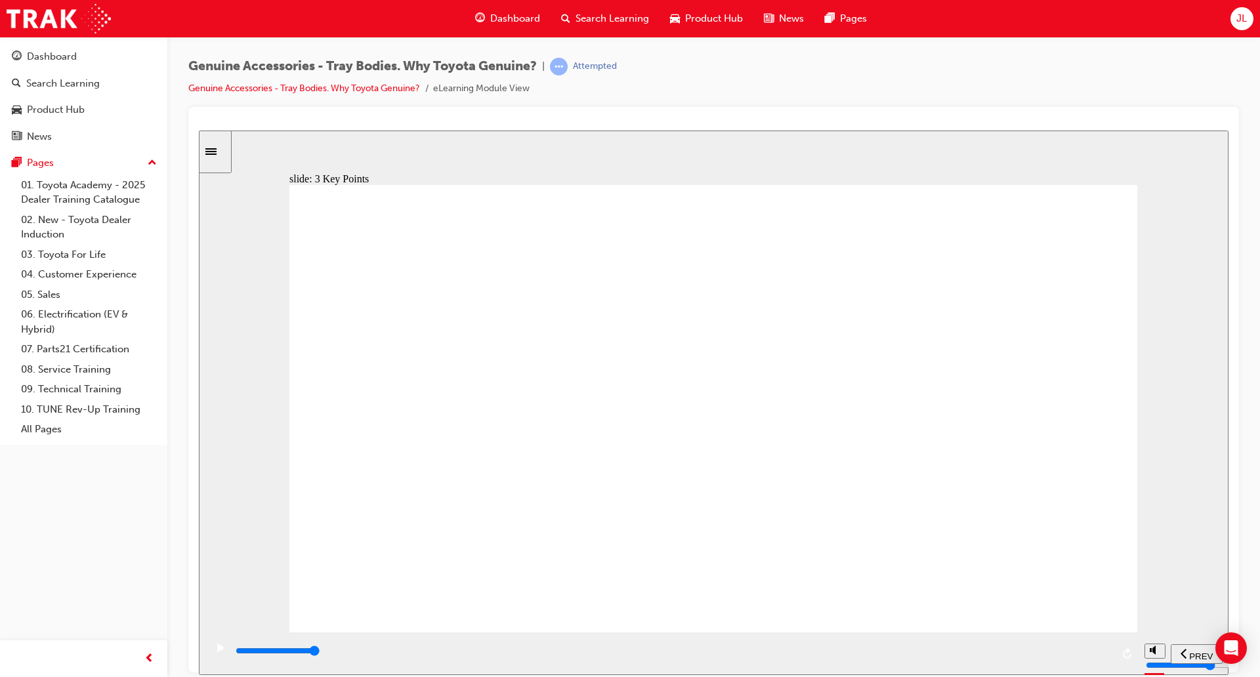
type input "8800"
radio input "true"
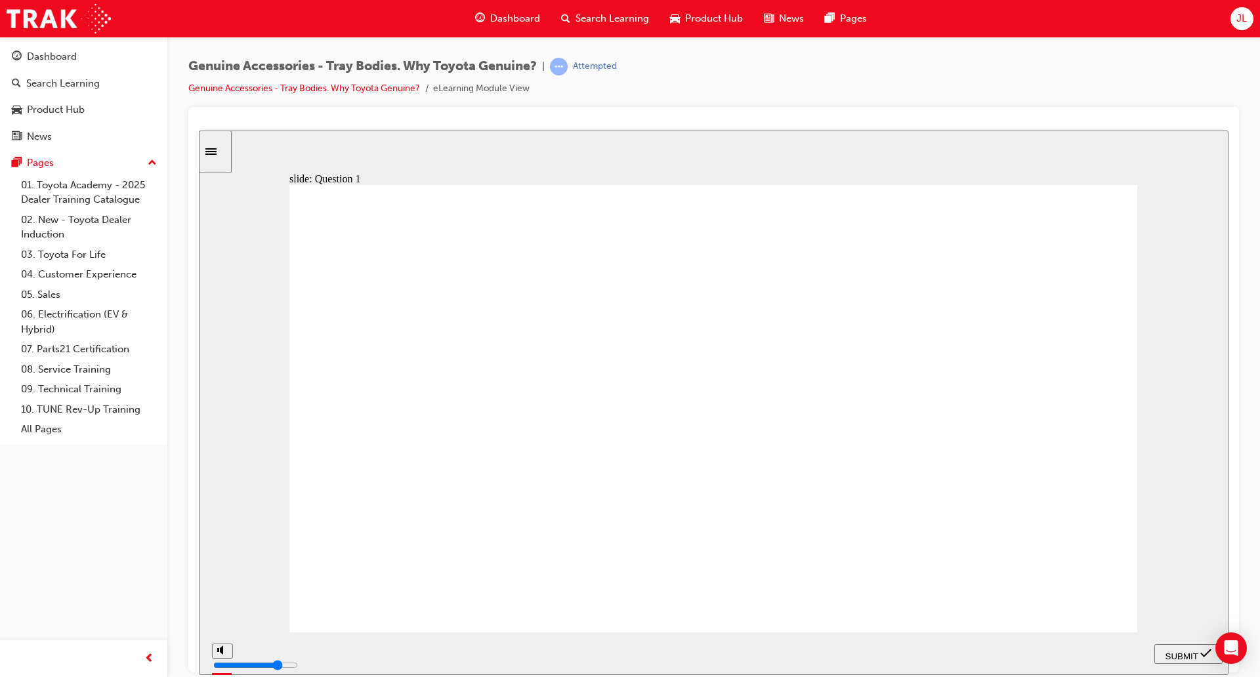
click at [1175, 652] on span "SUBMIT" at bounding box center [1182, 656] width 33 height 10
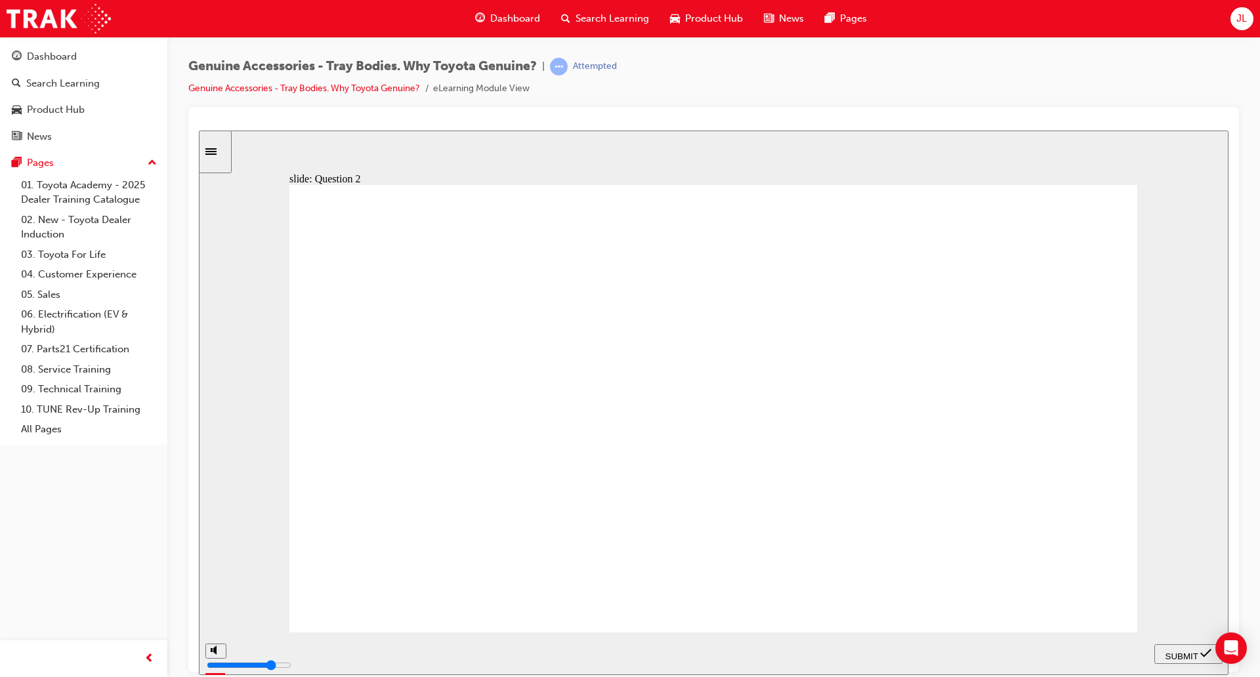
radio input "true"
click at [1189, 652] on span "SUBMIT" at bounding box center [1182, 656] width 33 height 10
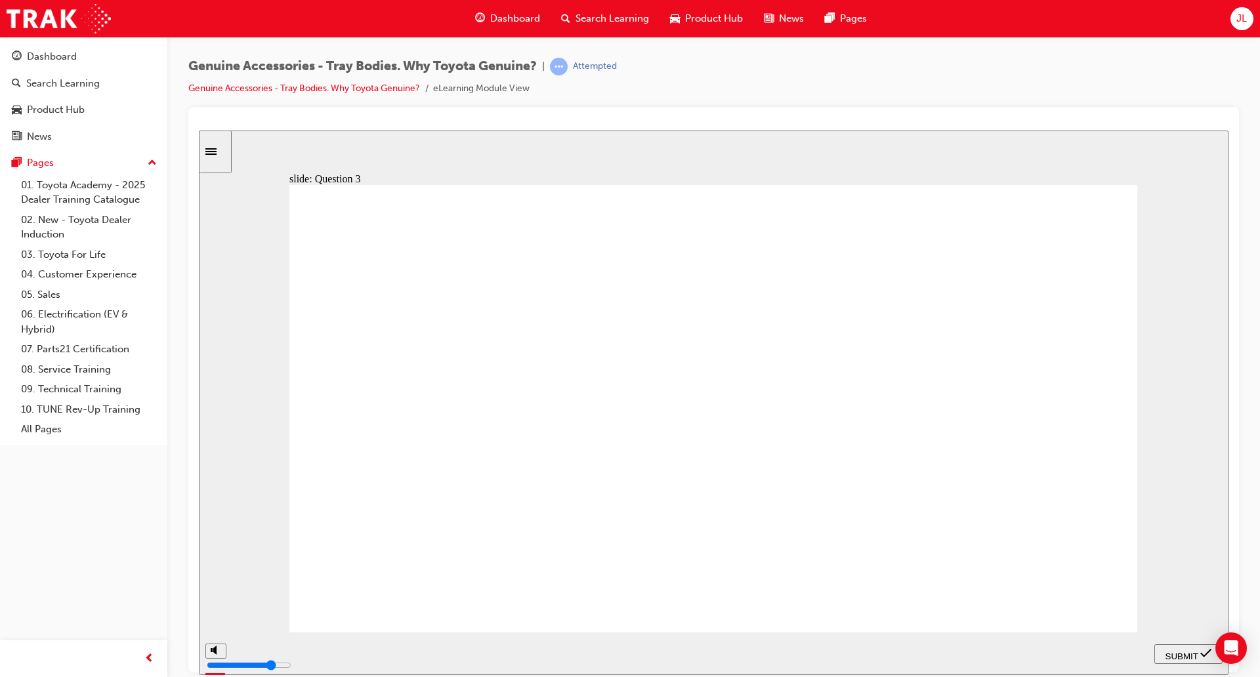
radio input "true"
click at [1180, 668] on nav "PREV NEXT SUBMIT" at bounding box center [1189, 653] width 68 height 43
click at [1179, 659] on div "SUBMIT" at bounding box center [1189, 654] width 58 height 14
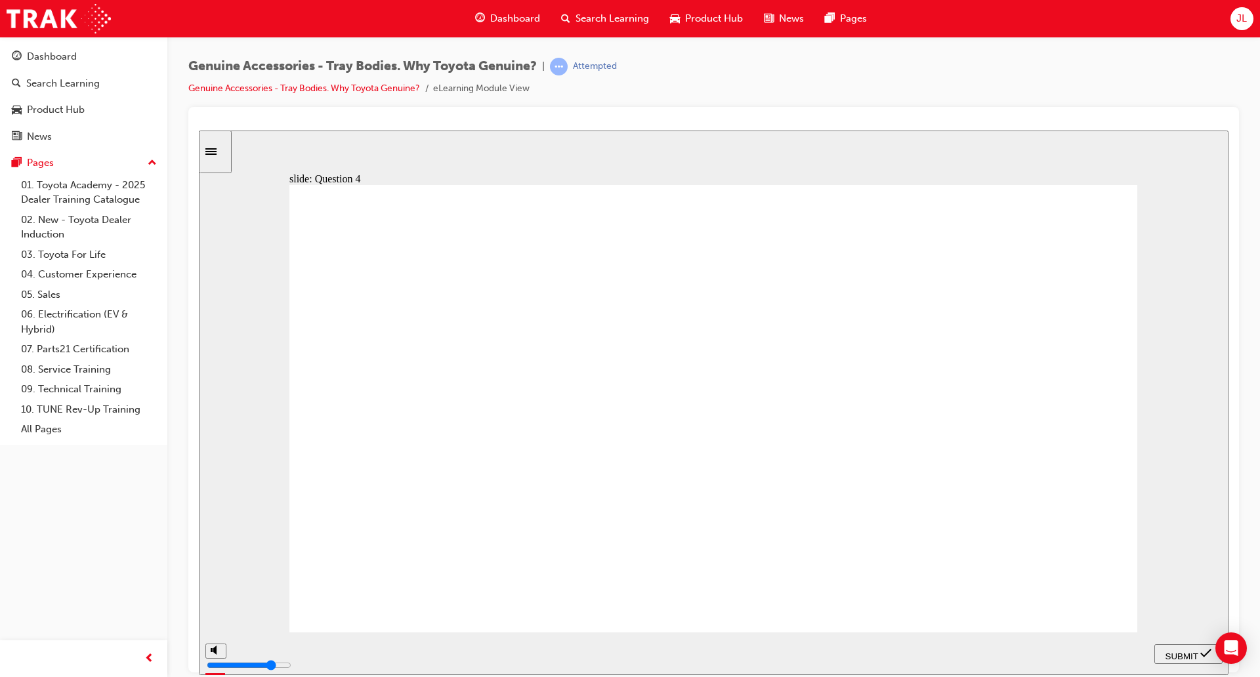
radio input "true"
click at [1179, 642] on nav "PREV NEXT SUBMIT" at bounding box center [1189, 653] width 68 height 43
click at [1180, 651] on span "SUBMIT" at bounding box center [1182, 656] width 33 height 10
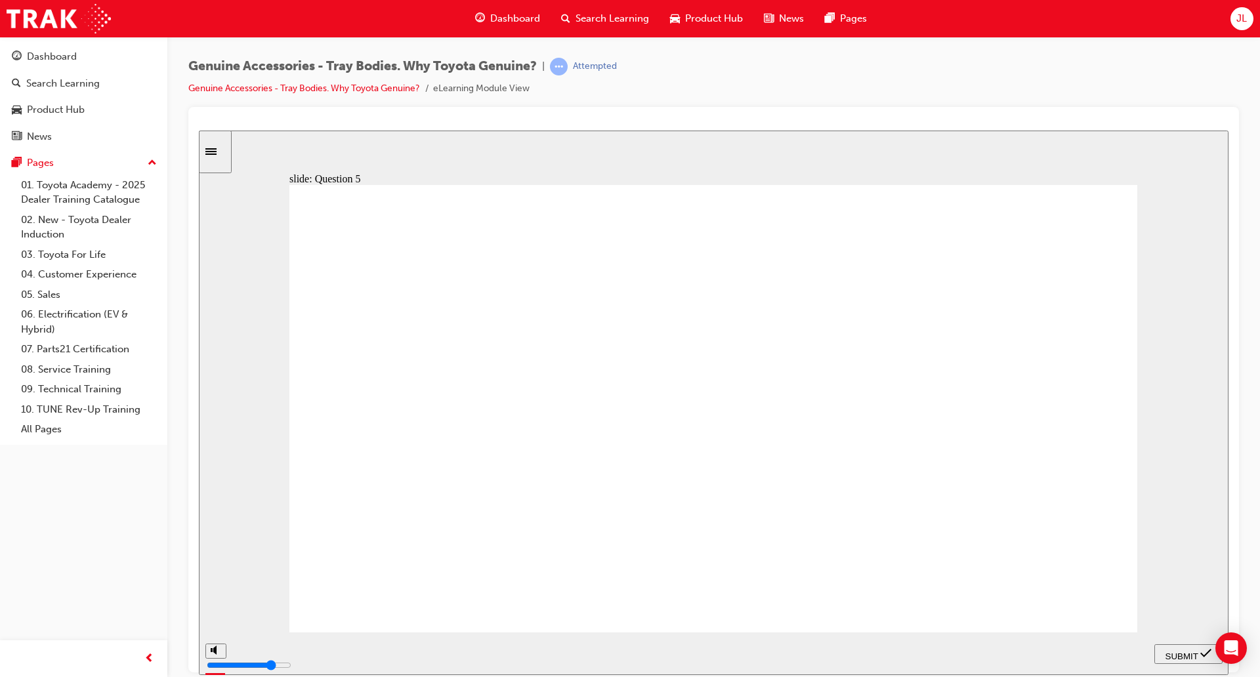
radio input "false"
radio input "true"
click at [1180, 656] on span "SUBMIT" at bounding box center [1182, 656] width 33 height 10
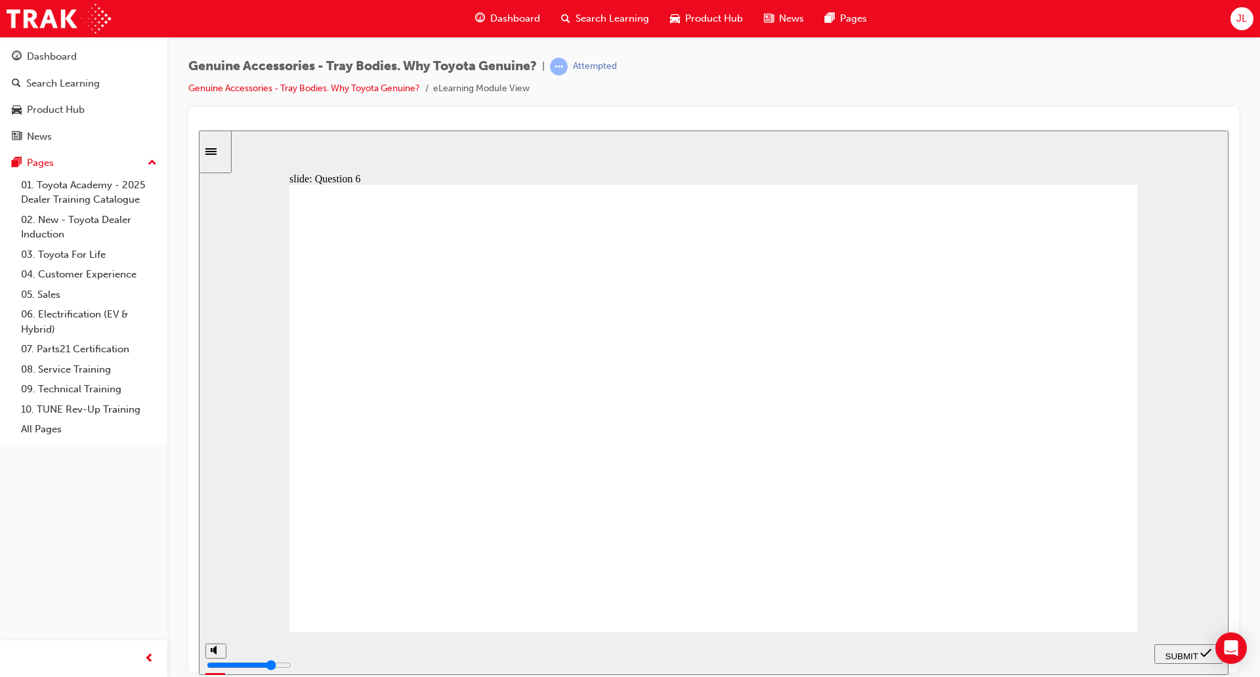
radio input "true"
click at [1192, 656] on span "SUBMIT" at bounding box center [1182, 656] width 33 height 10
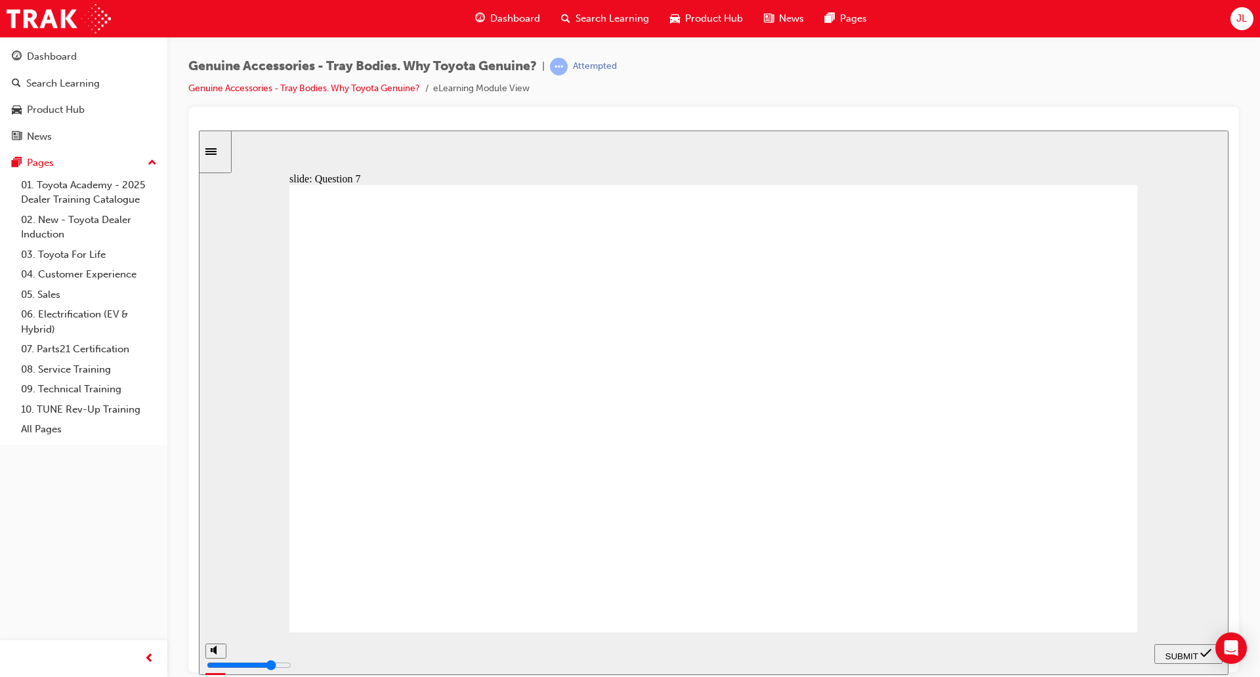
radio input "true"
click at [1192, 656] on span "SUBMIT" at bounding box center [1182, 656] width 33 height 10
click at [676, 536] on div "Rectangle 1 Oval 2 tick icon 1 Well done! The issue was first noticed when mine…" at bounding box center [714, 414] width 848 height 460
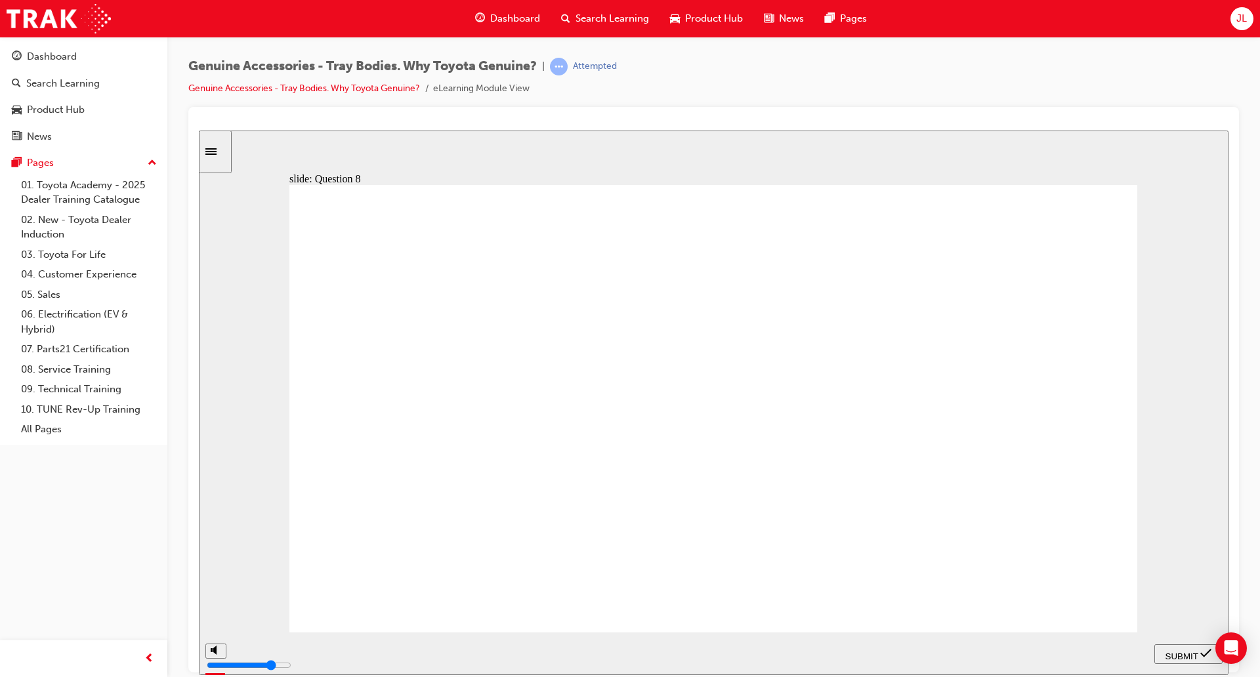
radio input "true"
click at [1172, 651] on span "SUBMIT" at bounding box center [1182, 656] width 33 height 10
radio input "true"
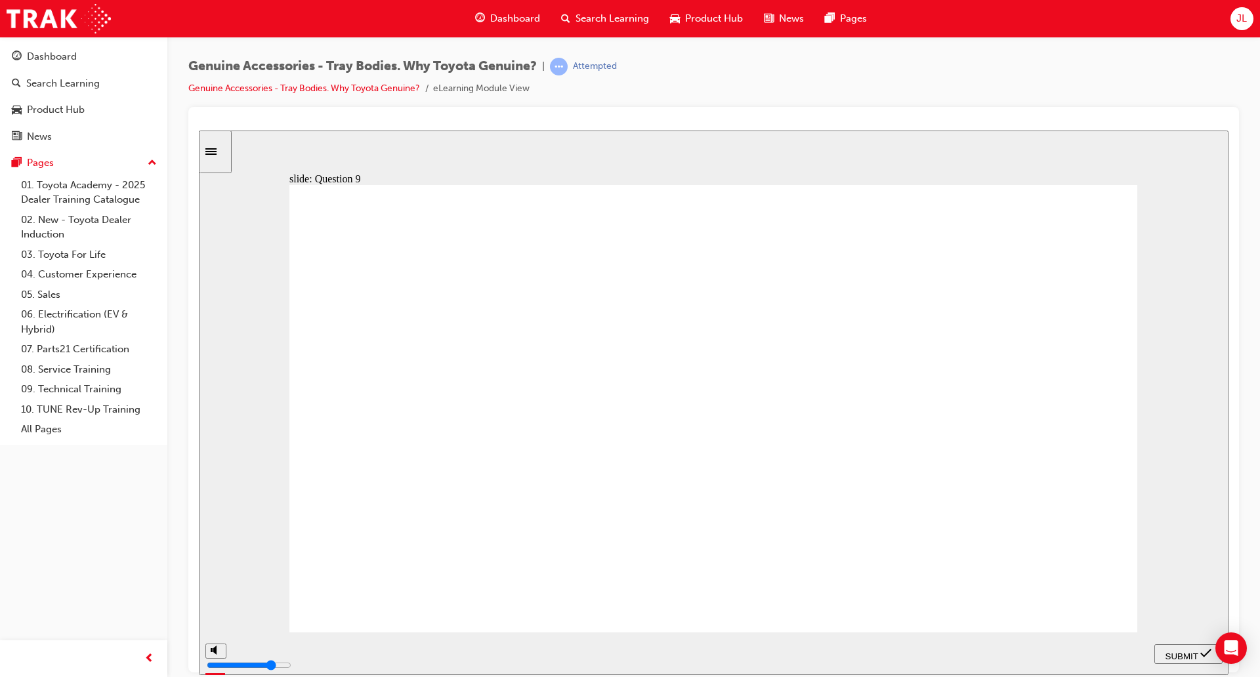
click at [1188, 653] on span "SUBMIT" at bounding box center [1182, 656] width 33 height 10
radio input "false"
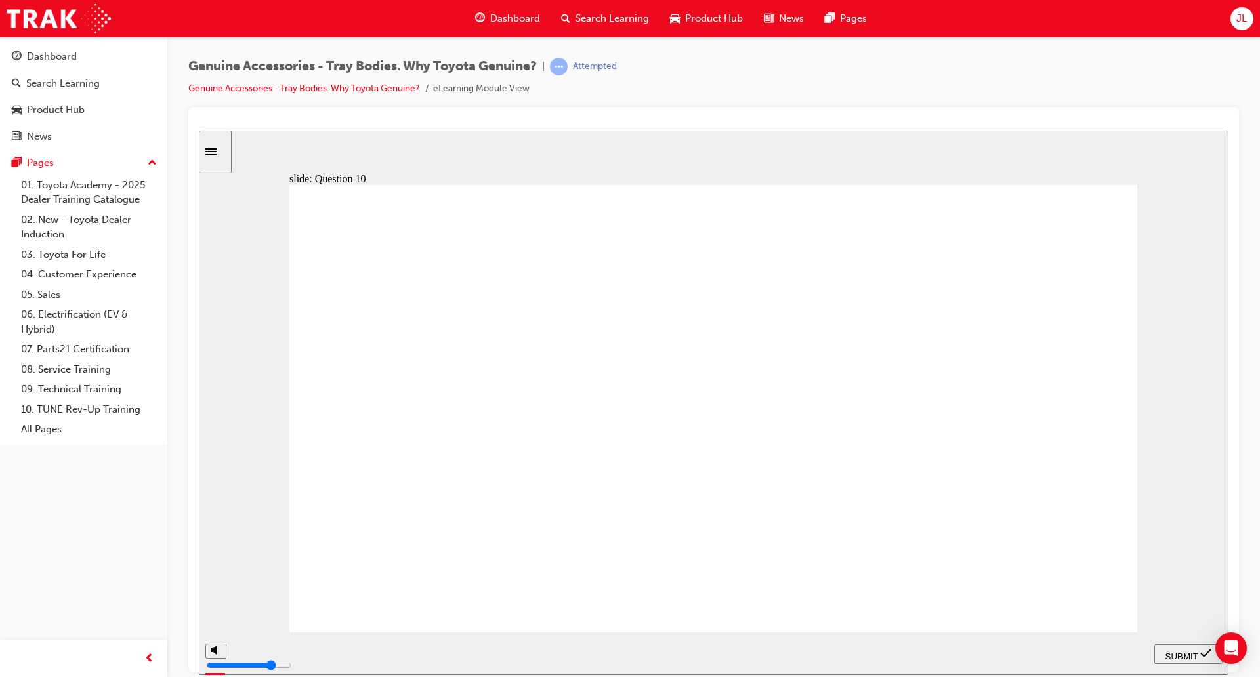
radio input "true"
click at [1167, 657] on span "SUBMIT" at bounding box center [1182, 656] width 33 height 10
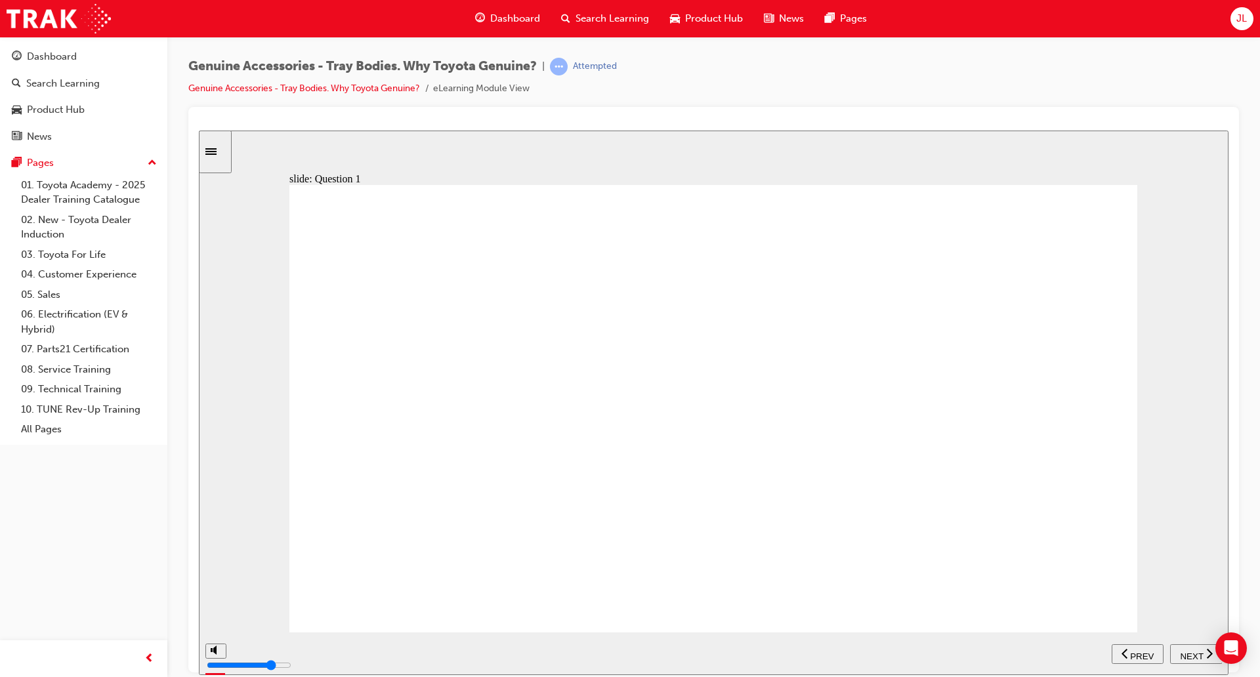
click at [1182, 651] on span "NEXT" at bounding box center [1191, 656] width 23 height 10
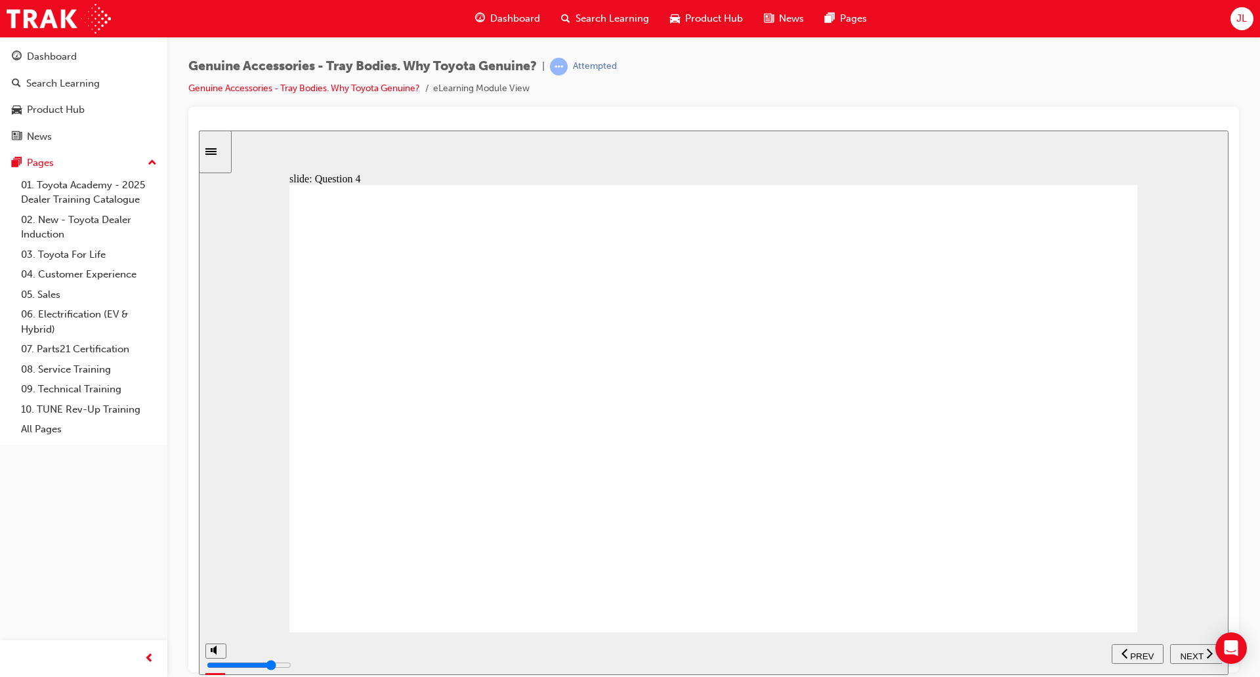
click at [1182, 651] on span "NEXT" at bounding box center [1191, 656] width 23 height 10
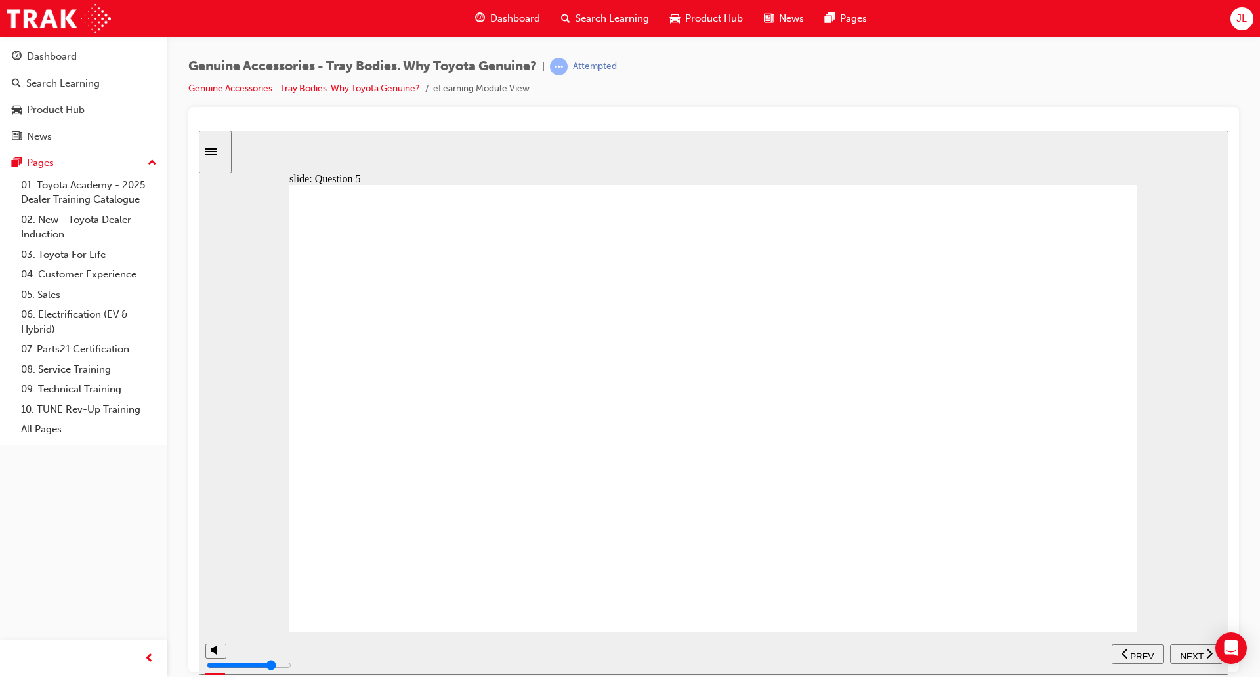
click at [1198, 653] on span "NEXT" at bounding box center [1191, 656] width 23 height 10
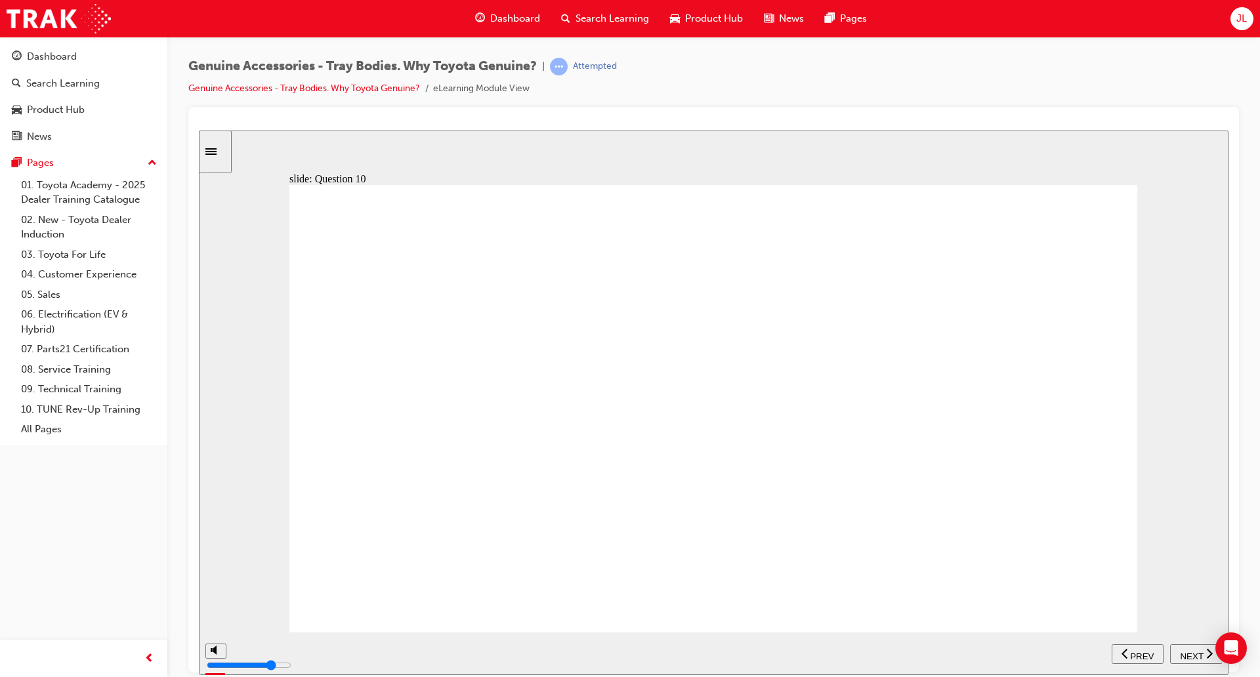
click at [1198, 653] on span "NEXT" at bounding box center [1191, 656] width 23 height 10
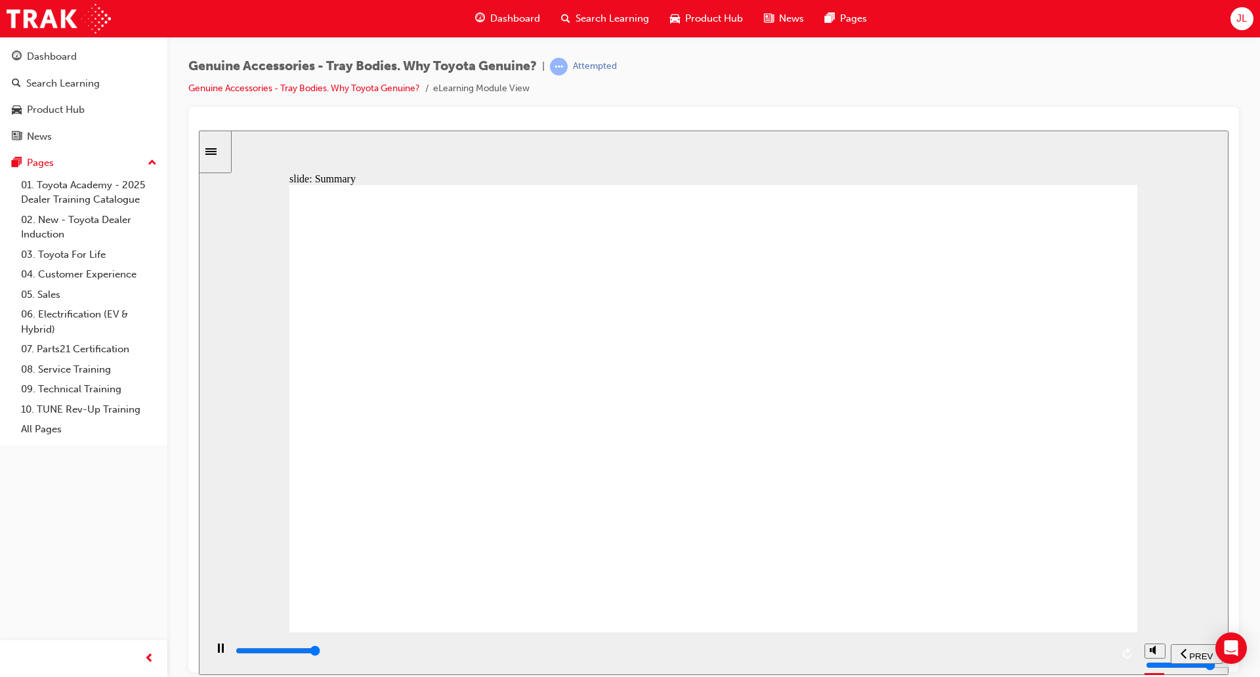
type input "21500"
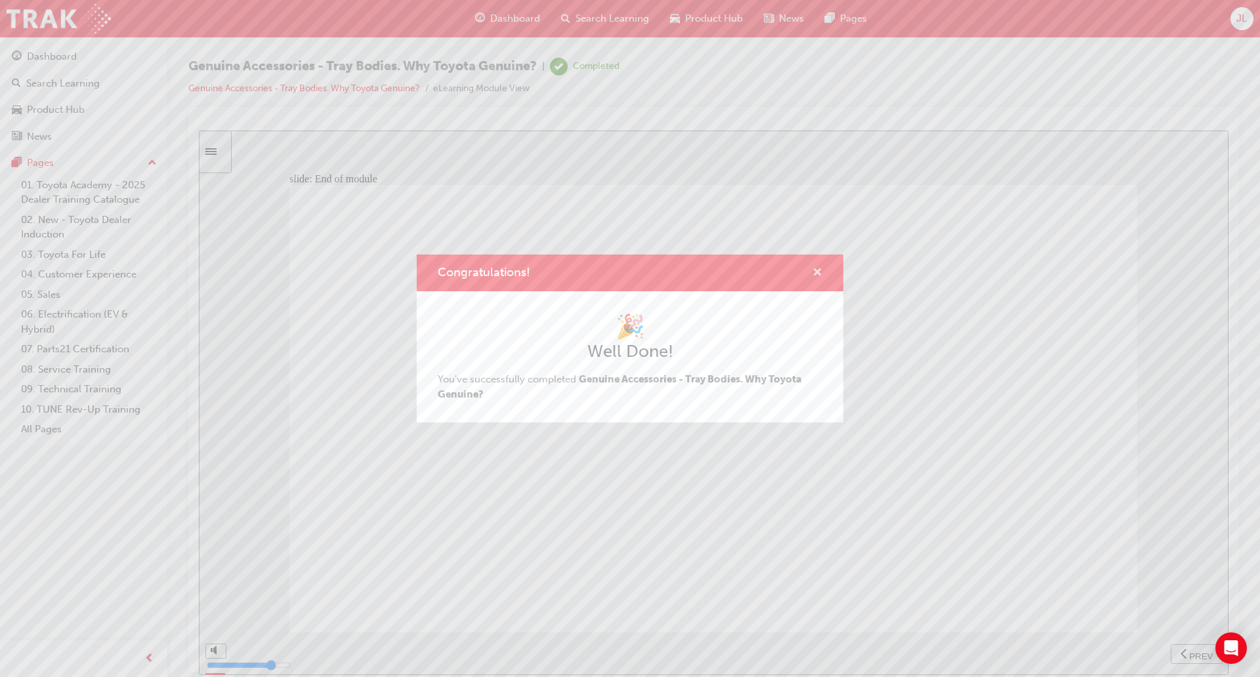
click at [819, 280] on button "Congratulations!" at bounding box center [818, 273] width 10 height 16
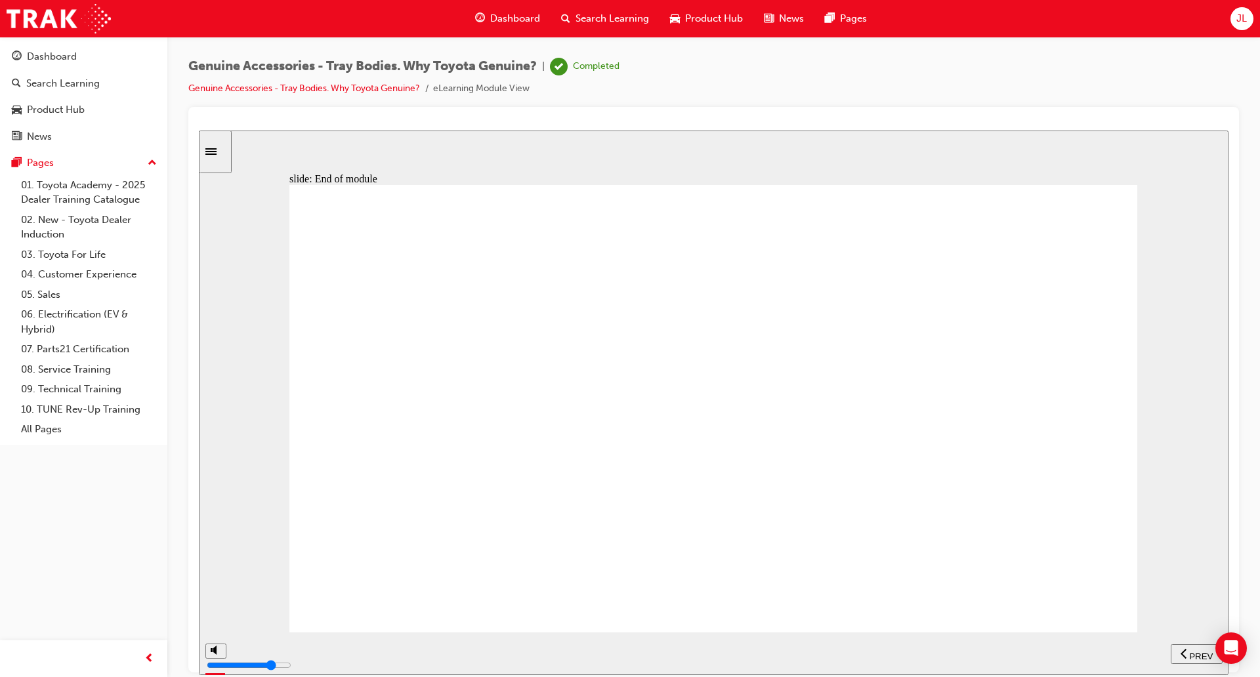
click at [518, 22] on span "Dashboard" at bounding box center [515, 18] width 50 height 15
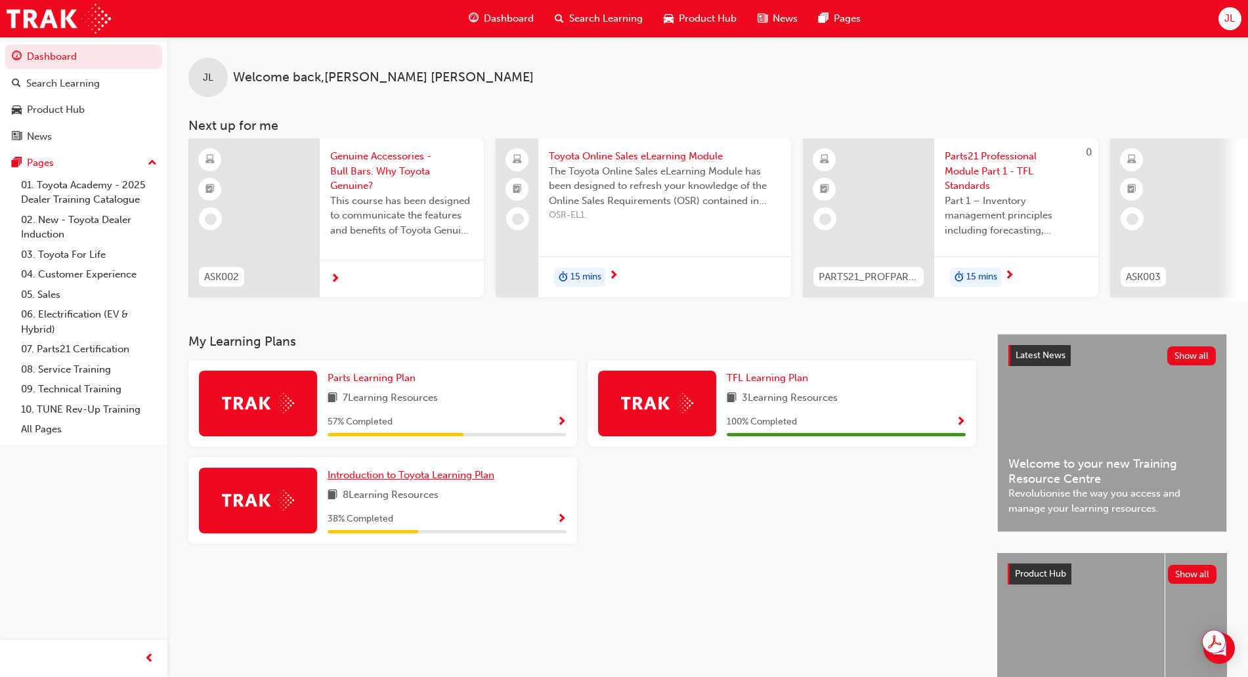
click at [469, 483] on link "Introduction to Toyota Learning Plan" at bounding box center [414, 475] width 172 height 15
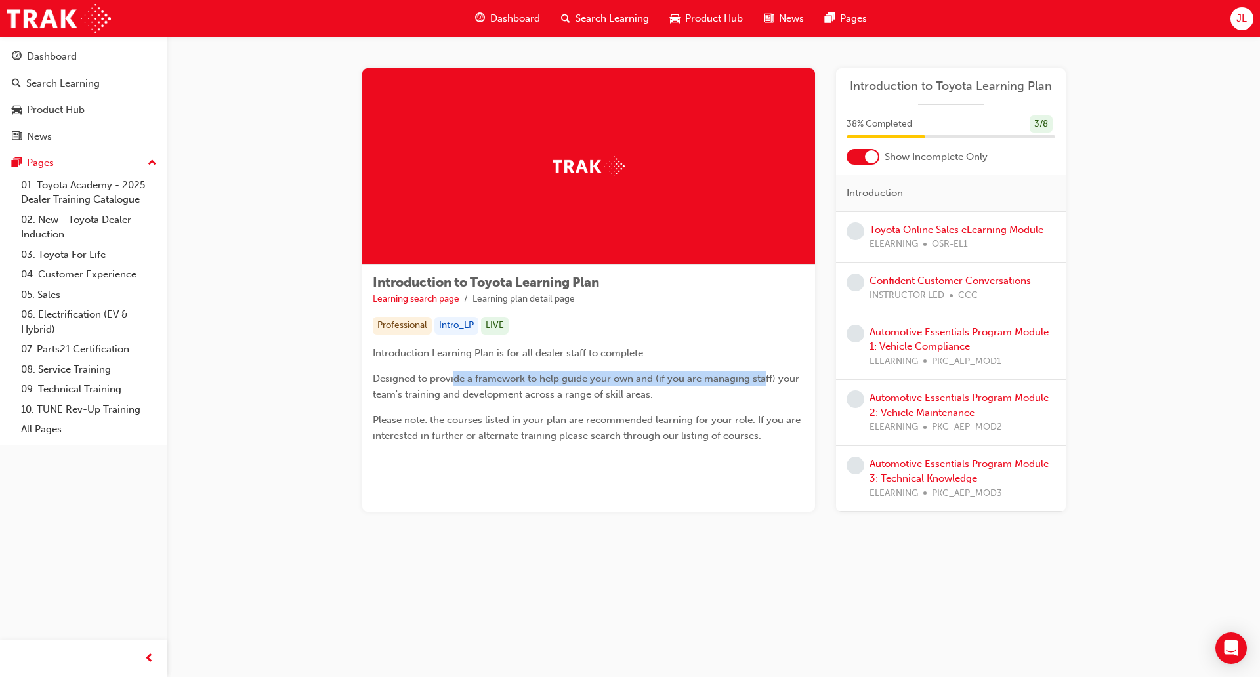
drag, startPoint x: 455, startPoint y: 379, endPoint x: 766, endPoint y: 381, distance: 311.2
click at [763, 381] on span "Designed to provide a framework to help guide your own and (if you are managing…" at bounding box center [587, 387] width 429 height 28
click at [948, 280] on link "Confident Customer Conversations" at bounding box center [950, 281] width 161 height 12
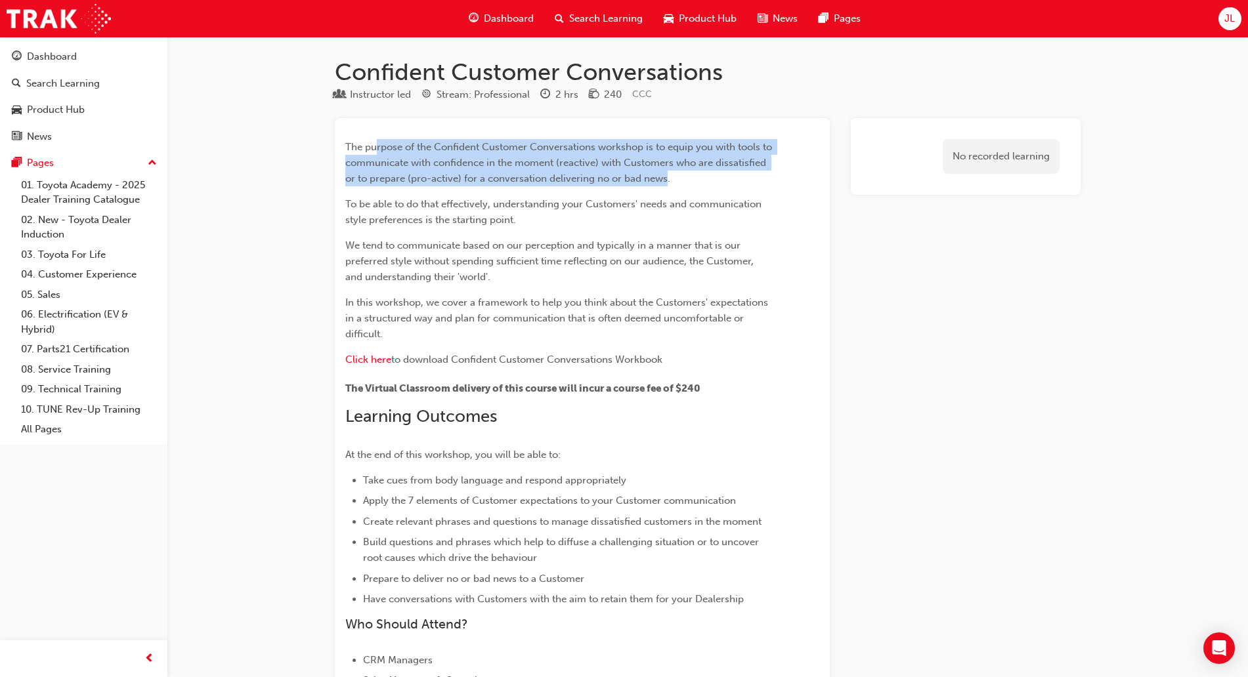
drag, startPoint x: 376, startPoint y: 149, endPoint x: 719, endPoint y: 181, distance: 344.8
click at [719, 181] on span "The purpose of the Confident Customer Conversations workshop is to equip you wi…" at bounding box center [559, 162] width 429 height 43
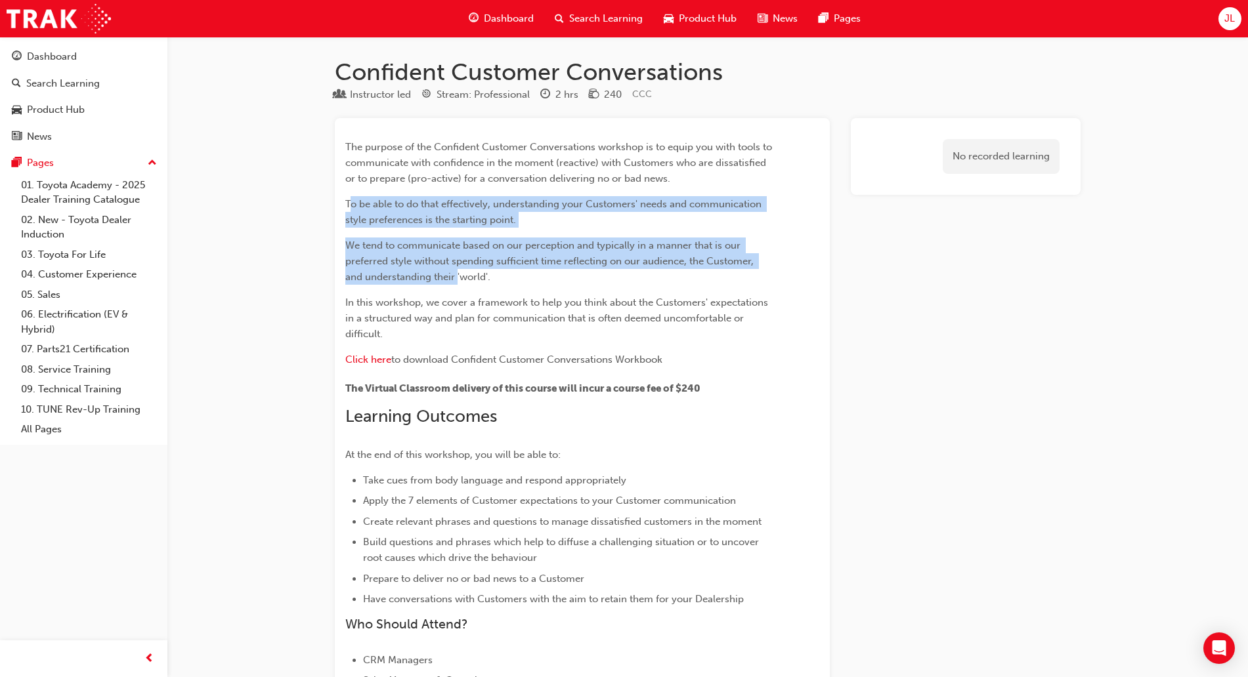
drag, startPoint x: 349, startPoint y: 209, endPoint x: 458, endPoint y: 276, distance: 128.2
click at [458, 276] on div "The purpose of the Confident Customer Conversations workshop is to equip you wi…" at bounding box center [558, 476] width 427 height 674
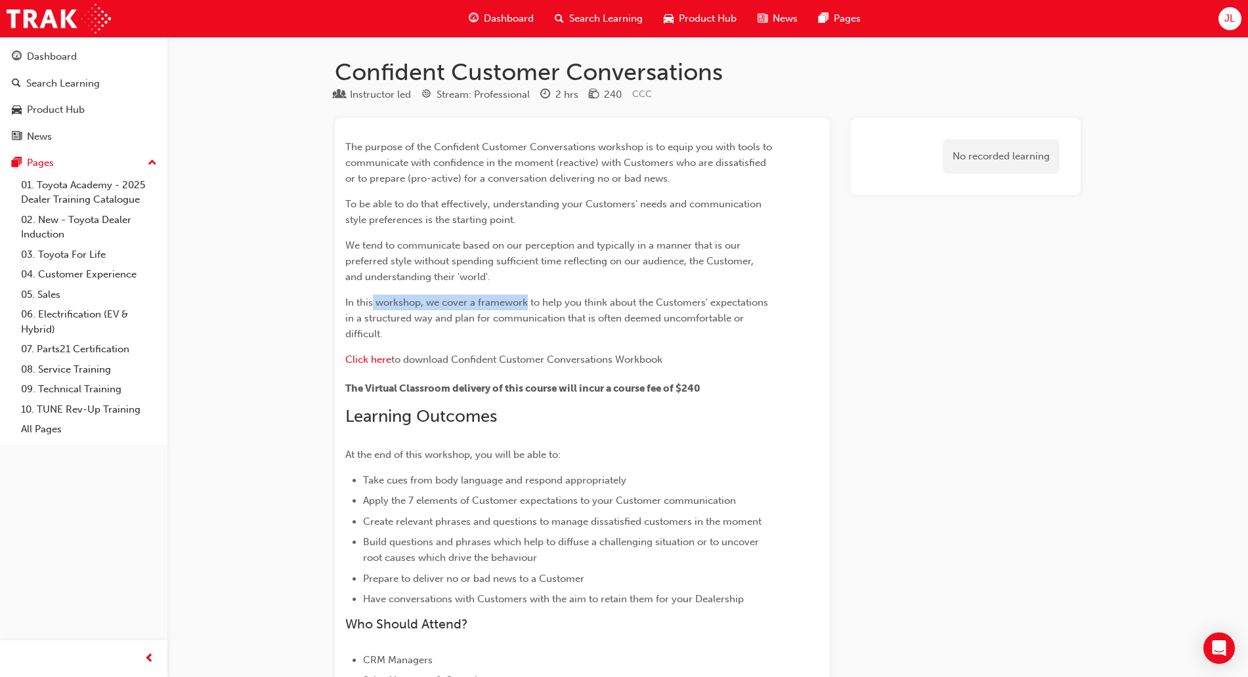
drag, startPoint x: 371, startPoint y: 299, endPoint x: 527, endPoint y: 296, distance: 156.3
click at [527, 297] on span "In this workshop, we cover a framework to help you think about the Customers' e…" at bounding box center [557, 318] width 425 height 43
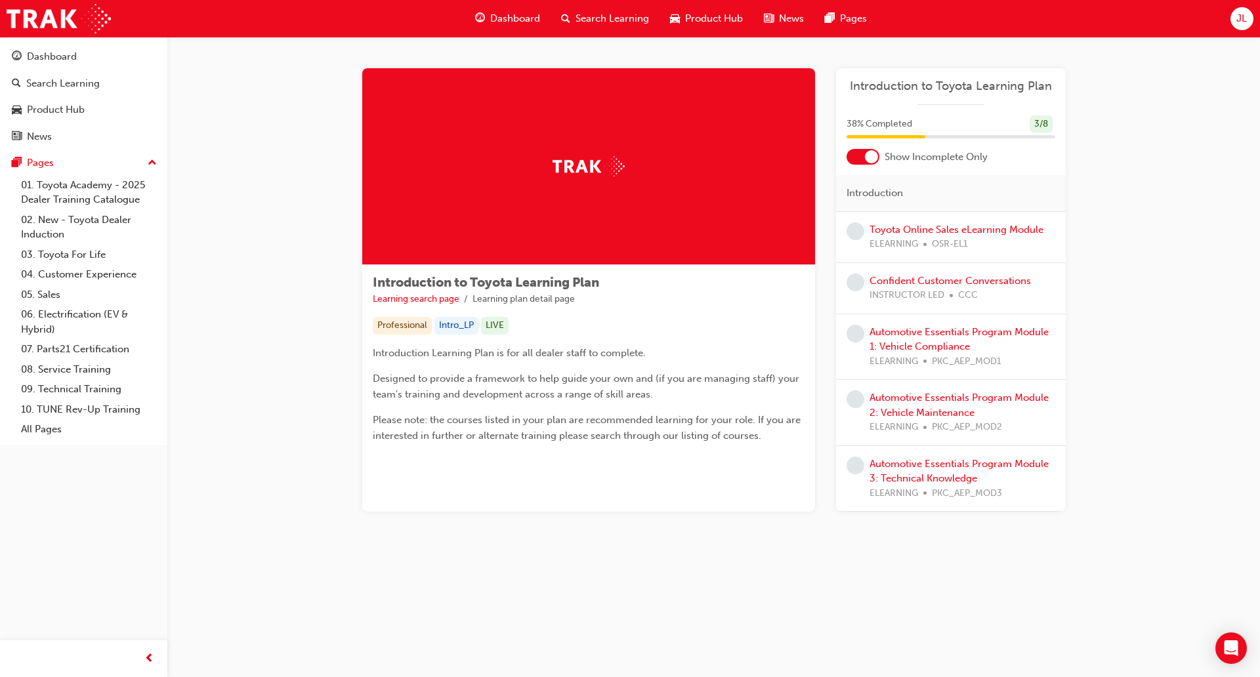
click at [504, 21] on span "Dashboard" at bounding box center [515, 18] width 50 height 15
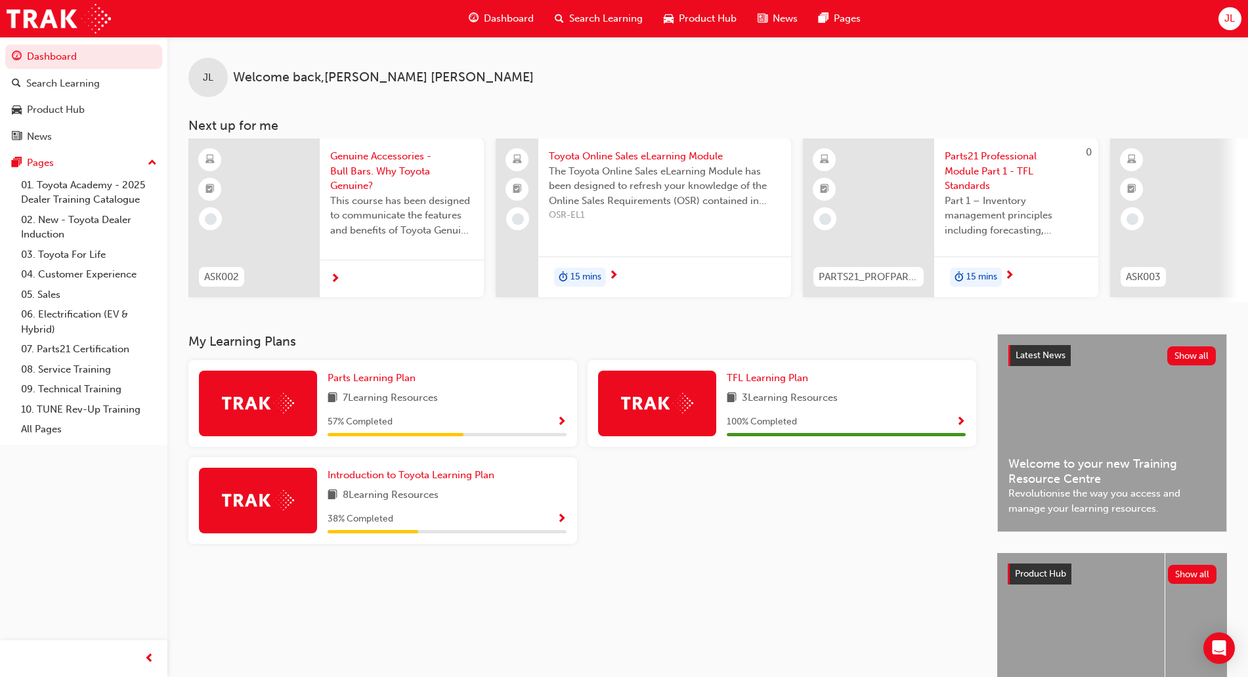
scroll to position [82, 0]
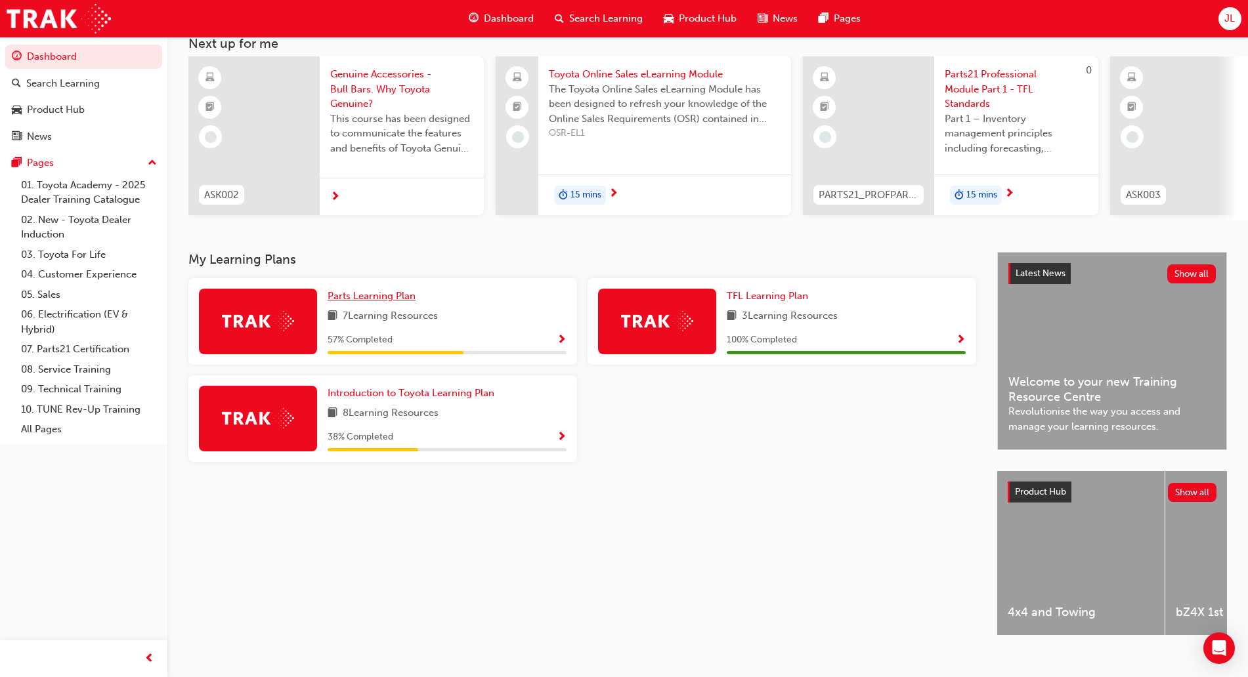
click at [400, 302] on span "Parts Learning Plan" at bounding box center [372, 296] width 88 height 12
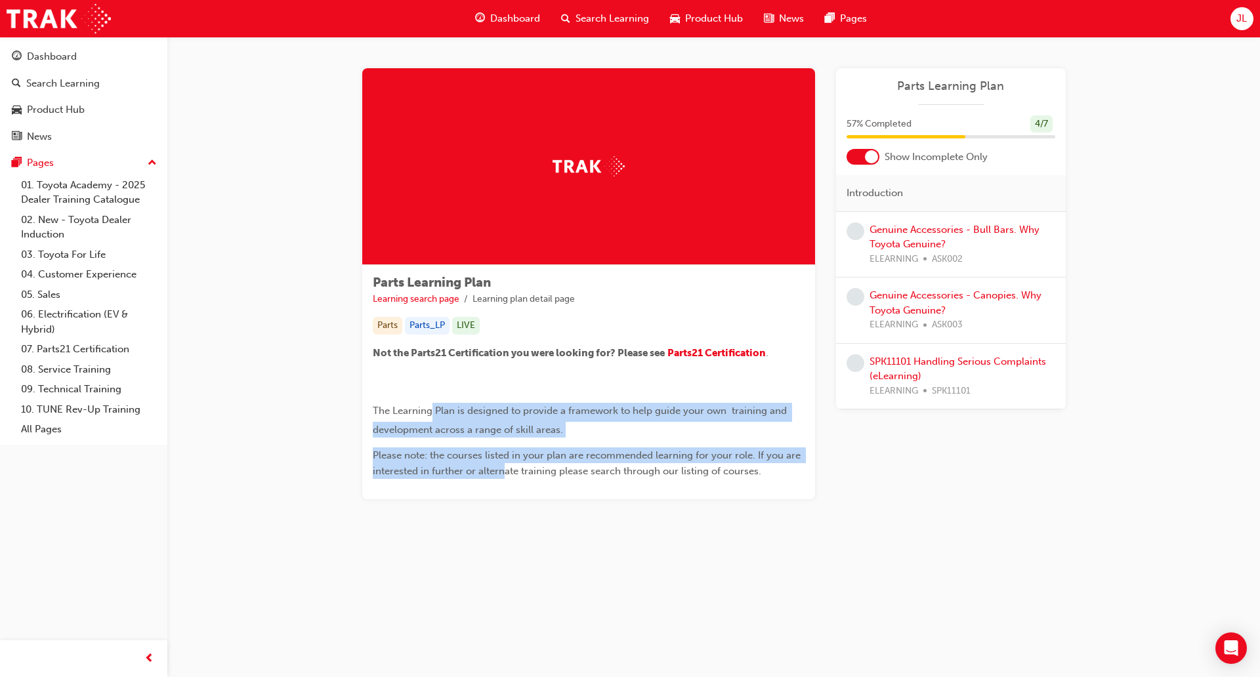
drag, startPoint x: 429, startPoint y: 414, endPoint x: 507, endPoint y: 474, distance: 98.3
click at [507, 474] on div "Not the Parts21 Certification you were looking for? Please see Parts21 Certific…" at bounding box center [589, 412] width 432 height 134
click at [48, 87] on div "Search Learning" at bounding box center [63, 83] width 74 height 15
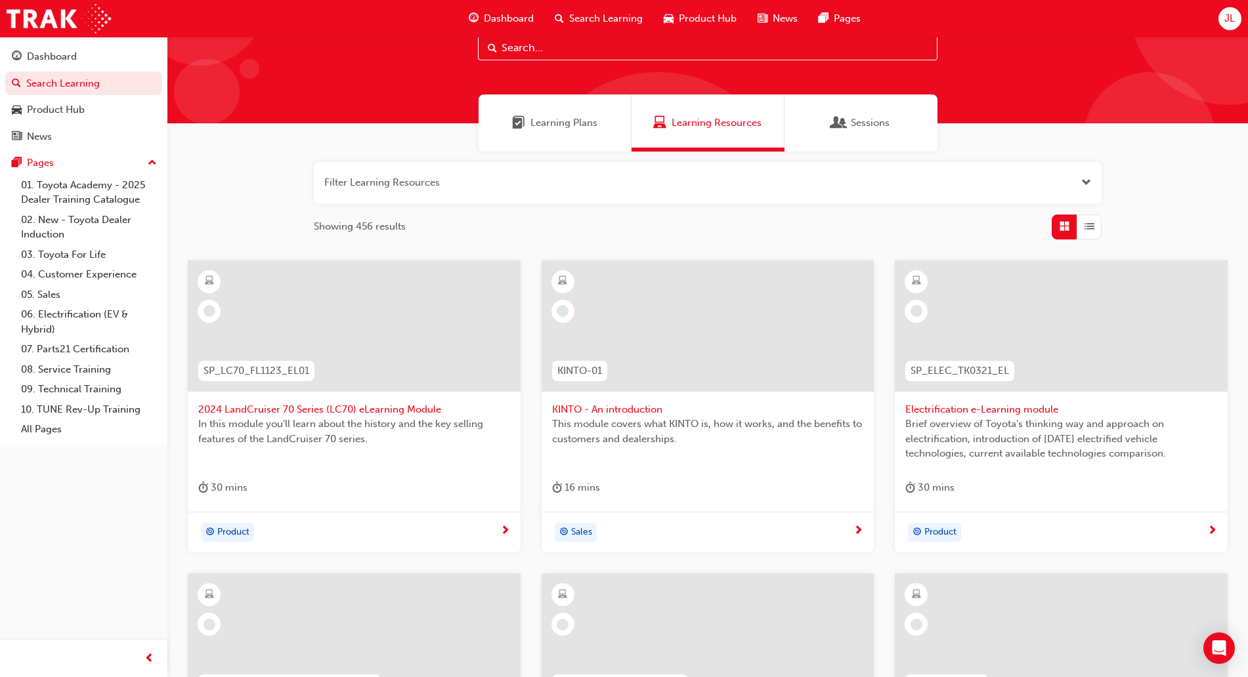
scroll to position [82, 0]
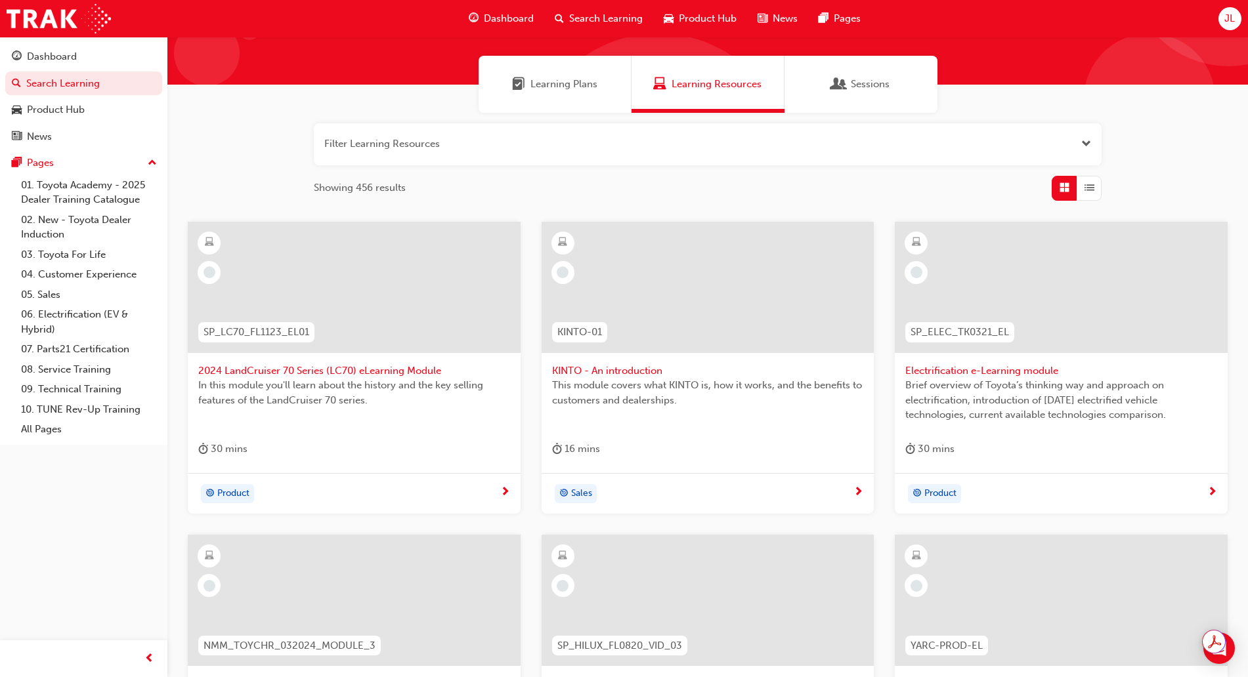
click at [488, 490] on div "Product" at bounding box center [349, 494] width 302 height 20
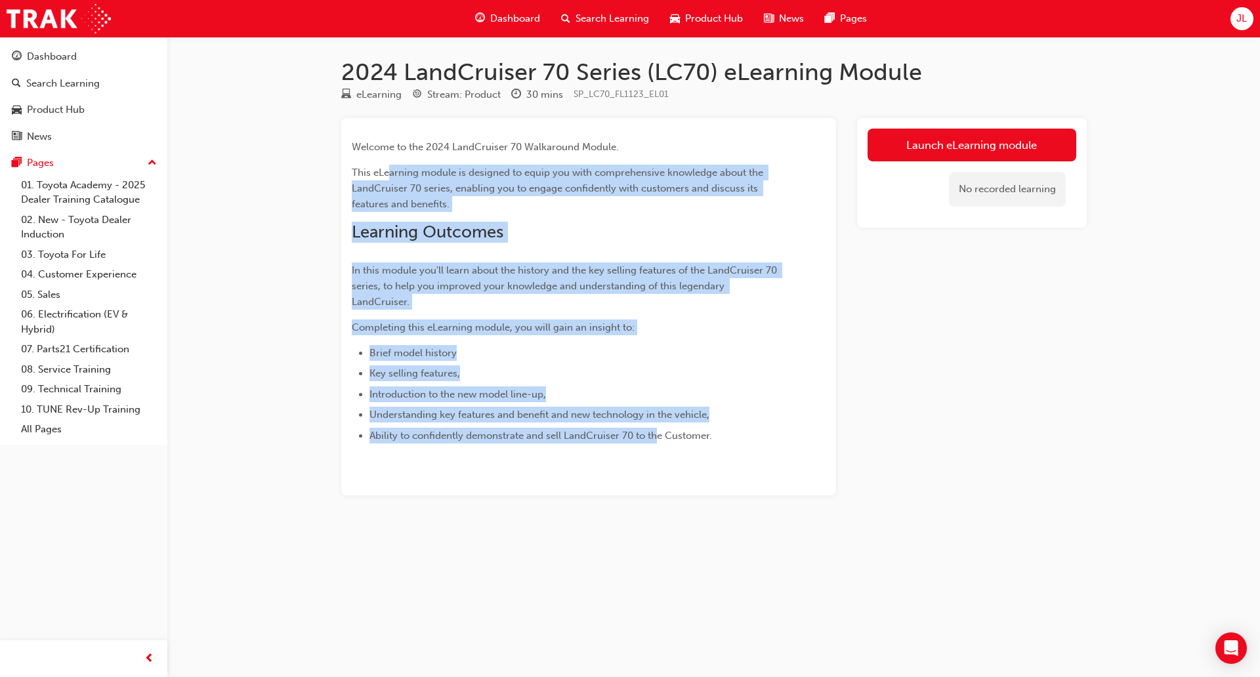
drag, startPoint x: 387, startPoint y: 169, endPoint x: 655, endPoint y: 435, distance: 376.9
click at [655, 435] on div "Welcome to the 2024 LandCruiser 70 Walkaround Module. This eLearning module is …" at bounding box center [565, 291] width 427 height 305
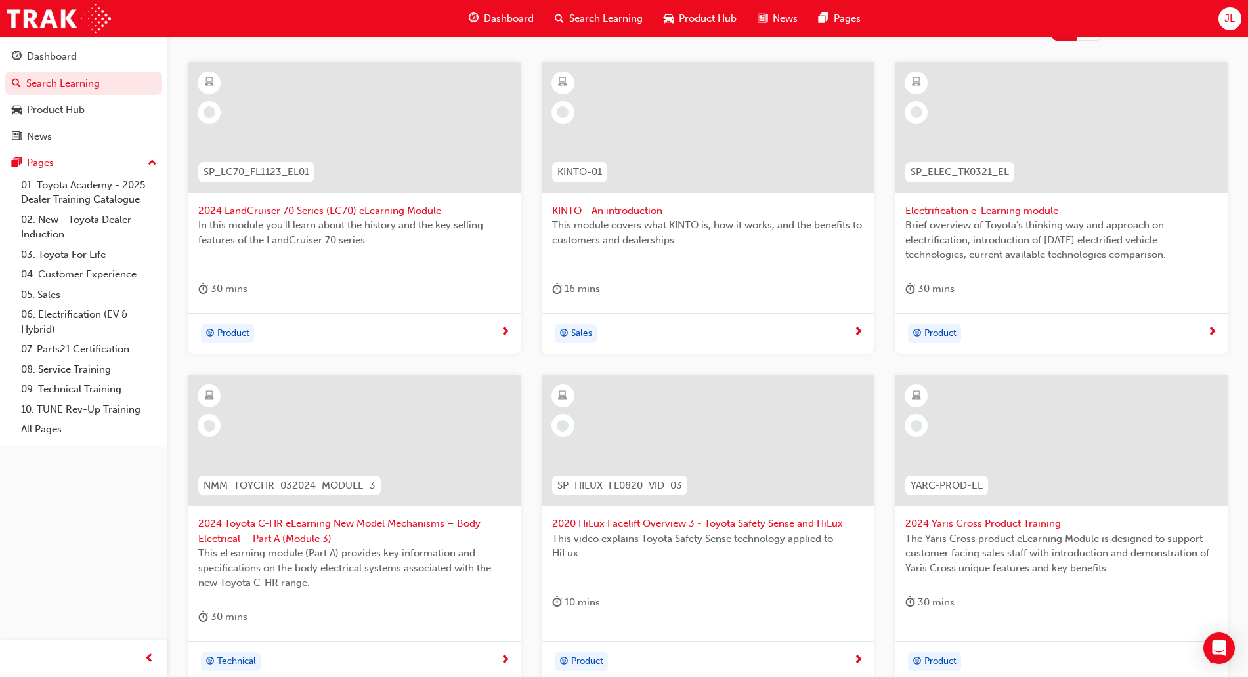
scroll to position [246, 0]
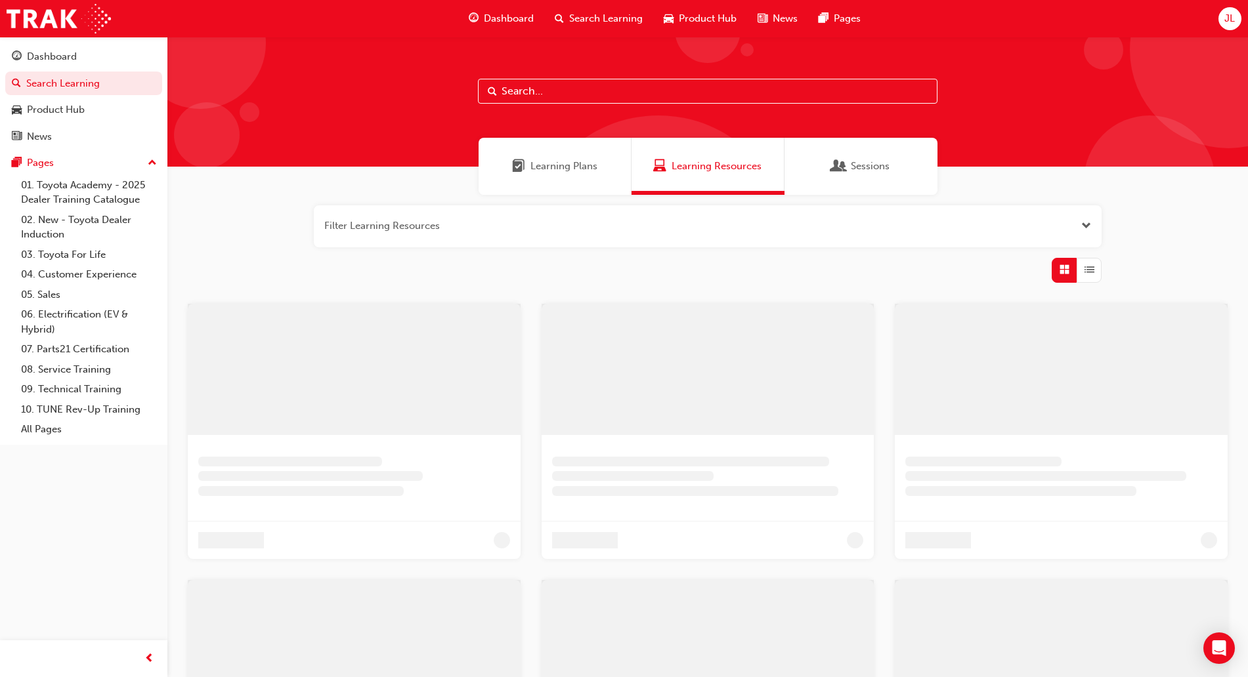
click at [1241, 16] on div "JL" at bounding box center [1229, 18] width 23 height 23
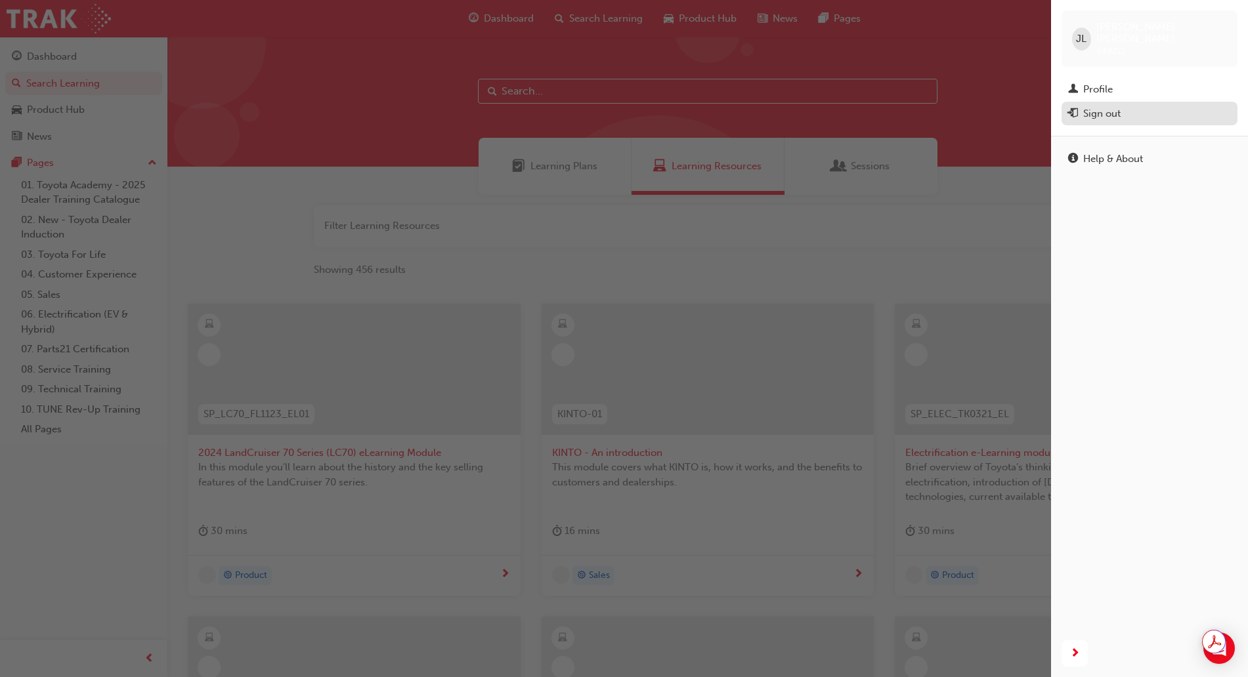
click at [1123, 106] on div "Sign out" at bounding box center [1149, 114] width 163 height 16
